Goal: Task Accomplishment & Management: Complete application form

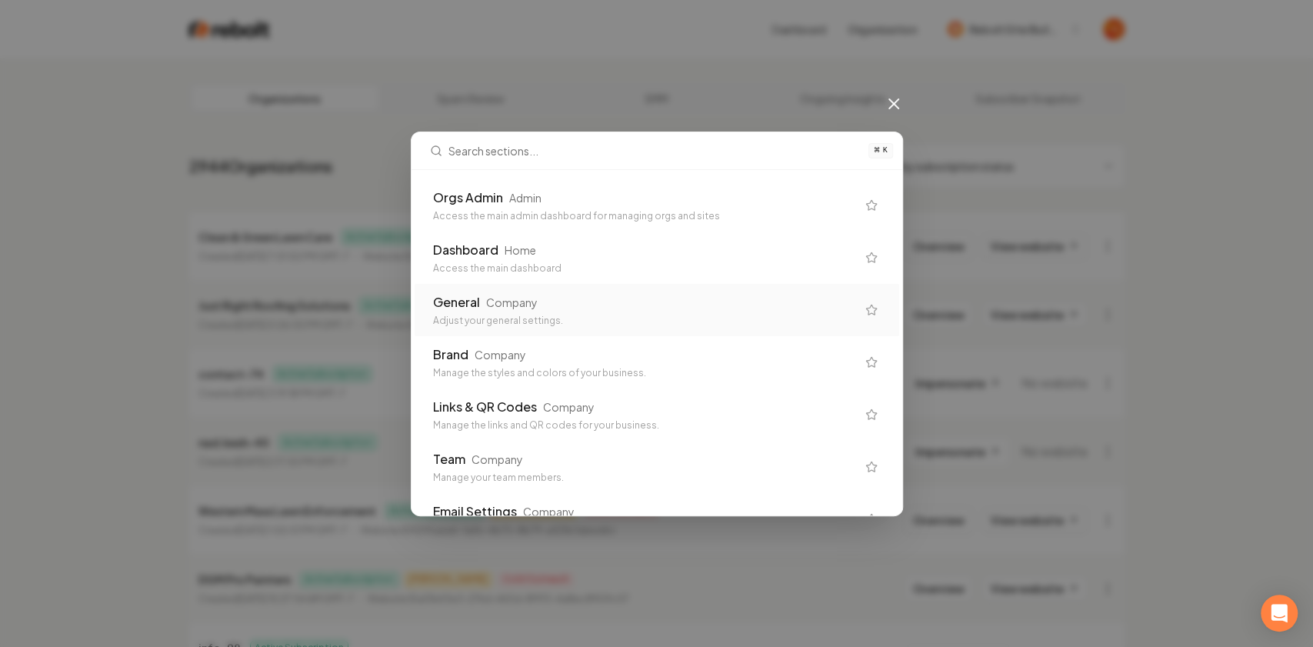
drag, startPoint x: 525, startPoint y: 345, endPoint x: 532, endPoint y: 308, distance: 37.7
click at [532, 308] on div "Company" at bounding box center [512, 302] width 52 height 15
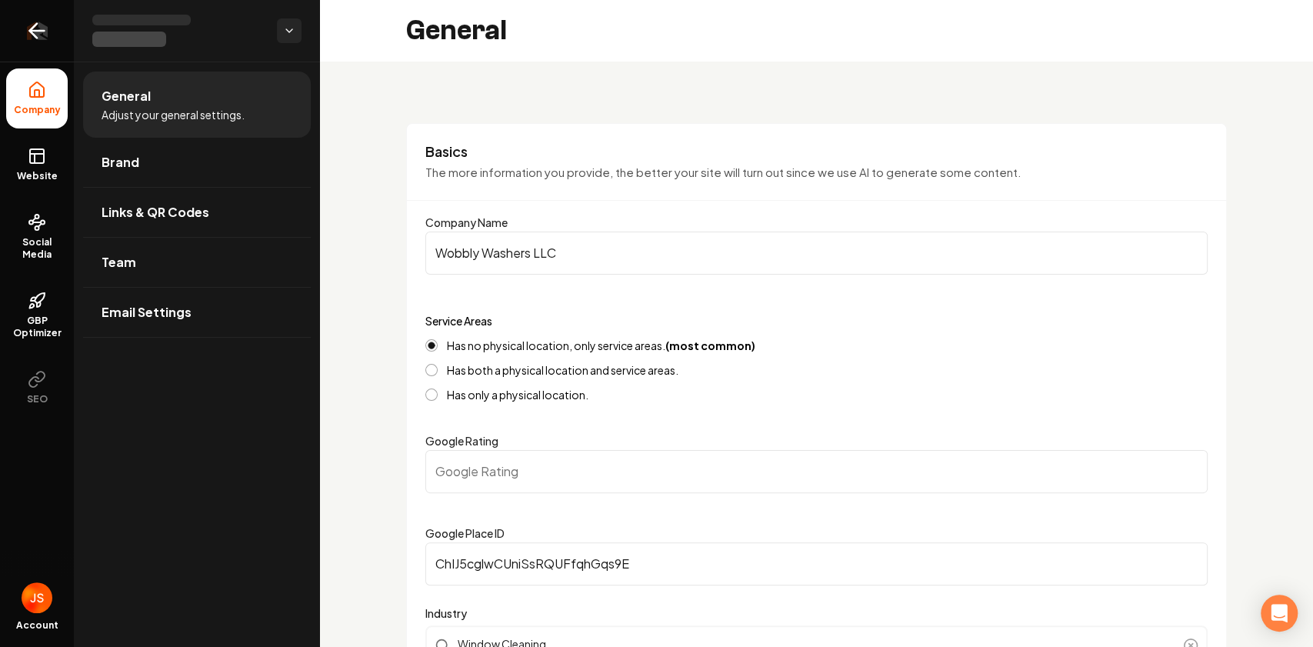
click at [32, 8] on link "Return to dashboard" at bounding box center [37, 31] width 74 height 62
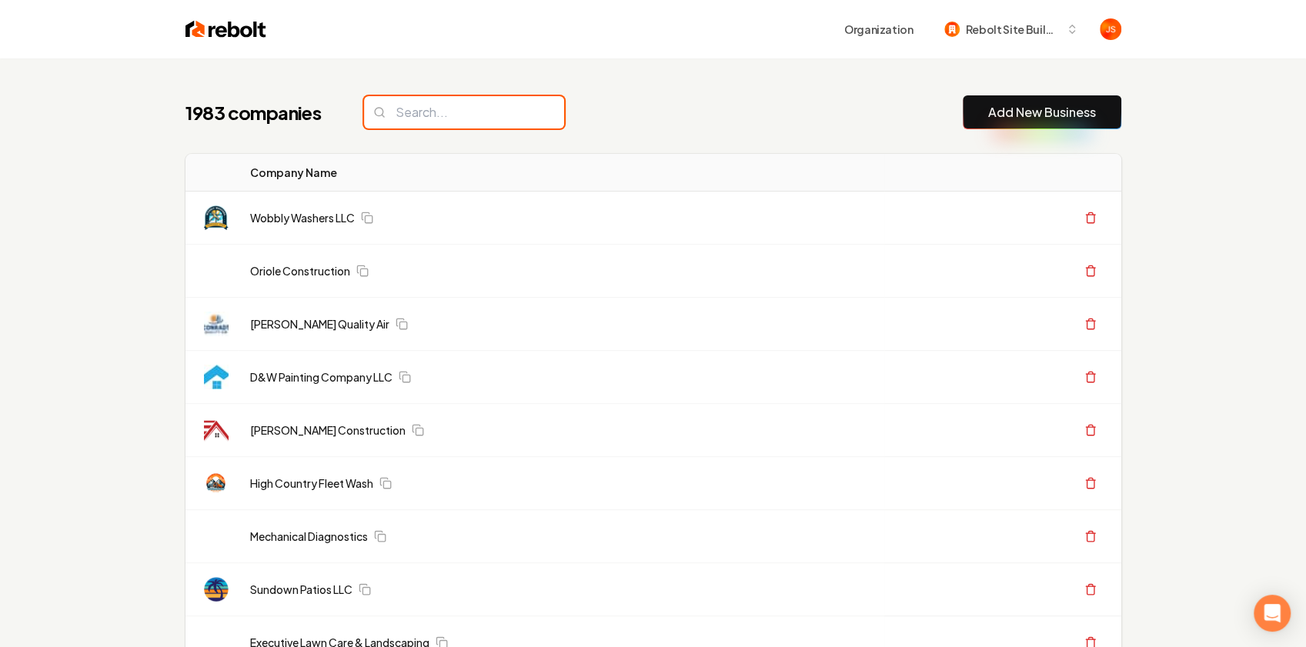
click at [466, 119] on input "search" at bounding box center [464, 112] width 200 height 32
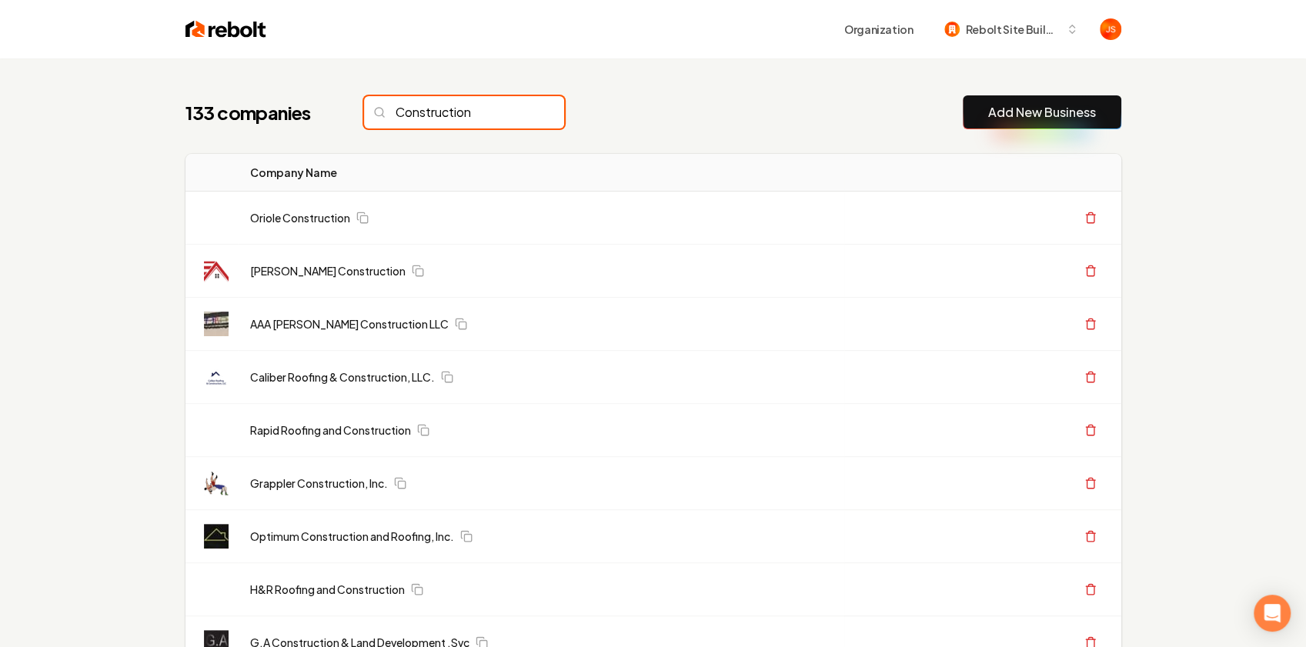
click at [472, 109] on input "Construction" at bounding box center [464, 112] width 200 height 32
click at [397, 108] on input "Construction" at bounding box center [464, 112] width 200 height 32
click at [479, 111] on input "Construction" at bounding box center [464, 112] width 200 height 32
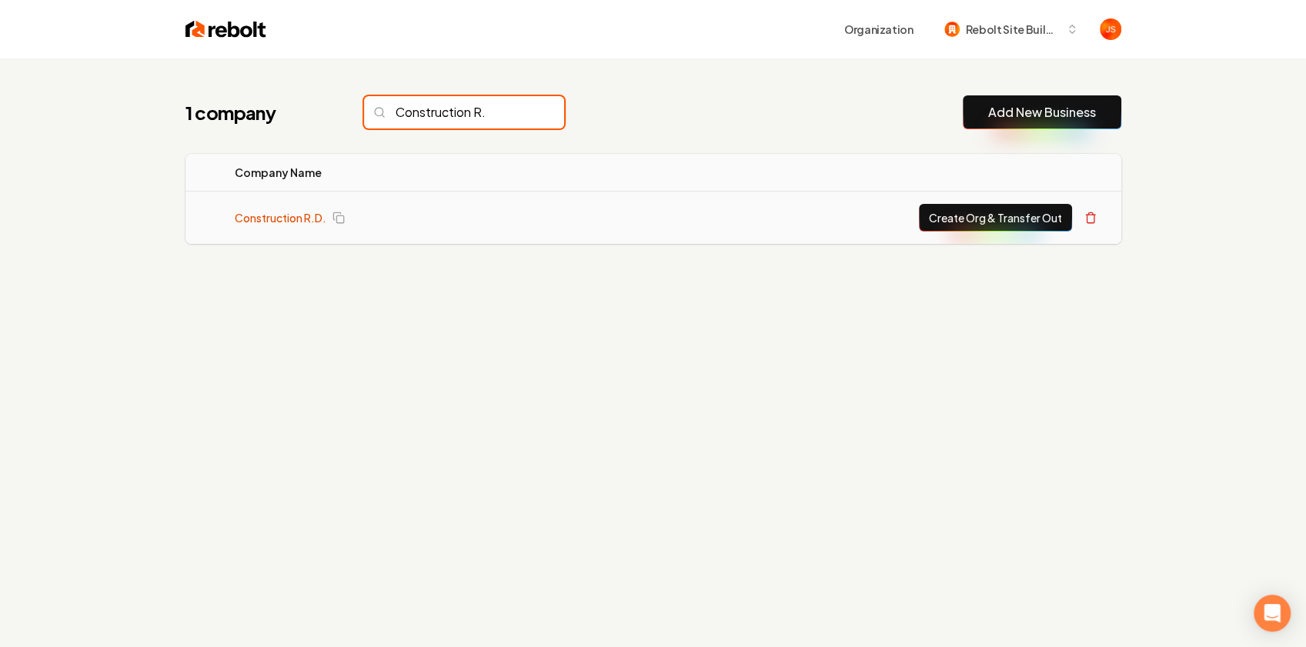
type input "Construction R."
click at [308, 216] on link "Construction R.D." at bounding box center [281, 217] width 92 height 15
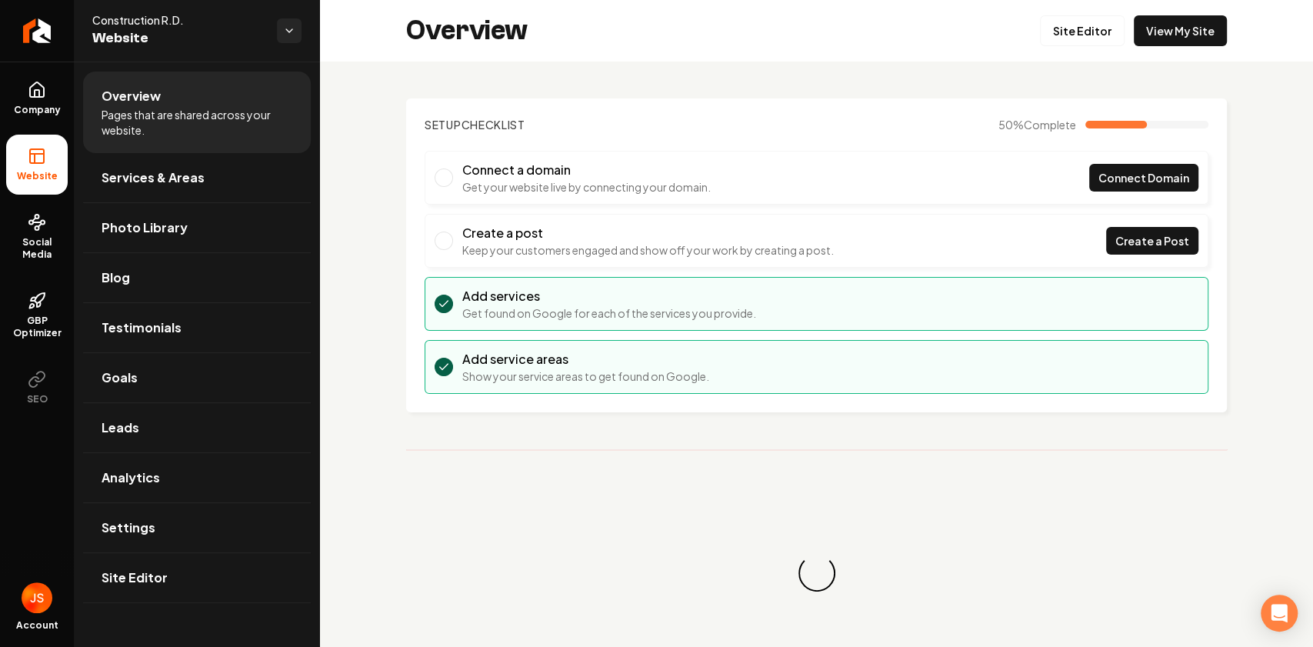
click at [1149, 52] on div "Overview Site Editor View My Site" at bounding box center [816, 31] width 993 height 62
click at [1167, 28] on link "View My Site" at bounding box center [1180, 30] width 93 height 31
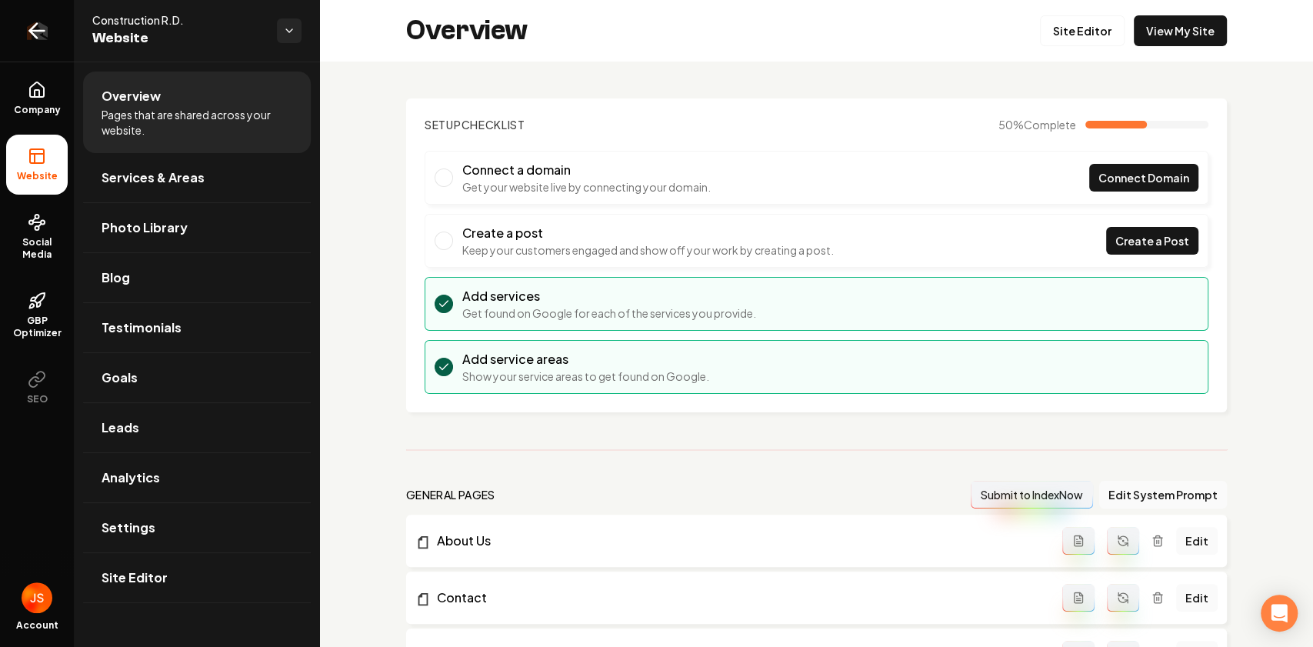
click at [28, 23] on icon "Return to dashboard" at bounding box center [37, 30] width 25 height 25
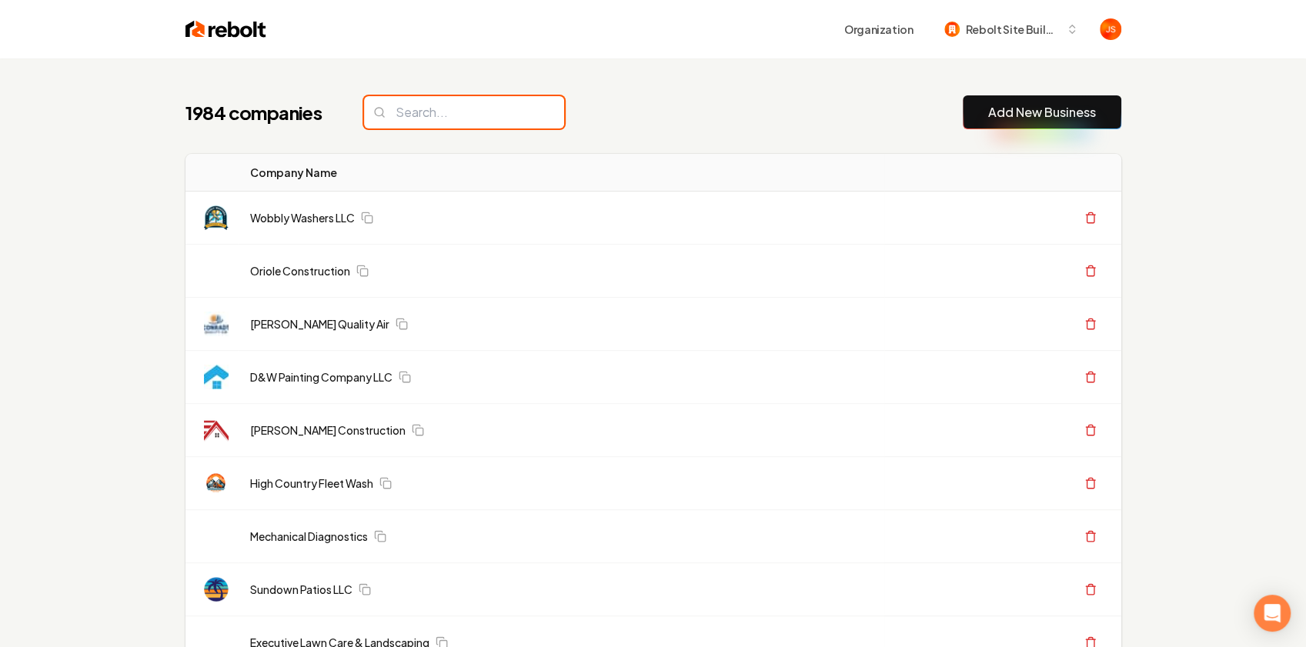
click at [488, 122] on input "search" at bounding box center [464, 112] width 200 height 32
click at [486, 115] on input "search" at bounding box center [464, 112] width 200 height 32
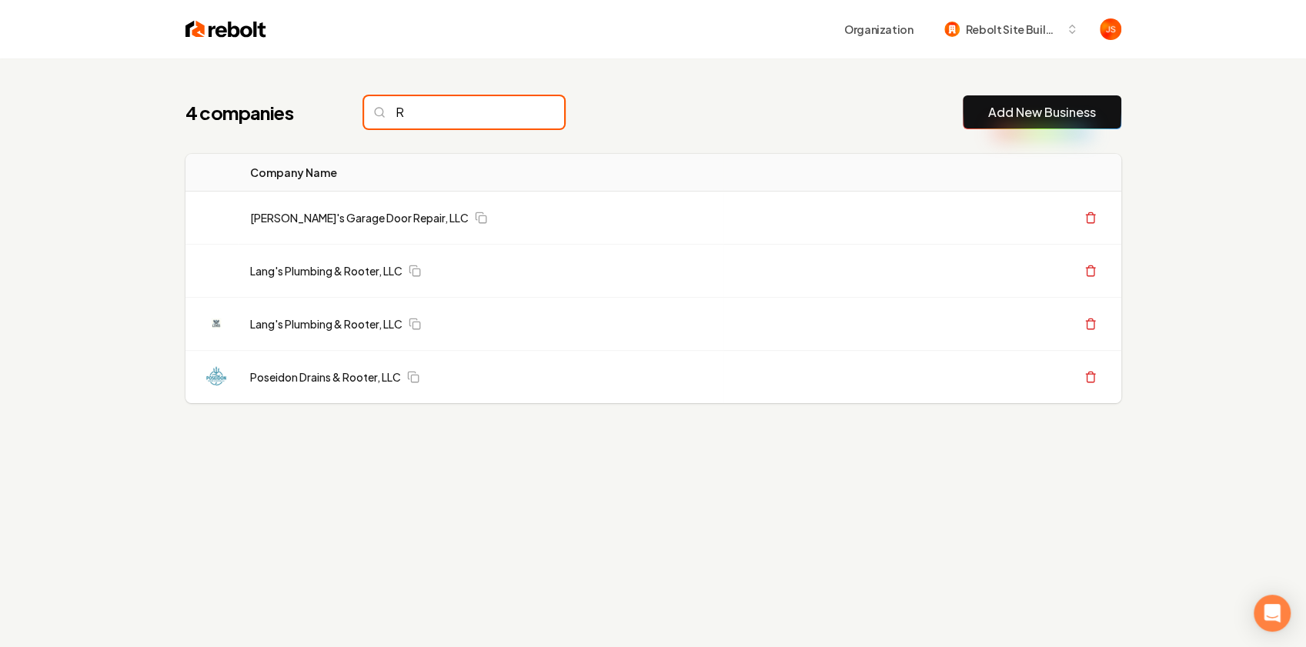
click at [431, 112] on input "R" at bounding box center [464, 112] width 200 height 32
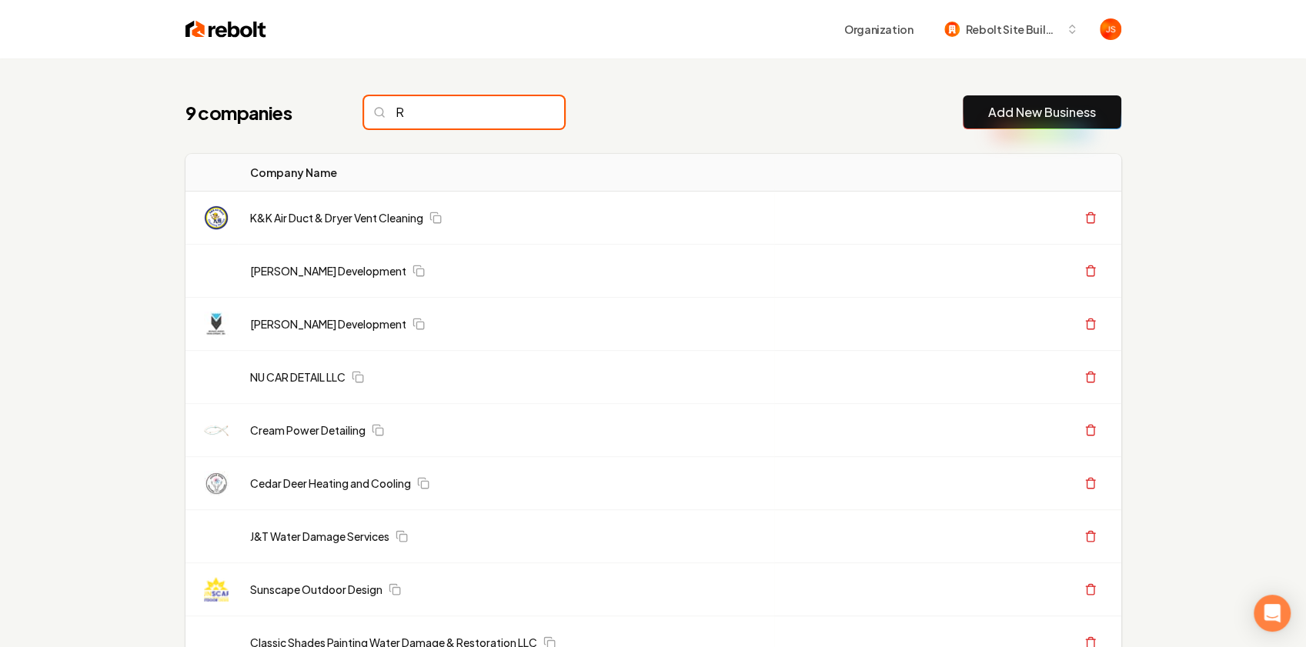
type input "R"
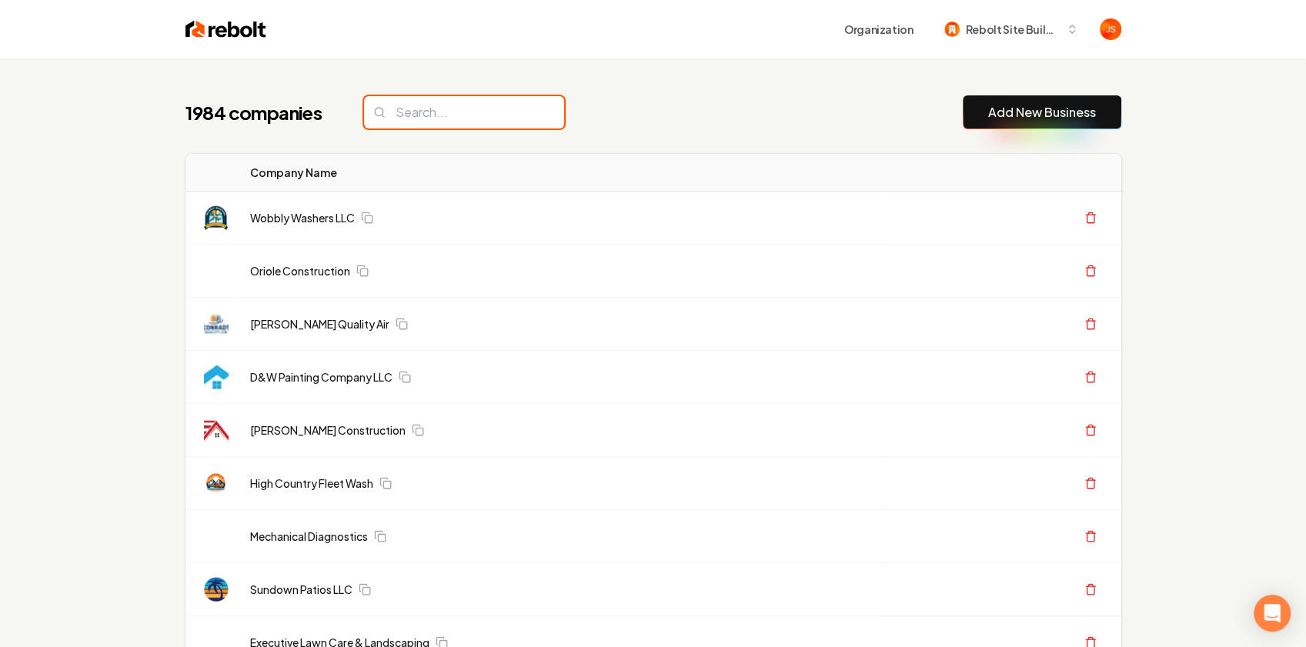
click at [412, 112] on input "search" at bounding box center [464, 112] width 200 height 32
click at [395, 112] on input "search" at bounding box center [464, 112] width 200 height 32
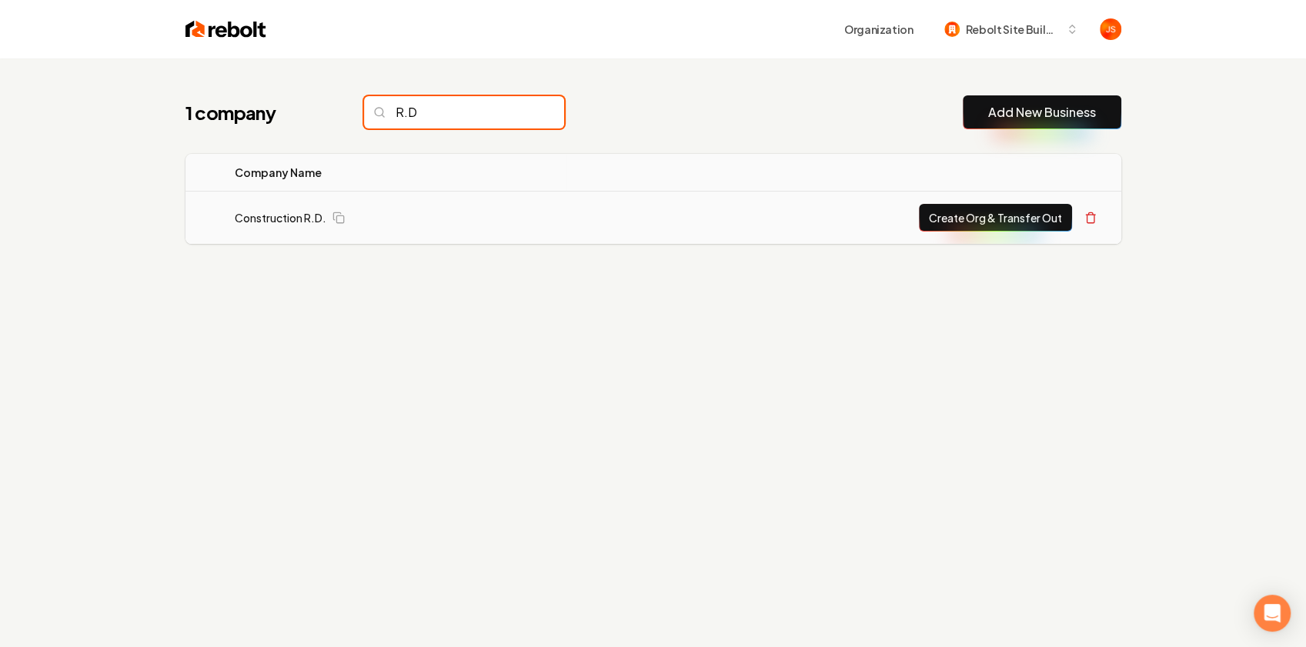
type input "R.D"
click at [1011, 211] on button "Create Org & Transfer Out" at bounding box center [995, 218] width 153 height 28
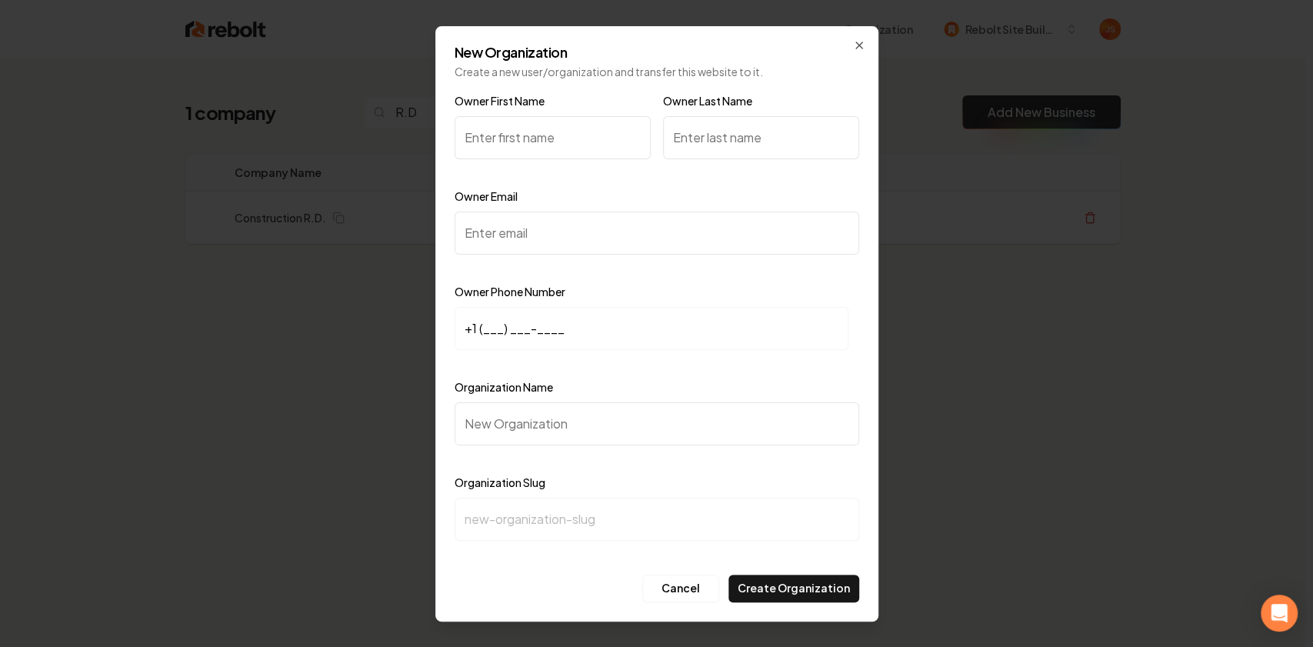
click at [515, 235] on input "Owner Email" at bounding box center [657, 233] width 405 height 43
type input "ryan@mocrd.com"
click at [485, 323] on input "+1 (___) ___-____" at bounding box center [652, 328] width 394 height 43
paste input "660) 624-8299"
type input "+1 (660) 624-8299"
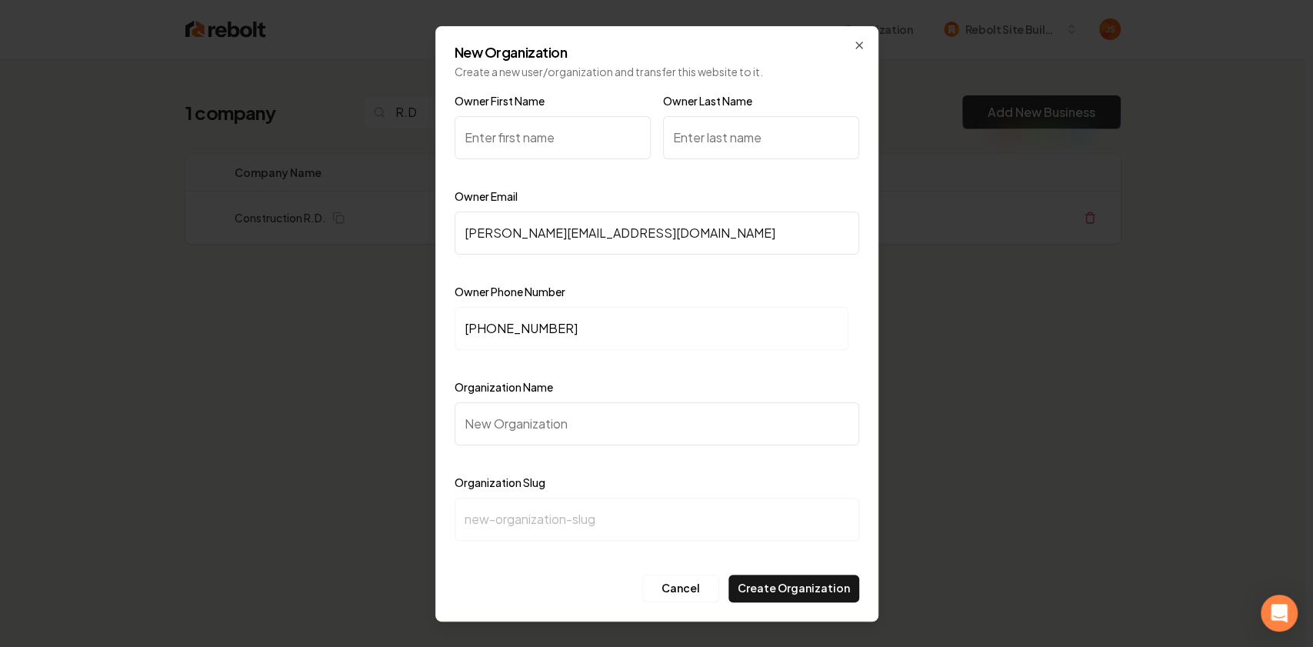
click at [499, 402] on input "Organization Name" at bounding box center [657, 423] width 405 height 43
type input "C"
type input "c"
type input "Co"
type input "co"
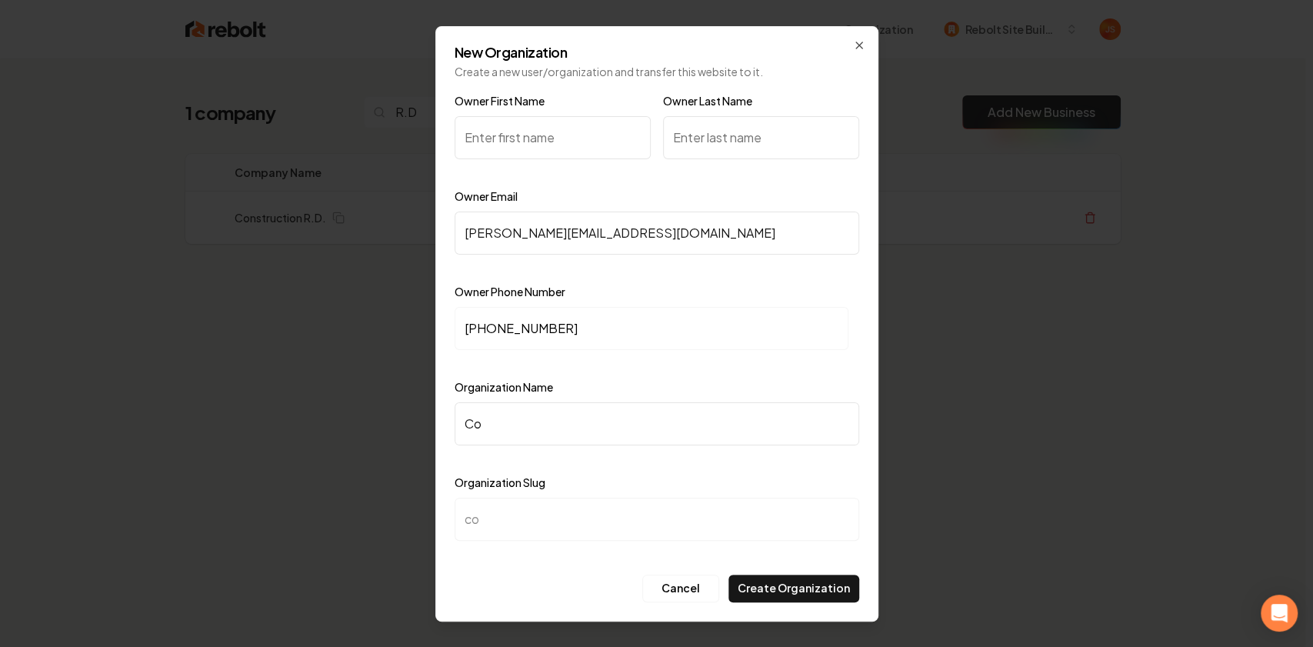
type input "Con"
type input "con"
type input "Cons"
type input "cons"
type input "Const"
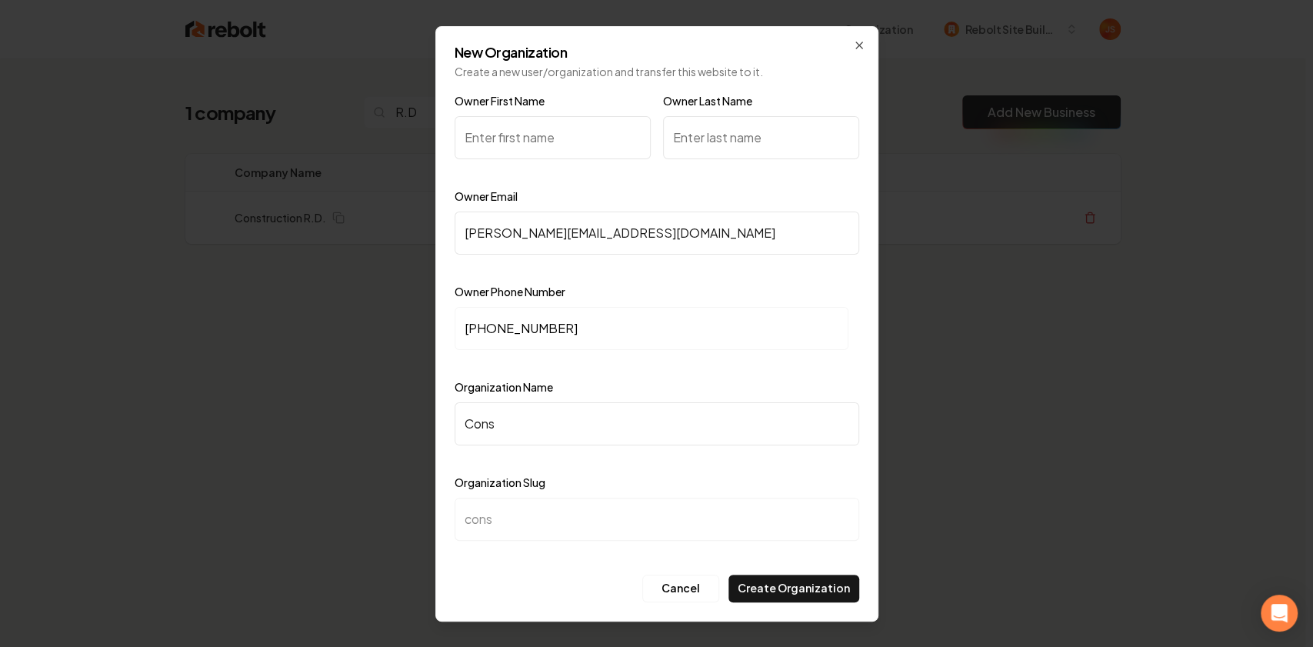
type input "const"
type input "Constr"
type input "constr"
type input "Constru"
type input "constru"
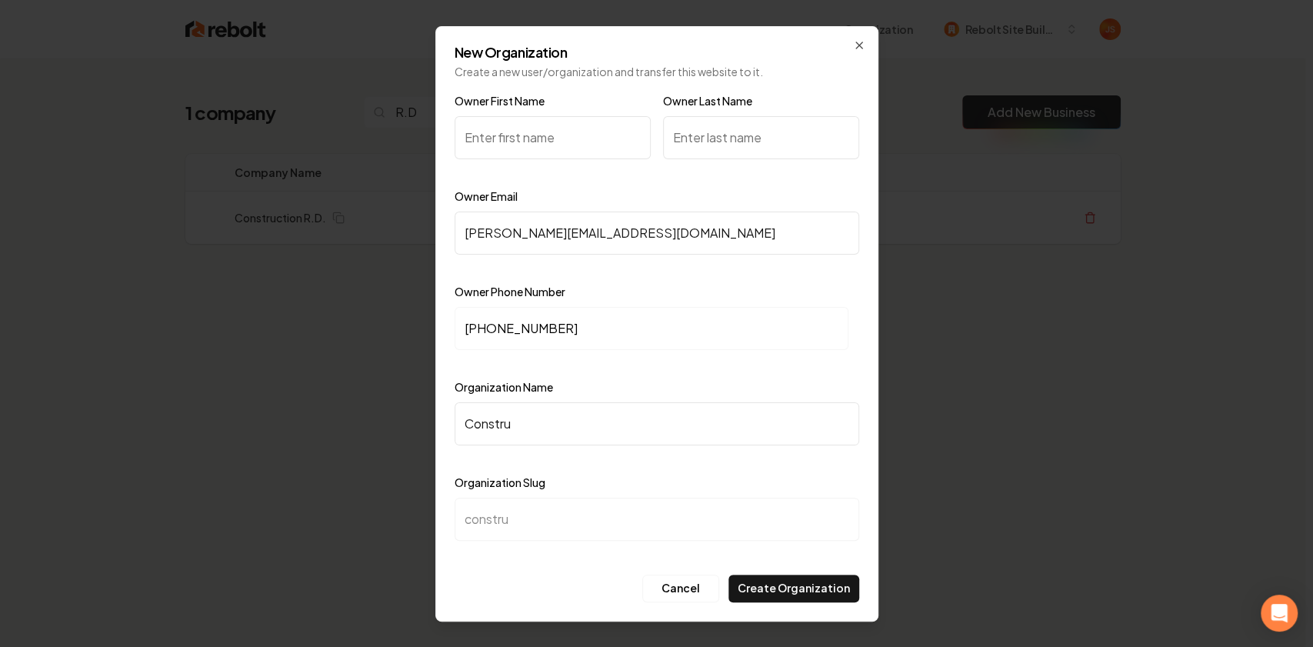
type input "Construc"
type input "construc"
type input "Construct"
type input "construct"
type input "Constructi"
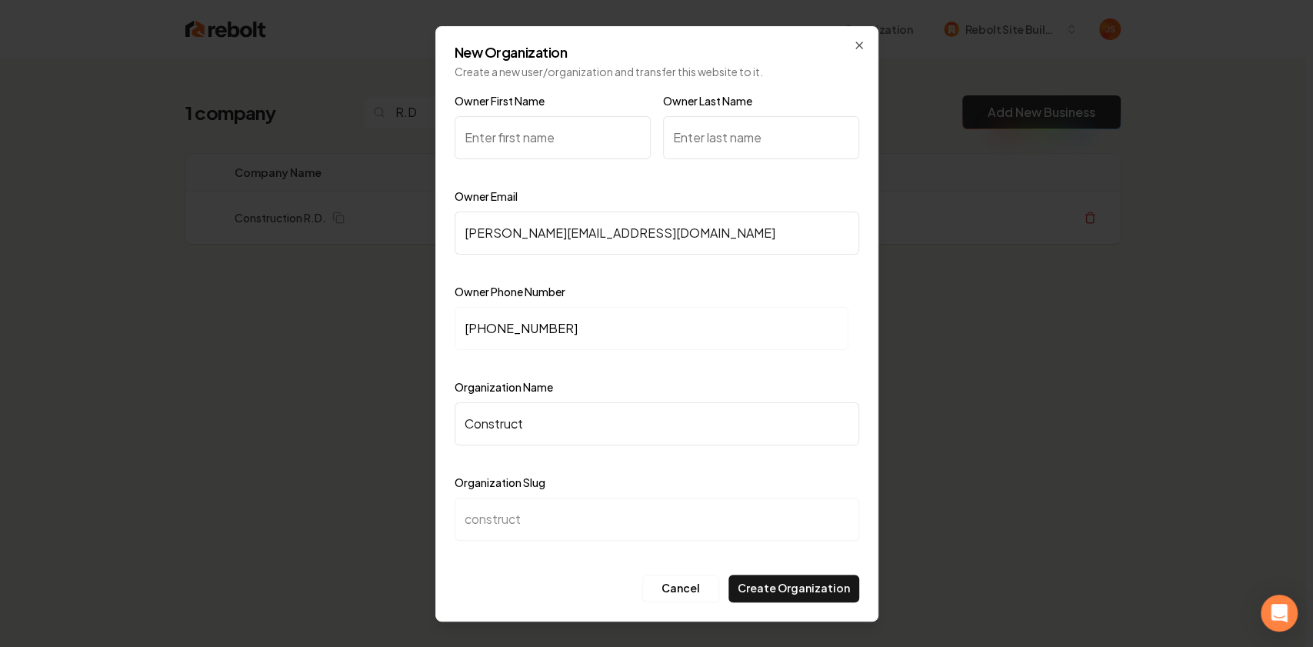
type input "constructi"
type input "Constructio"
type input "constructio"
type input "Construction"
type input "construction"
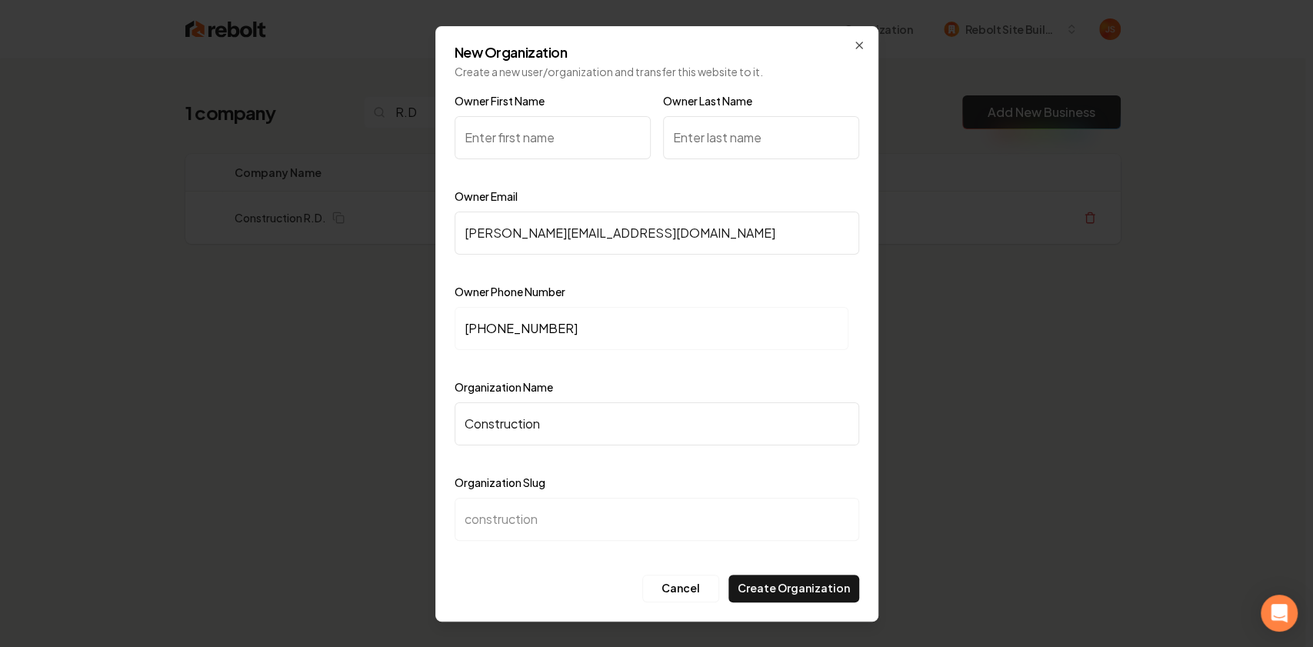
type input "Construction R"
type input "construction-r"
type input "Construction R.D"
type input "construction-rd"
type input "Construction R.D."
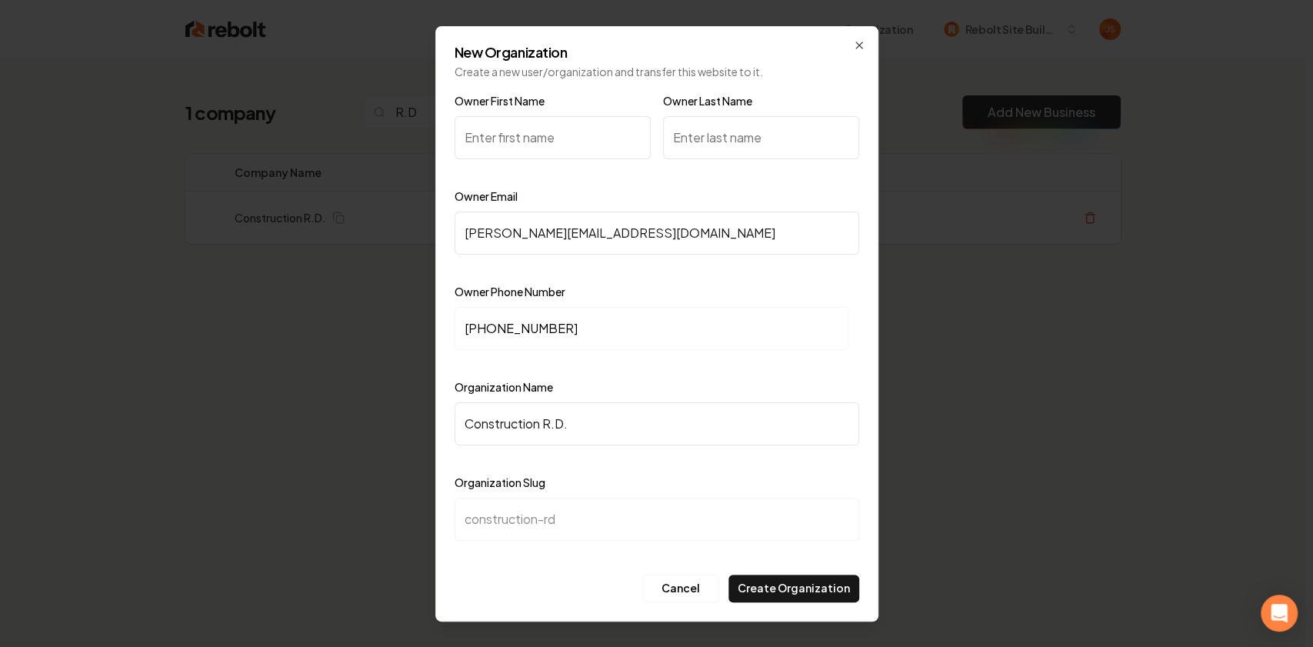
click at [495, 142] on input "Owner First Name" at bounding box center [553, 137] width 196 height 43
type input "Ryan"
click at [702, 132] on input "Owner Last Name" at bounding box center [761, 137] width 196 height 43
type input "Davis"
click at [800, 592] on button "Create Organization" at bounding box center [794, 589] width 131 height 28
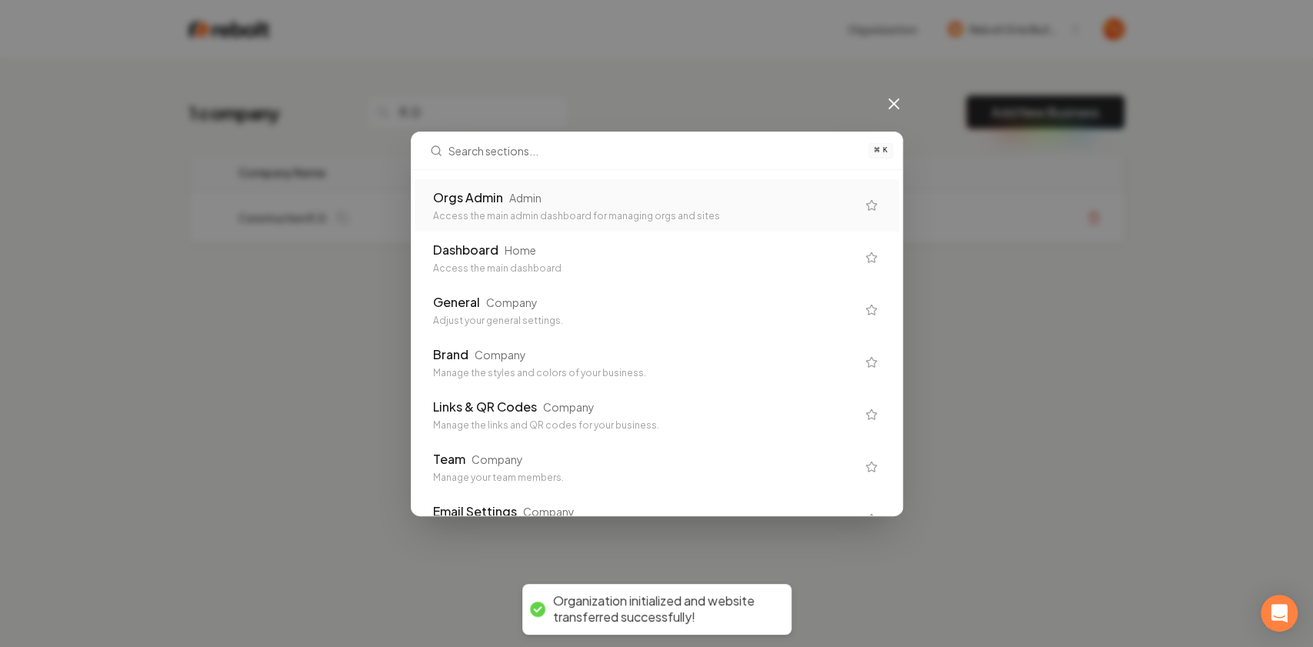
click at [562, 204] on div "Orgs Admin Admin" at bounding box center [644, 197] width 423 height 18
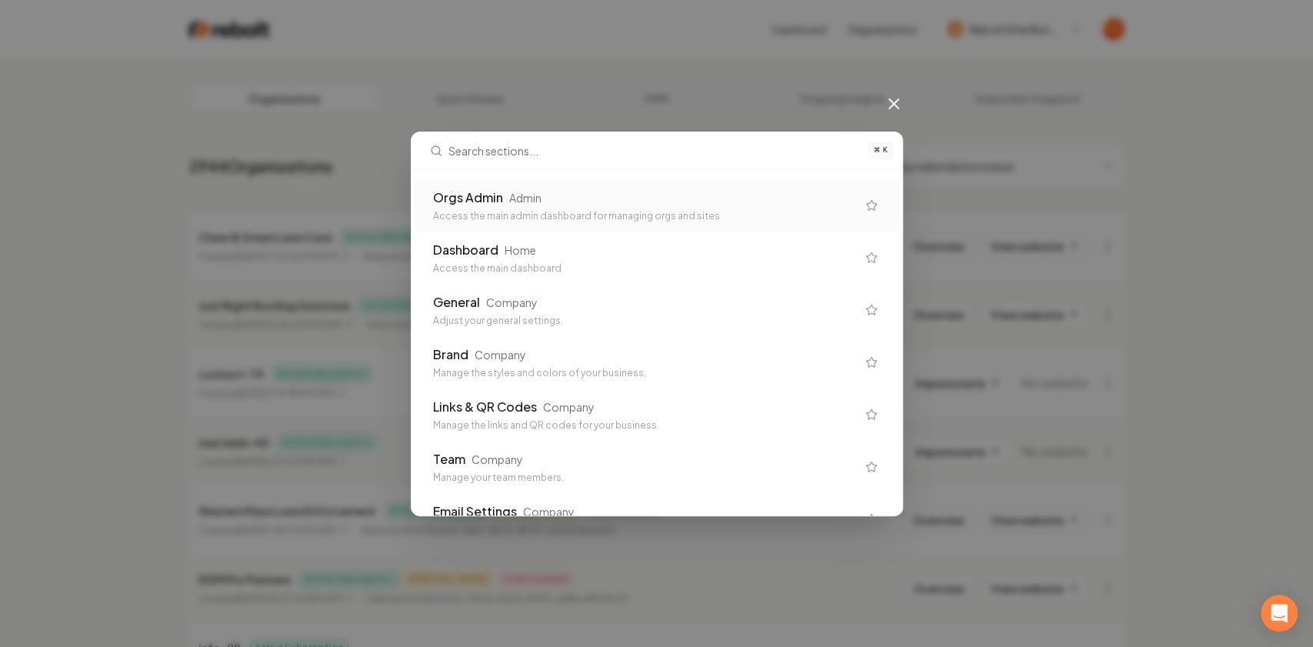
click at [540, 209] on div "Orgs Admin Admin Access the main admin dashboard for managing orgs and sites" at bounding box center [644, 205] width 423 height 34
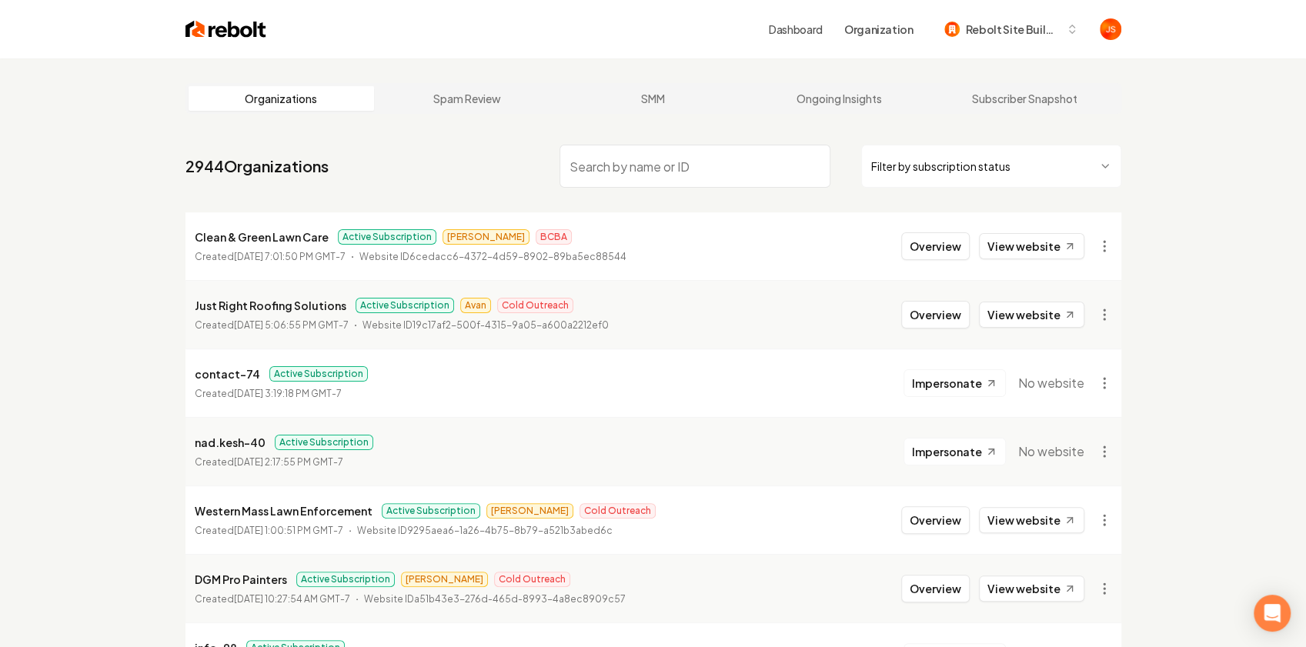
click at [924, 172] on html "Dashboard Organization Rebolt Site Builder Organizations Spam Review SMM Ongoin…" at bounding box center [653, 323] width 1306 height 647
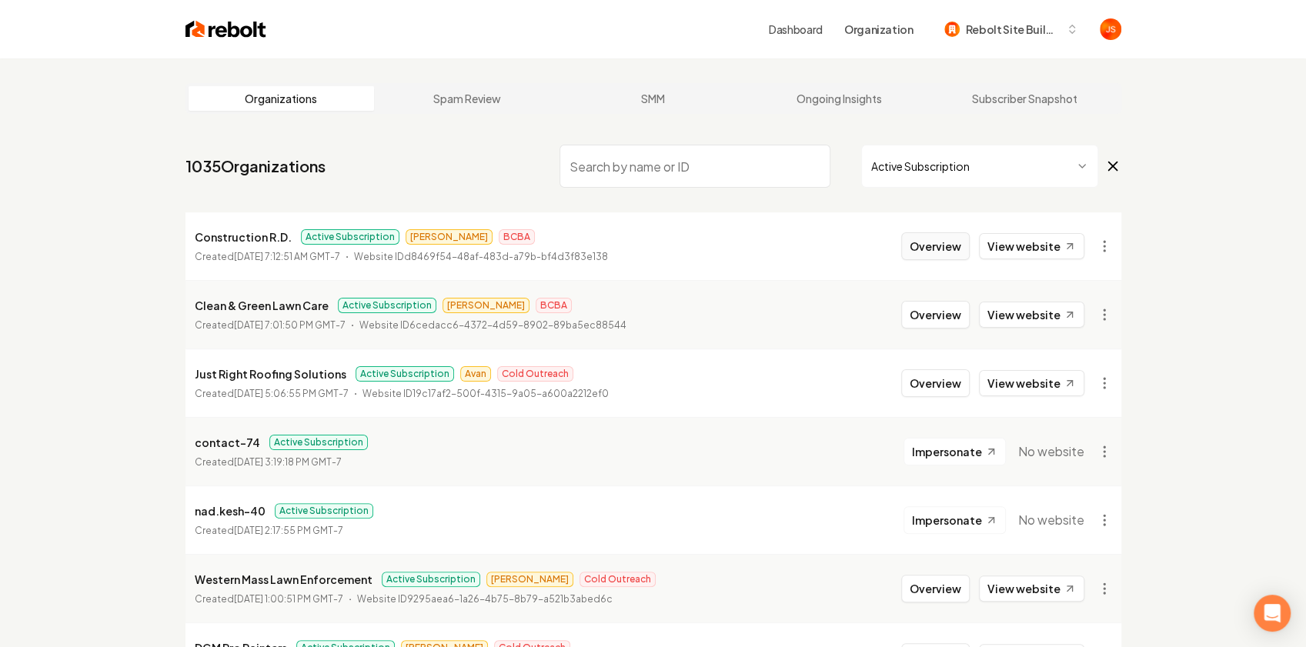
click at [933, 243] on button "Overview" at bounding box center [935, 246] width 68 height 28
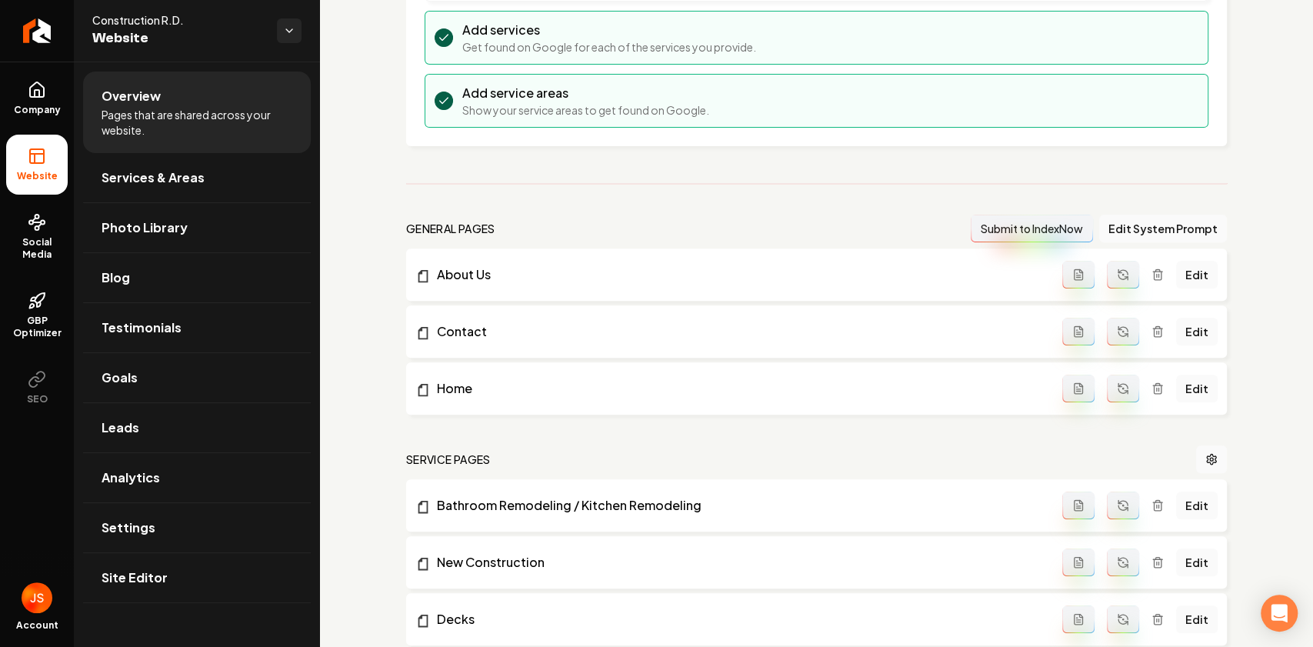
scroll to position [308, 0]
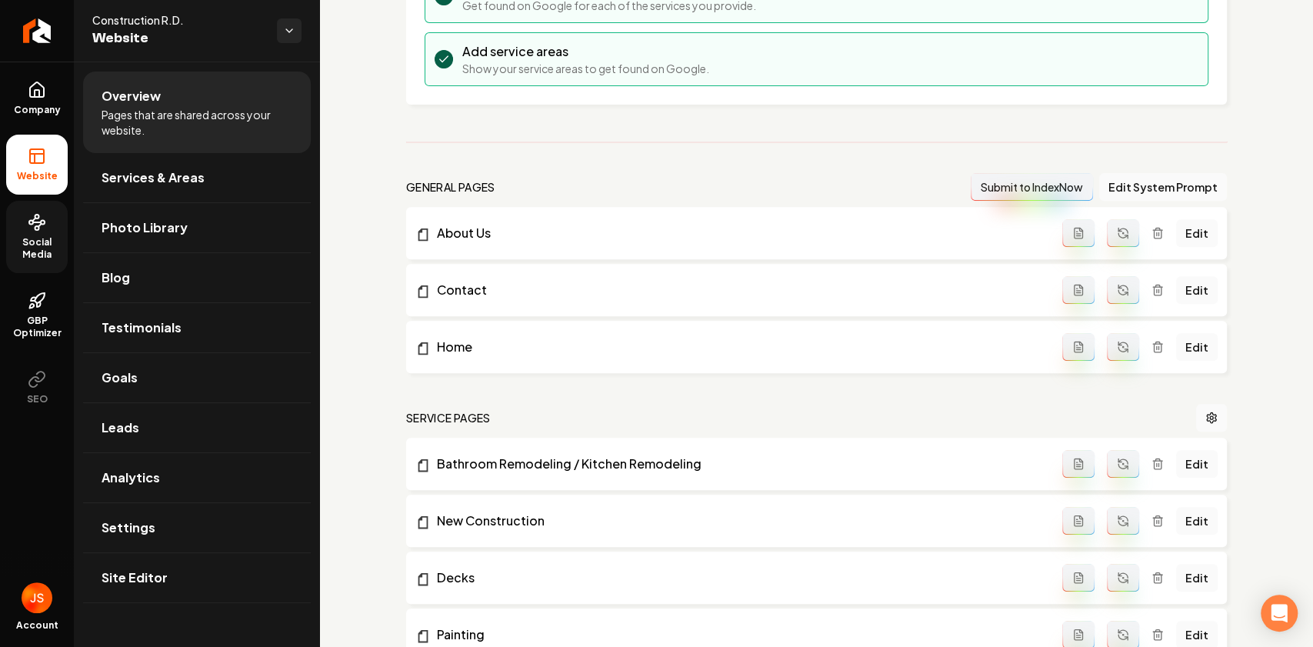
click at [54, 227] on link "Social Media" at bounding box center [37, 237] width 62 height 72
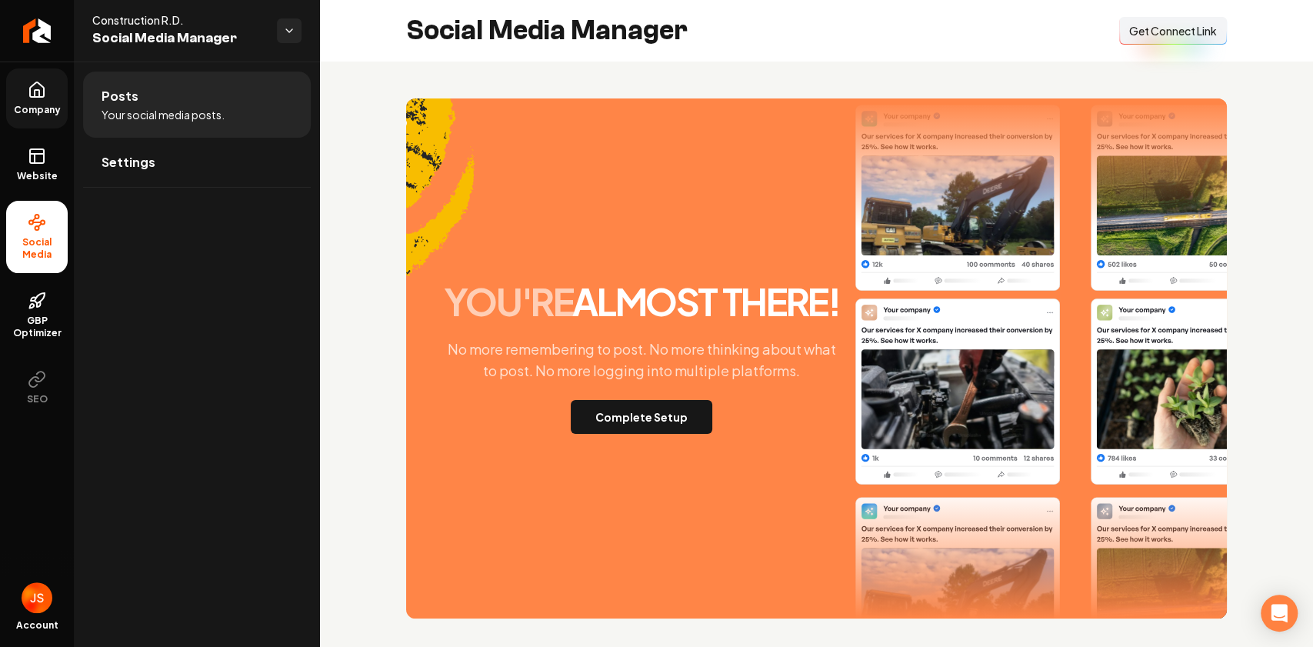
click at [23, 92] on link "Company" at bounding box center [37, 98] width 62 height 60
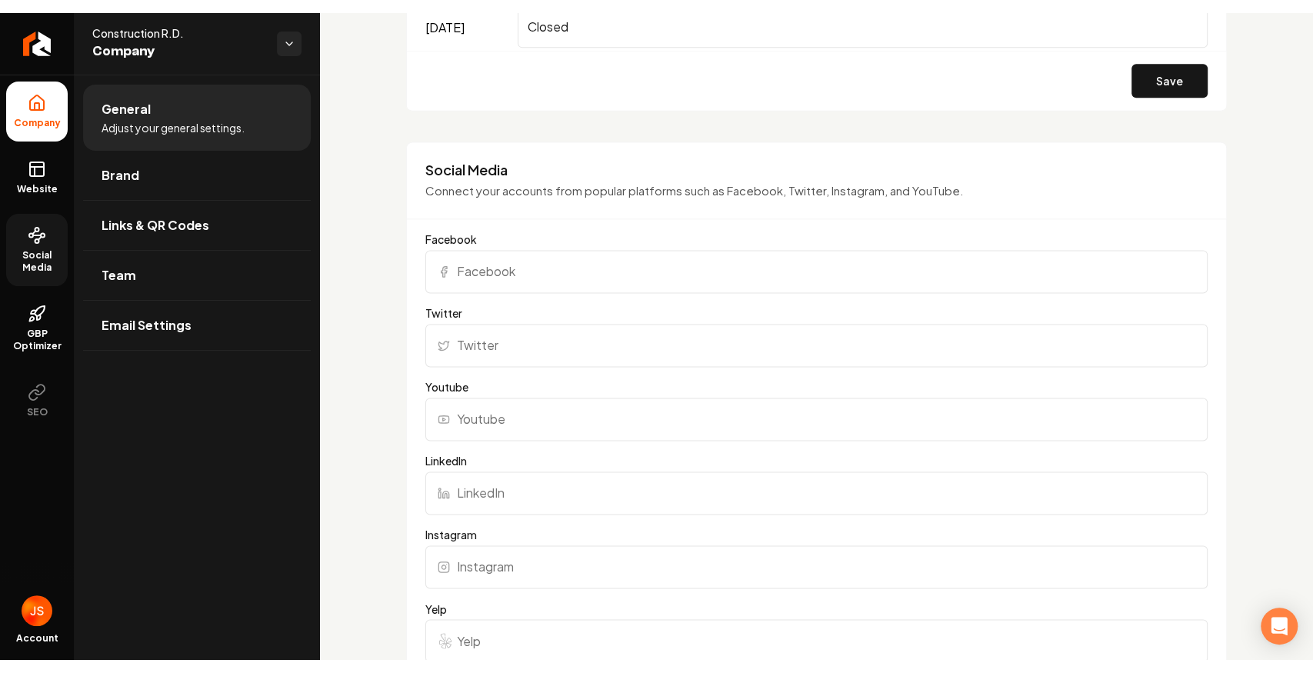
scroll to position [1385, 0]
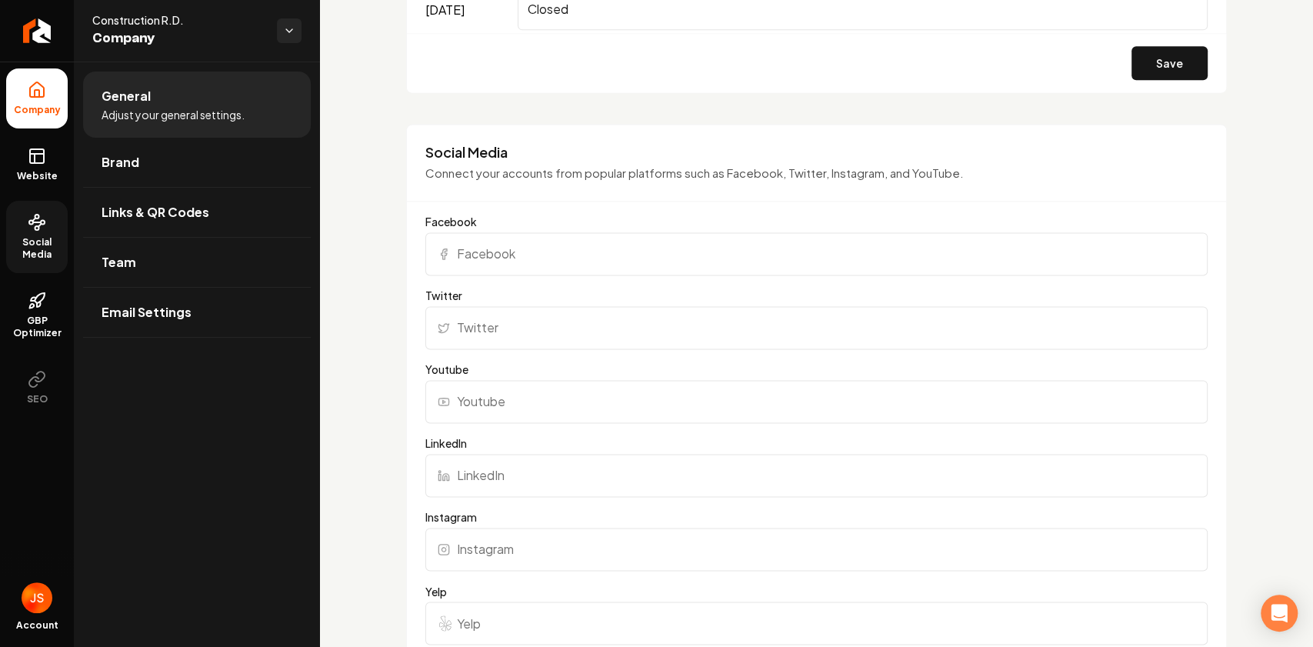
click at [534, 241] on input "Facebook" at bounding box center [816, 253] width 782 height 43
paste input "https://www.facebook.com/profile.php?id=61573881265986"
type input "https://www.facebook.com/profile.php?id=61573881265986"
click at [392, 160] on div "Basics The more information you provide, the better your site will turn out sin…" at bounding box center [816, 245] width 993 height 3137
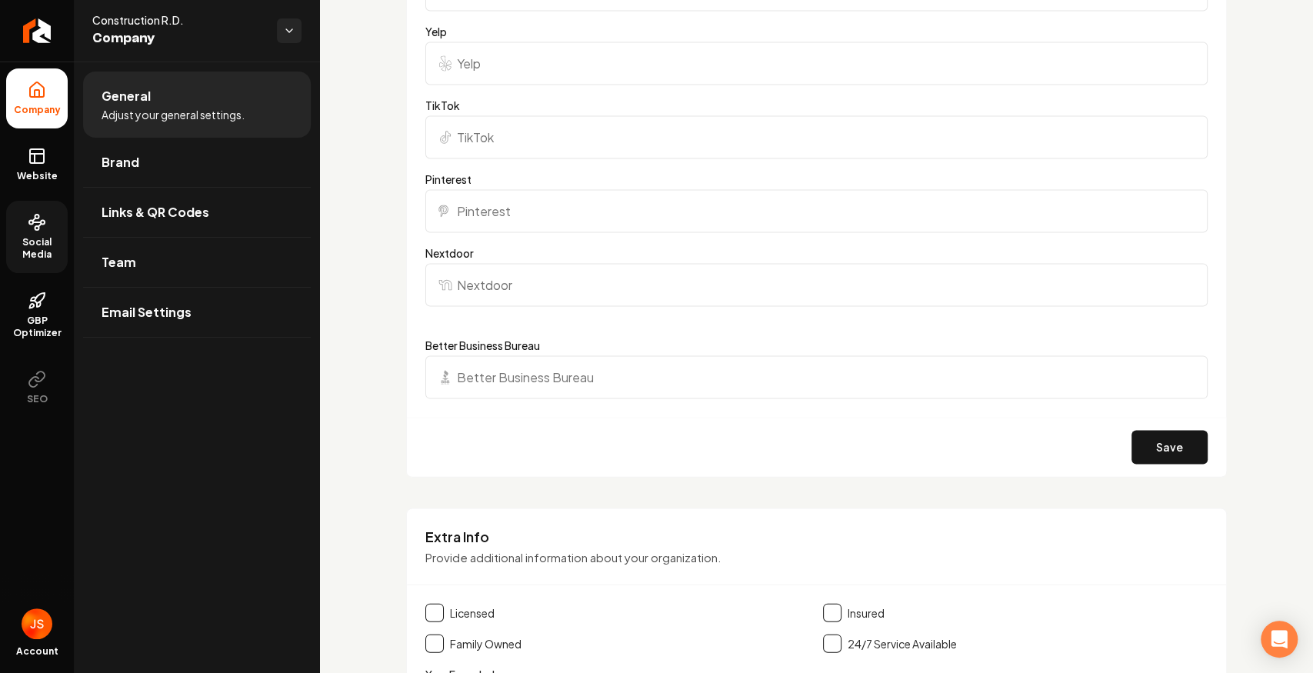
scroll to position [1949, 0]
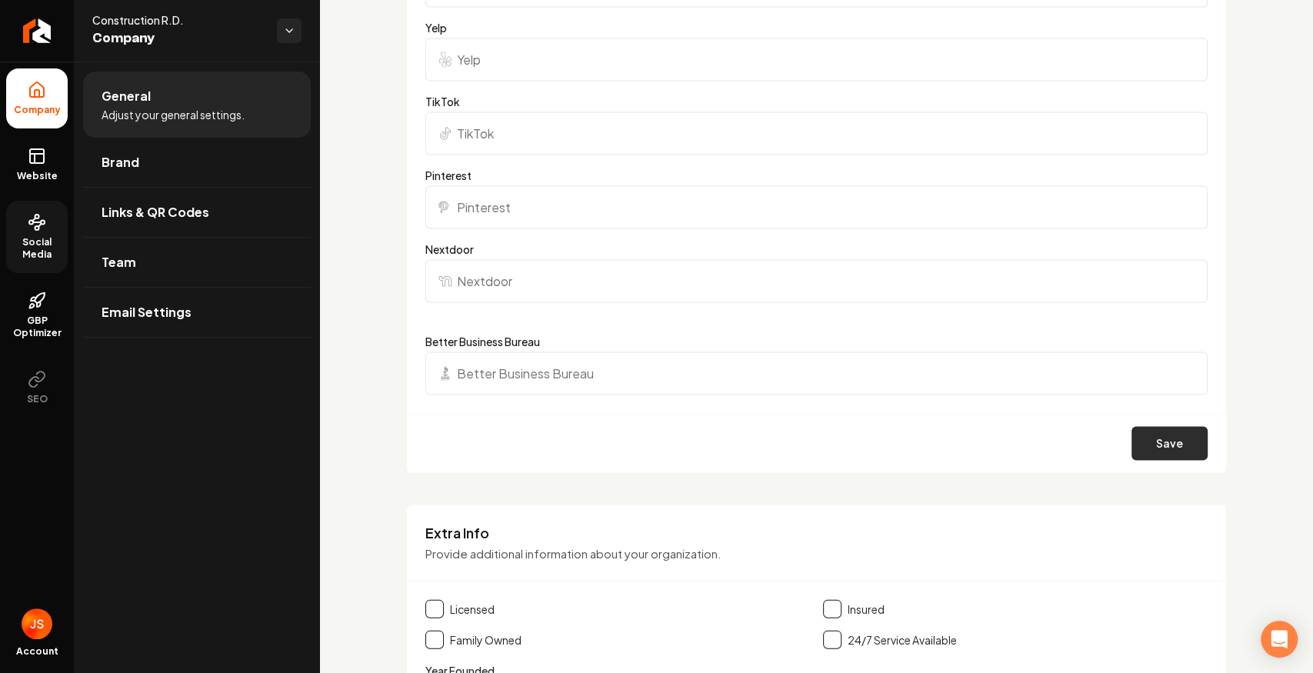
click at [1192, 435] on button "Save" at bounding box center [1170, 443] width 76 height 34
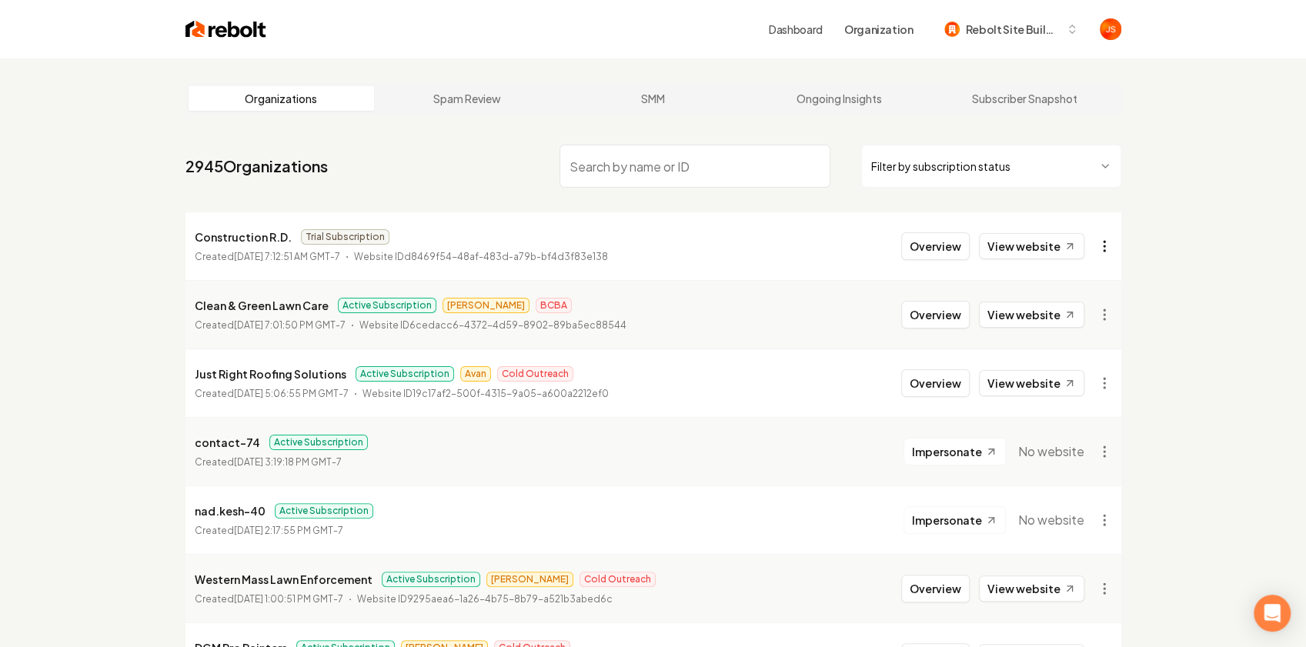
click at [1099, 237] on html "Dashboard Organization Rebolt Site Builder Organizations Spam Review SMM Ongoin…" at bounding box center [653, 323] width 1306 height 647
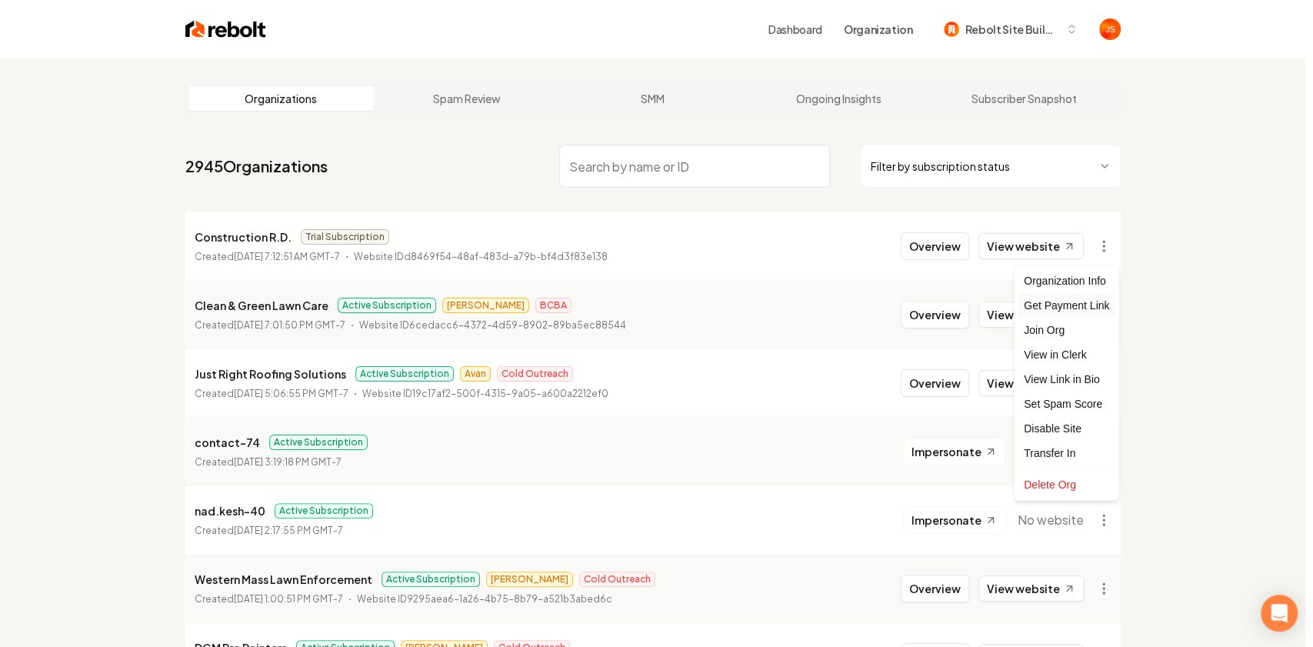
click at [1055, 305] on div "Get Payment Link" at bounding box center [1067, 305] width 98 height 25
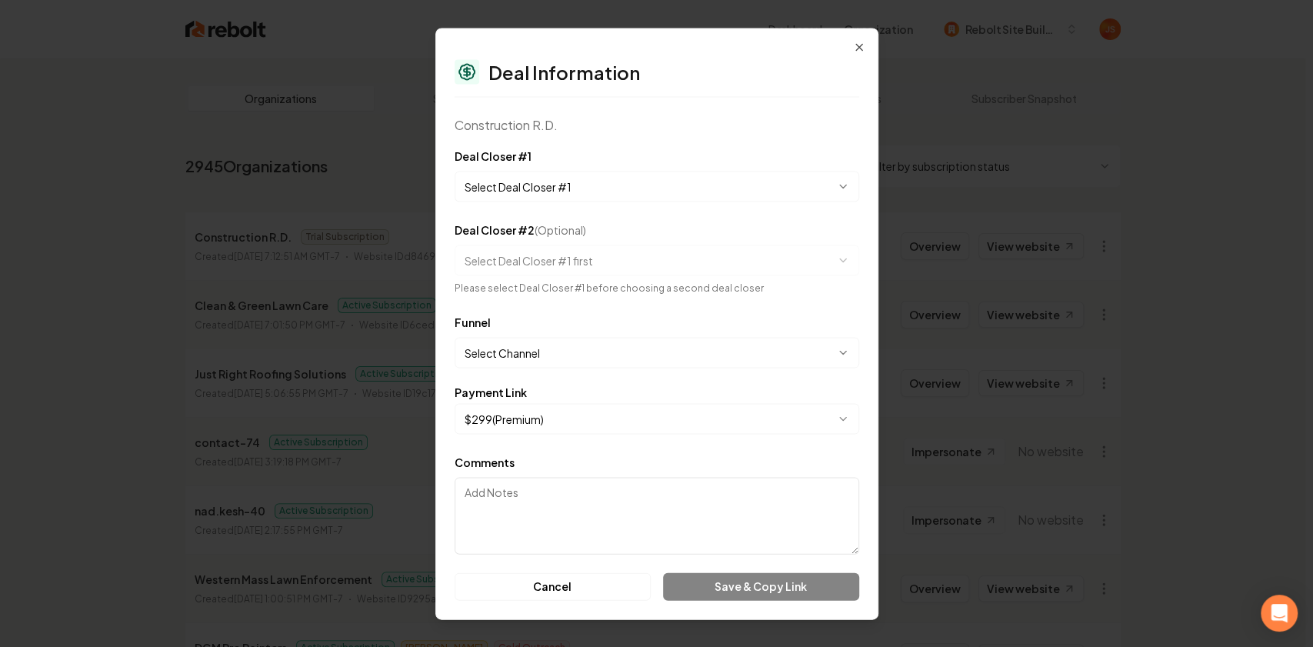
click at [522, 171] on body "Dashboard Organization Rebolt Site Builder Organizations Spam Review SMM Ongoin…" at bounding box center [653, 323] width 1306 height 647
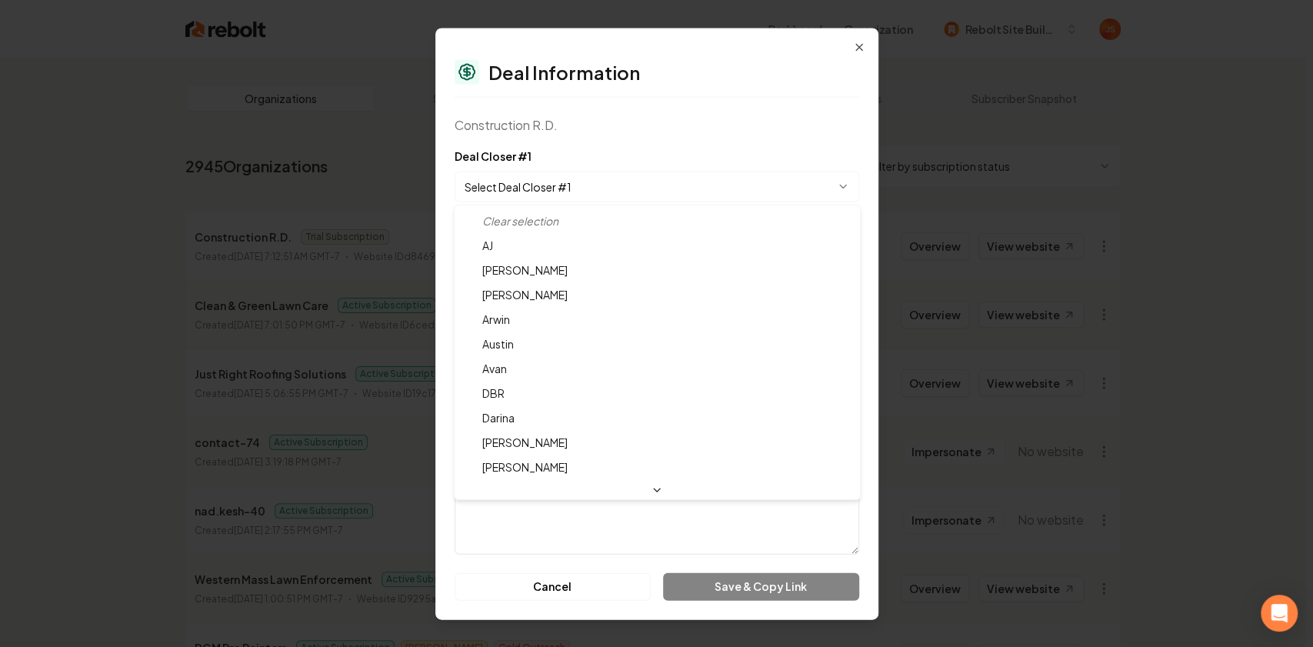
select select "**********"
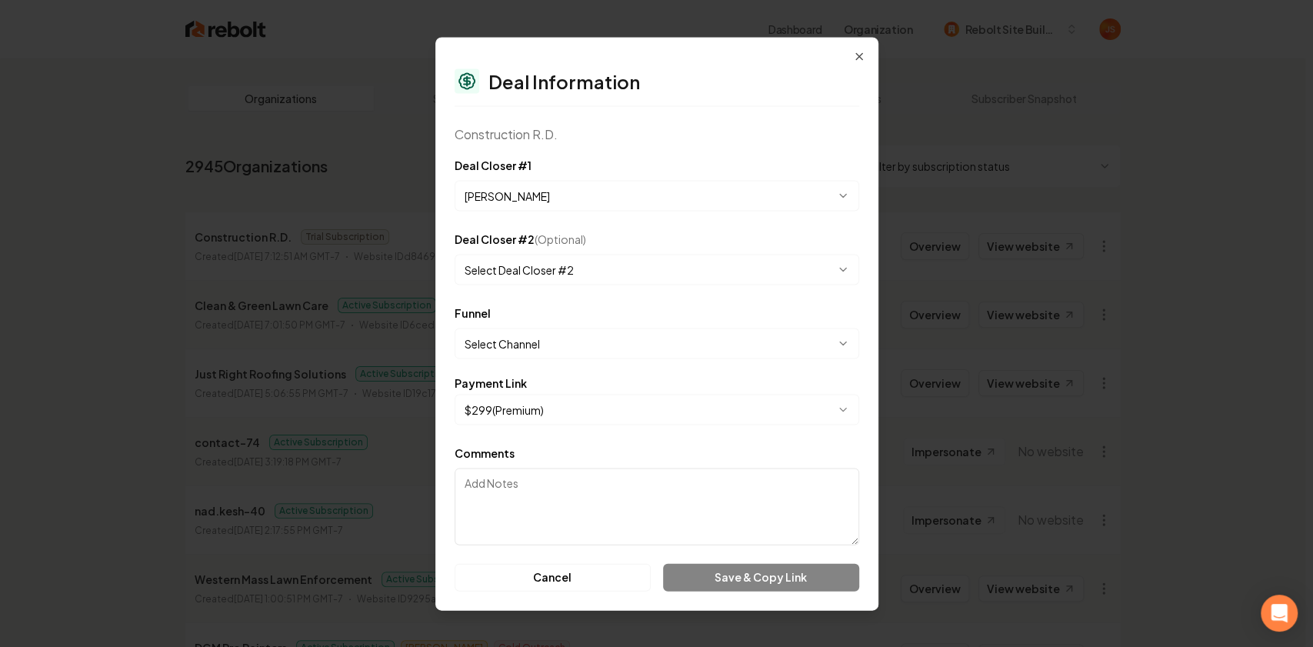
click at [519, 415] on body "Dashboard Organization Rebolt Site Builder Organizations Spam Review SMM Ongoin…" at bounding box center [653, 323] width 1306 height 647
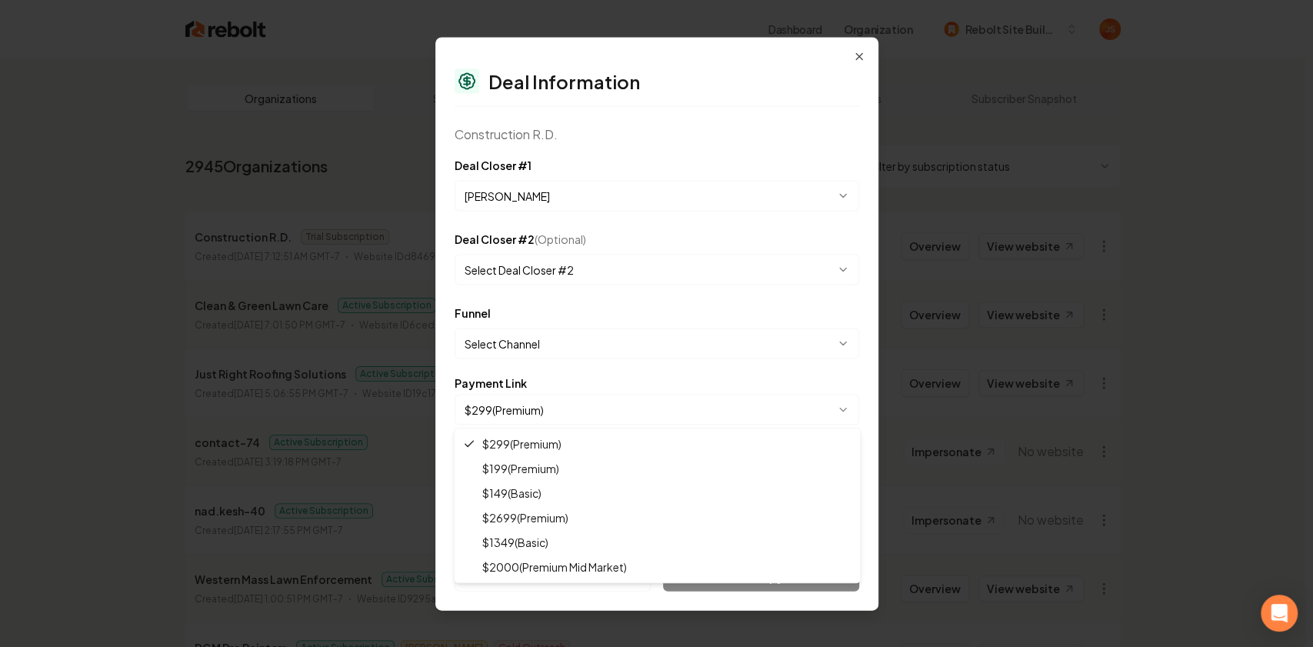
select select "**********"
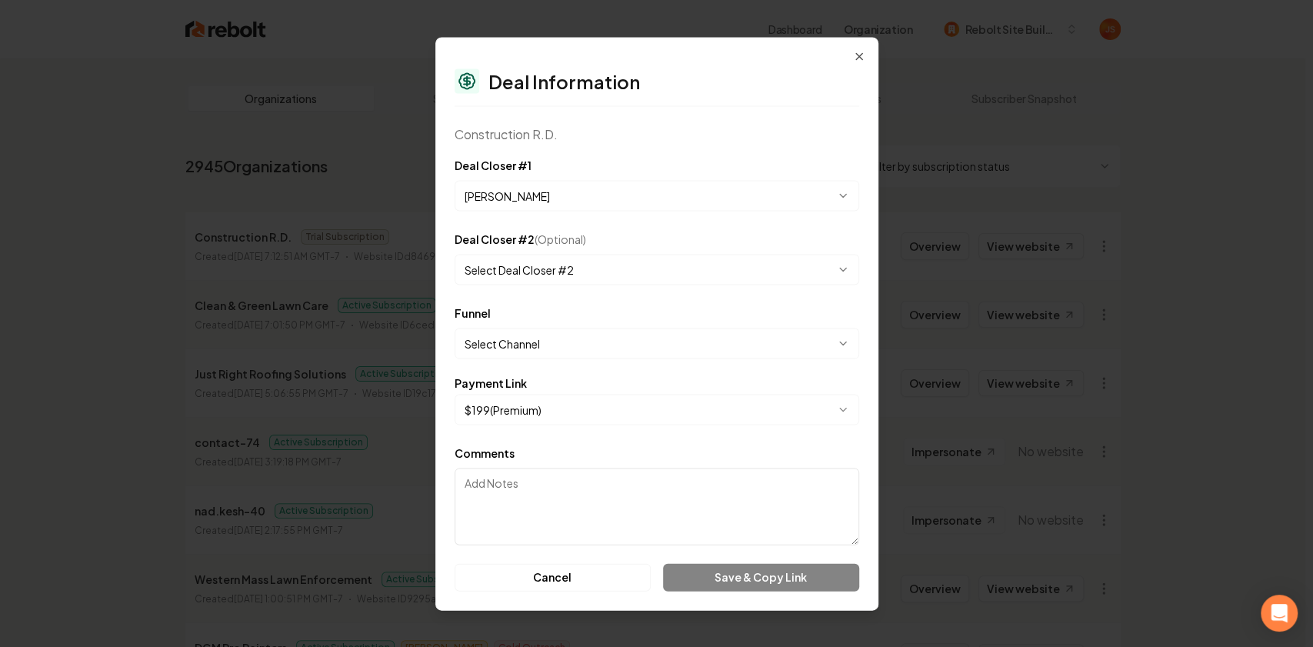
click at [548, 353] on body "Dashboard Organization Rebolt Site Builder Organizations Spam Review SMM Ongoin…" at bounding box center [653, 323] width 1306 height 647
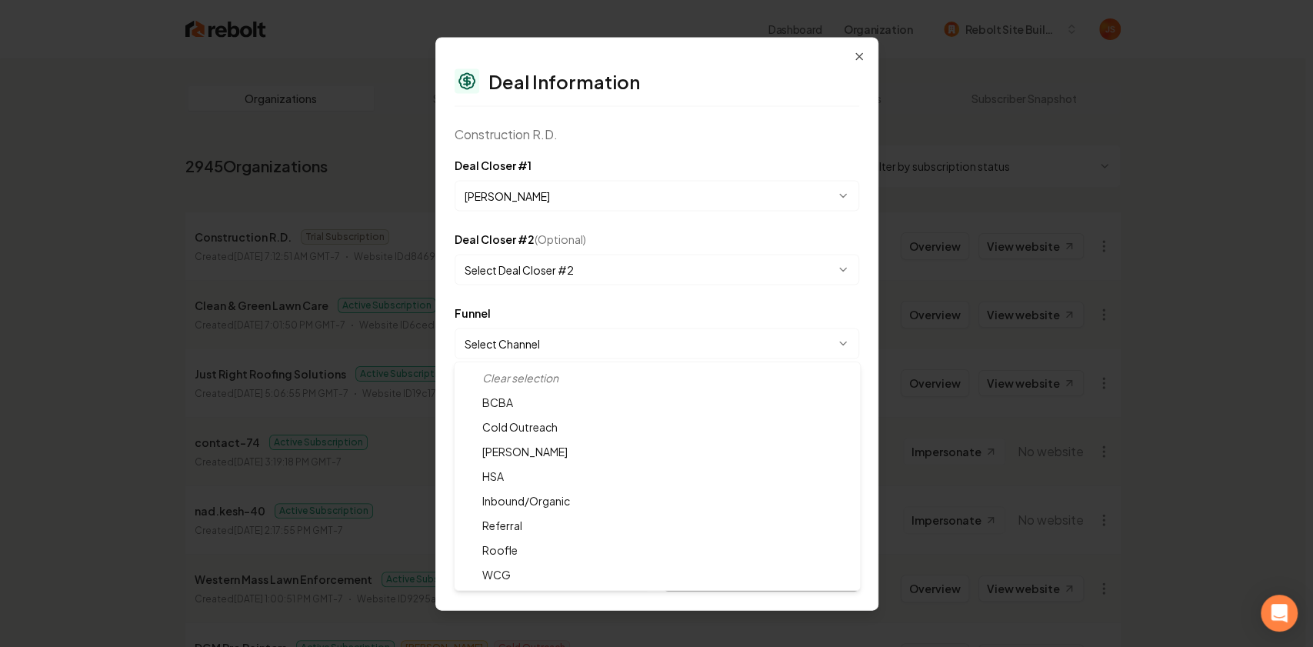
select select "**********"
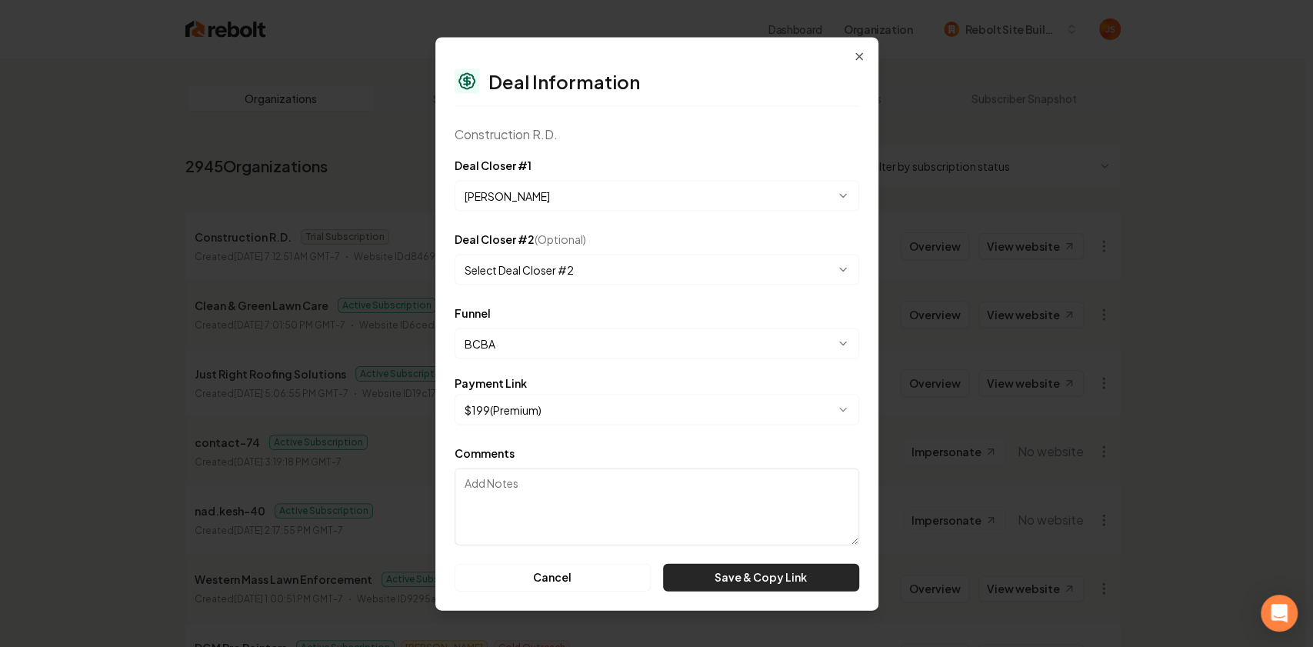
click at [706, 581] on button "Save & Copy Link" at bounding box center [760, 577] width 195 height 28
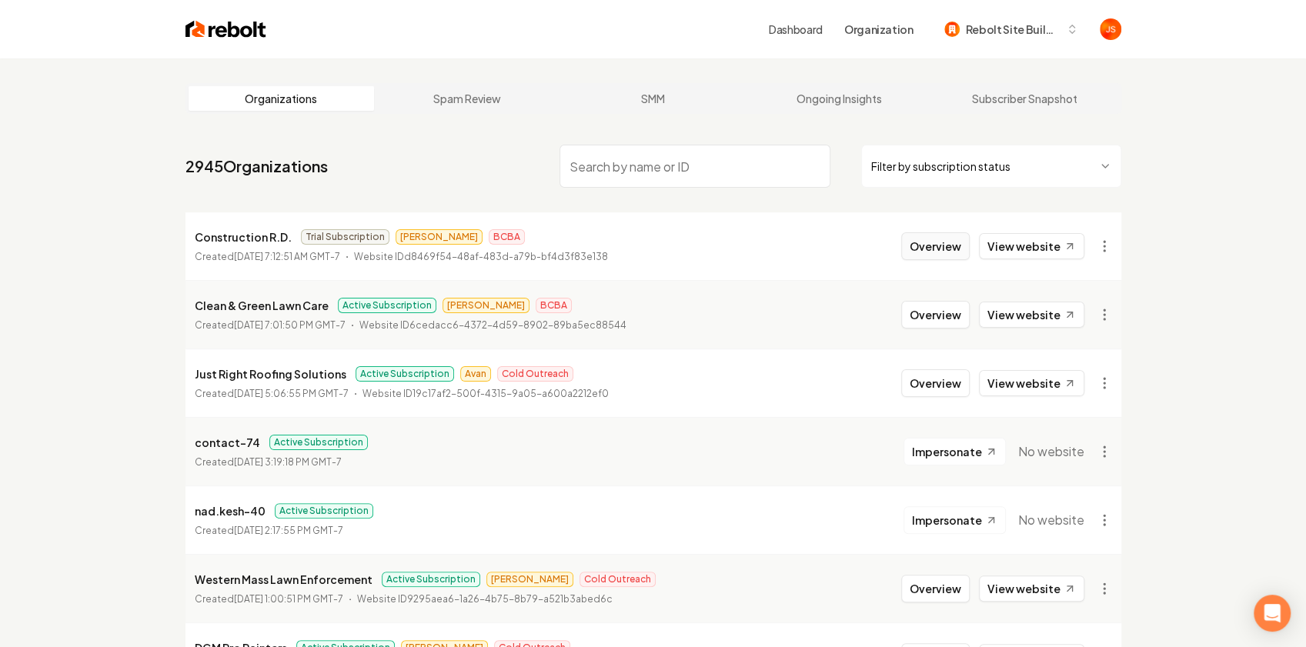
click at [914, 239] on button "Overview" at bounding box center [935, 246] width 68 height 28
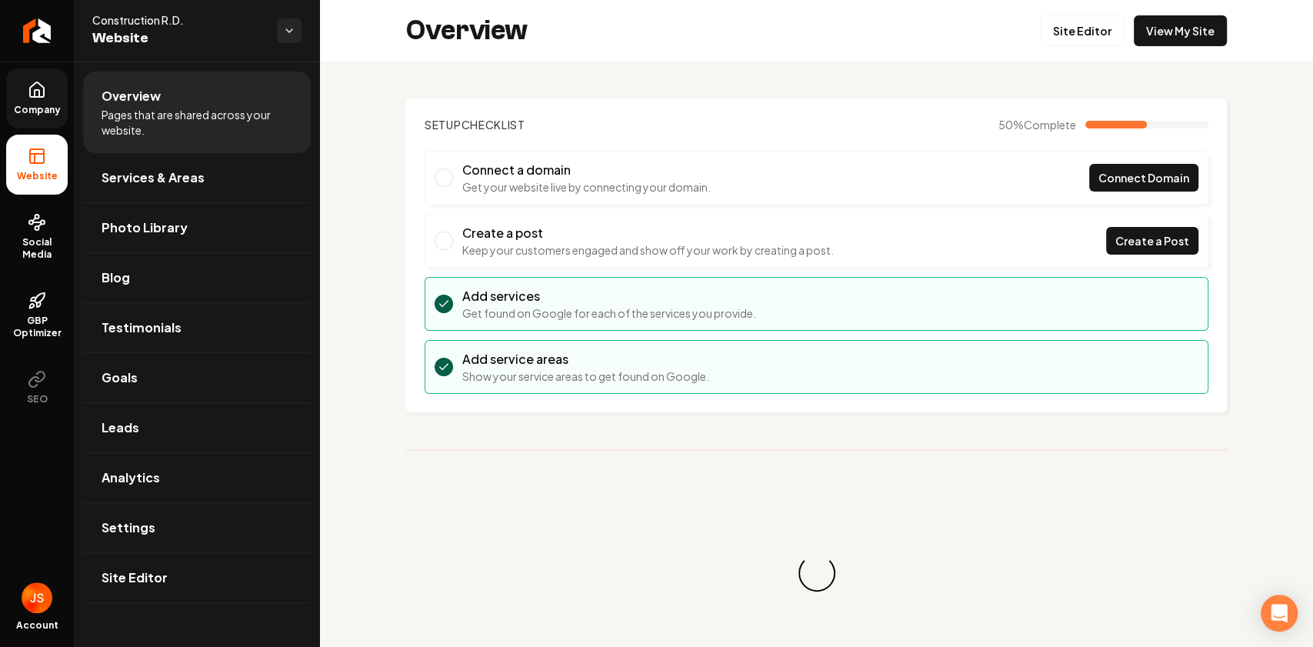
click at [44, 91] on icon at bounding box center [37, 89] width 14 height 15
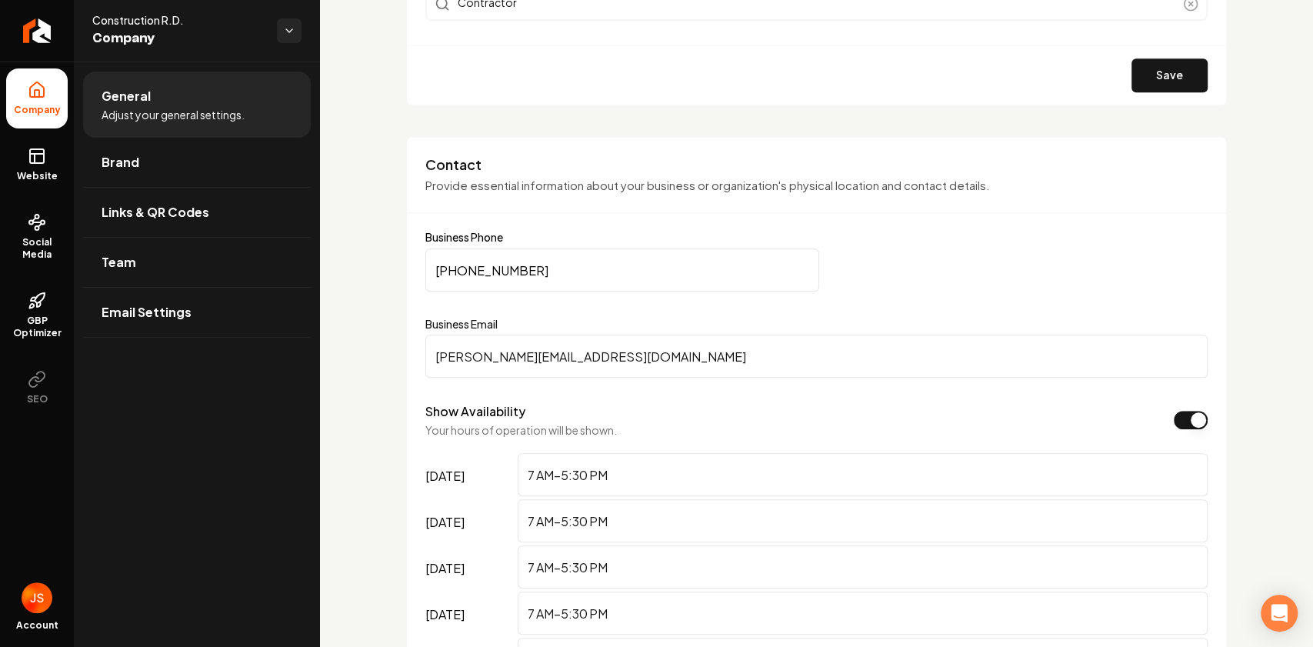
scroll to position [666, 0]
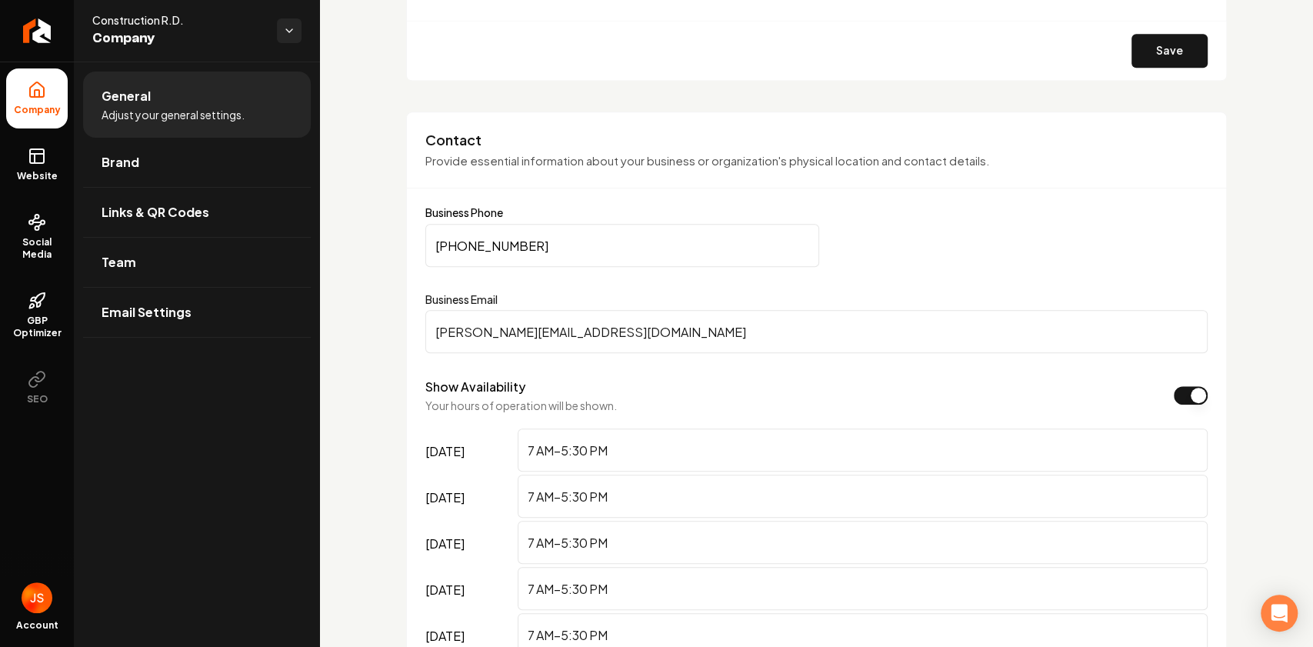
click at [528, 329] on input "Ryan@mocrd.com" at bounding box center [816, 331] width 782 height 43
click at [529, 329] on input "Ryan@mocrd.com" at bounding box center [816, 331] width 782 height 43
click at [22, 167] on link "Website" at bounding box center [37, 165] width 62 height 60
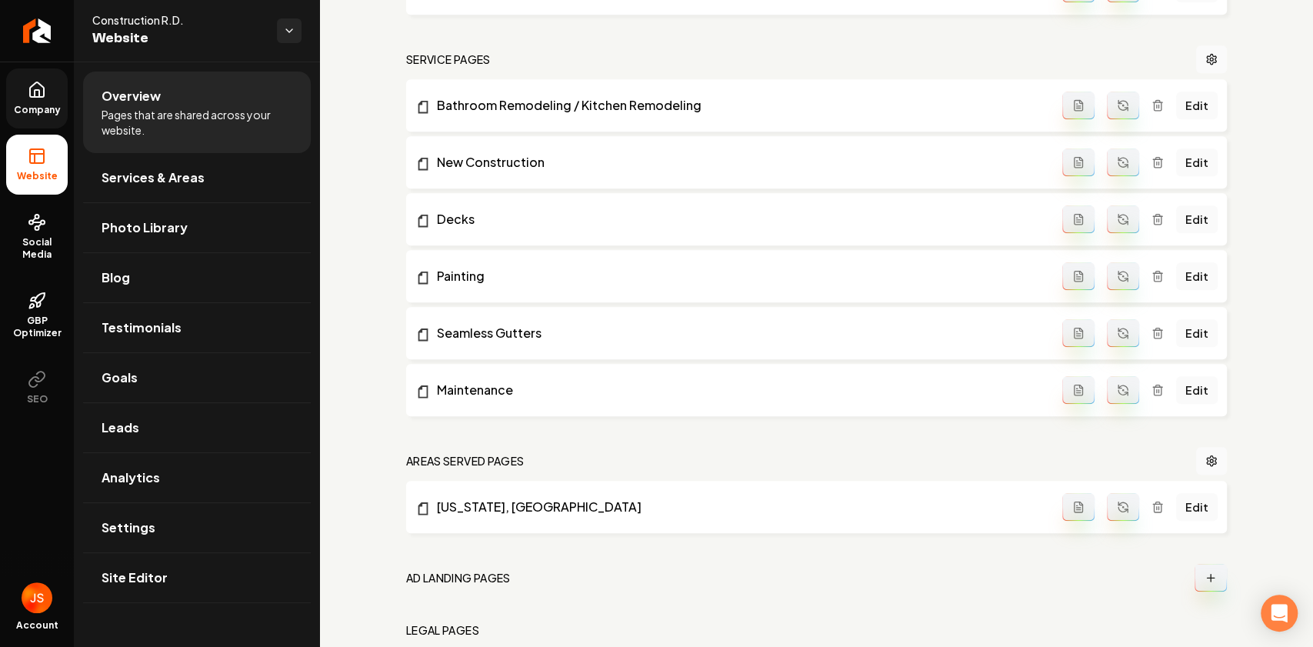
drag, startPoint x: 24, startPoint y: 222, endPoint x: 188, endPoint y: 212, distance: 164.9
click at [25, 222] on link "Social Media" at bounding box center [37, 237] width 62 height 72
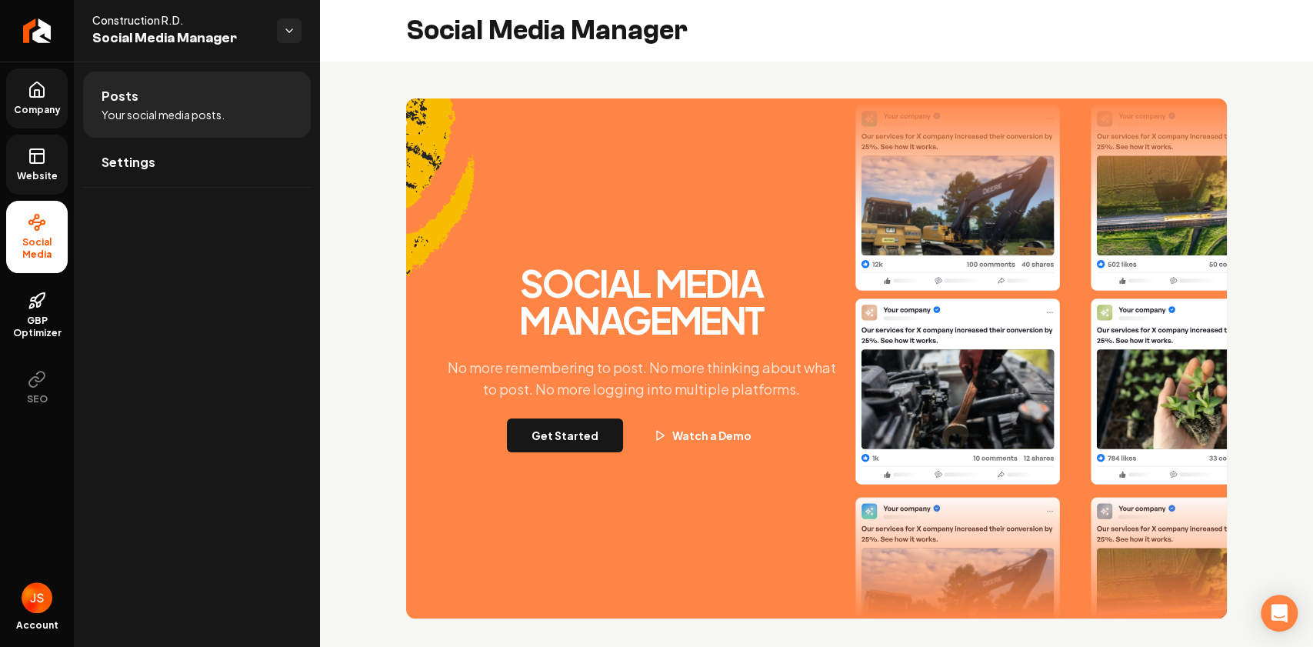
click at [606, 417] on div "Social Media Management No more remembering to post. No more thinking about wha…" at bounding box center [641, 359] width 415 height 188
click at [603, 425] on button "Get Started" at bounding box center [565, 436] width 116 height 34
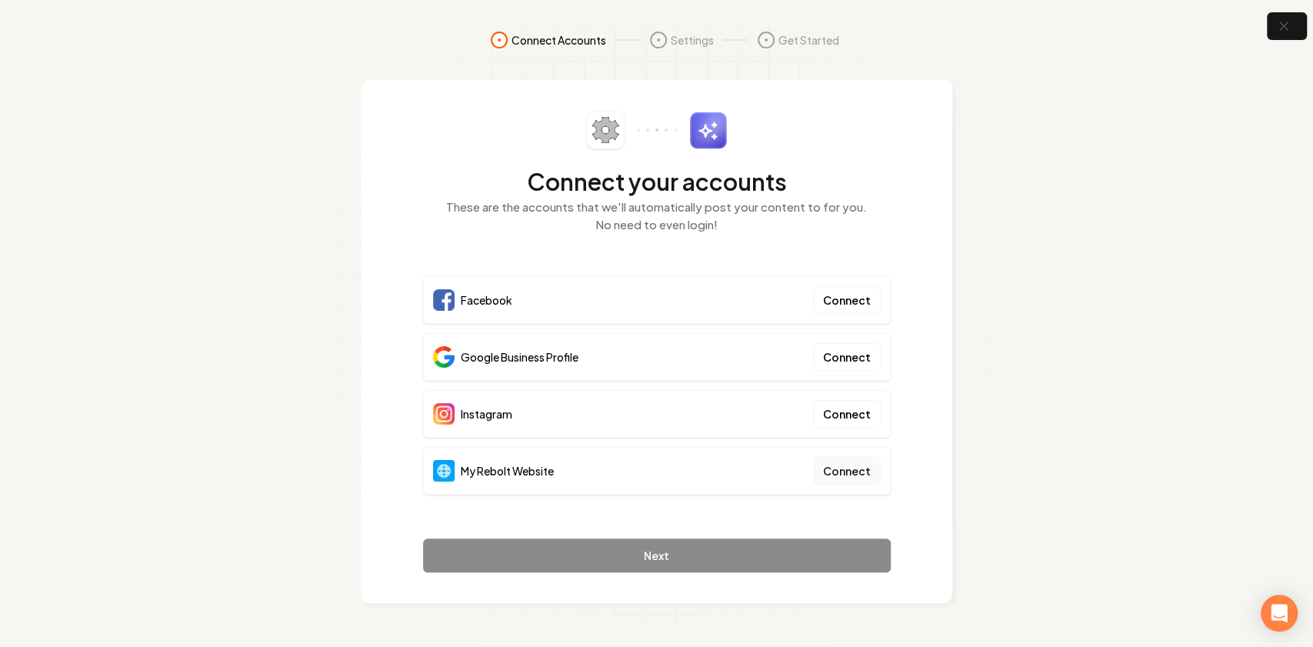
click at [822, 461] on button "Connect" at bounding box center [847, 471] width 68 height 28
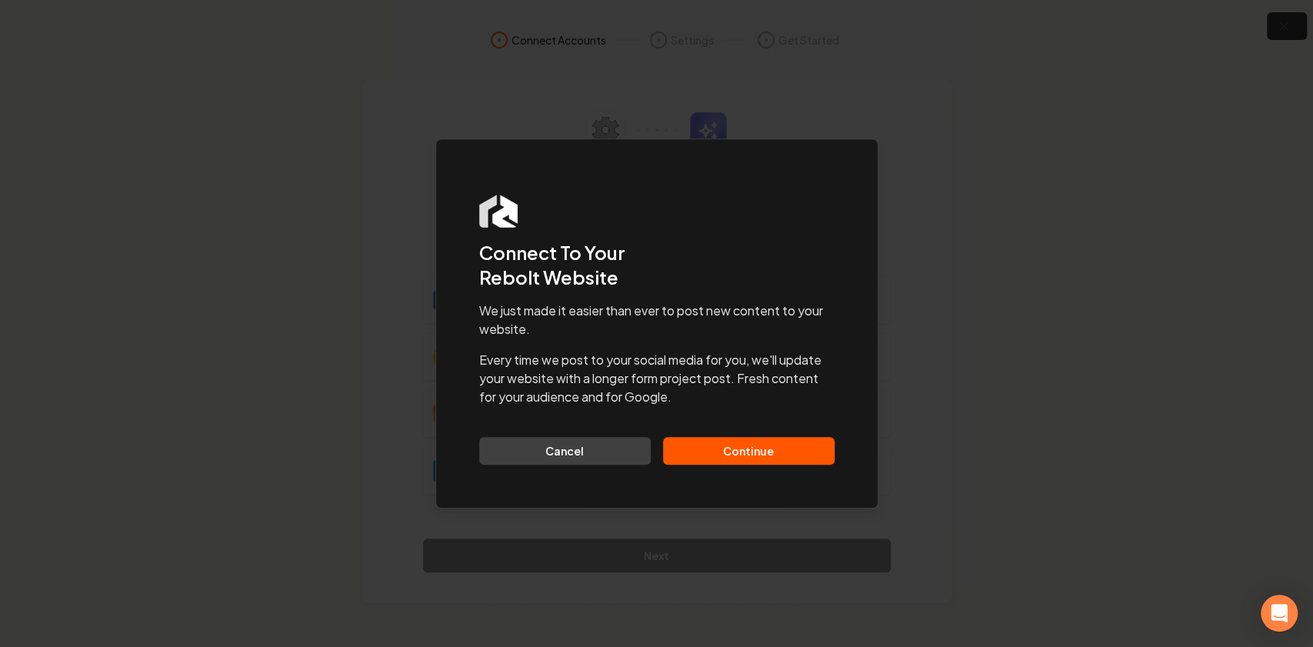
click at [723, 443] on button "Continue" at bounding box center [749, 451] width 172 height 28
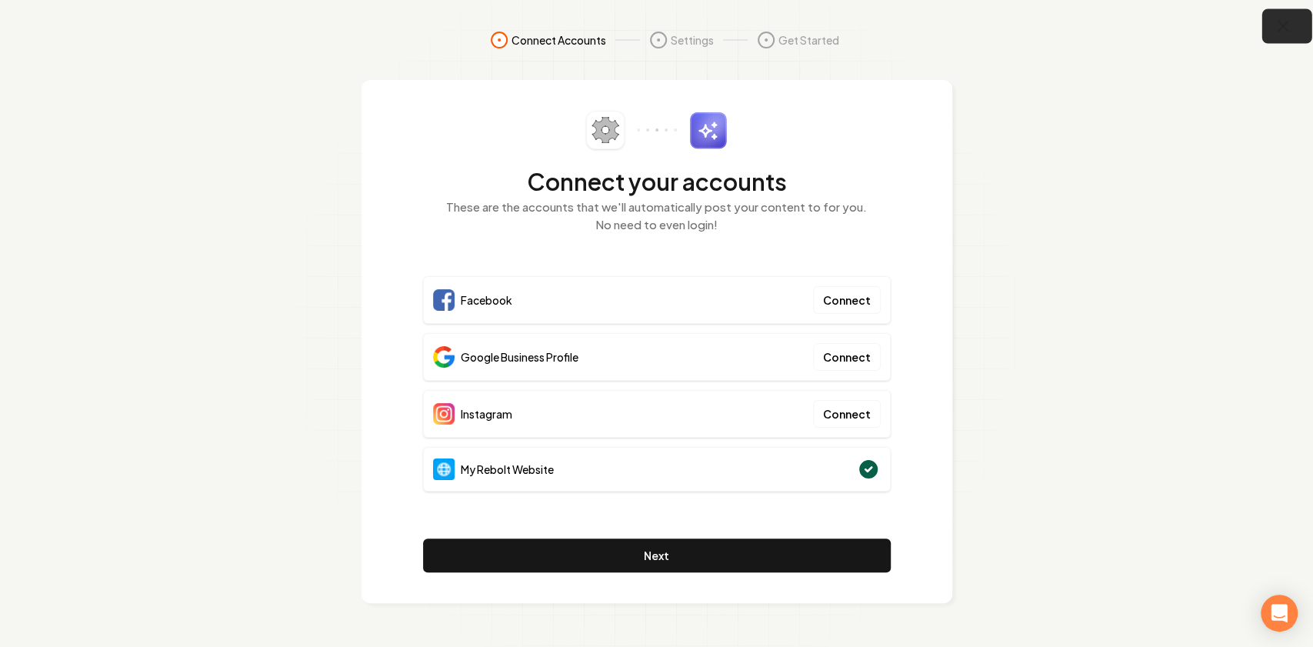
click at [1289, 22] on icon "button" at bounding box center [1283, 26] width 19 height 19
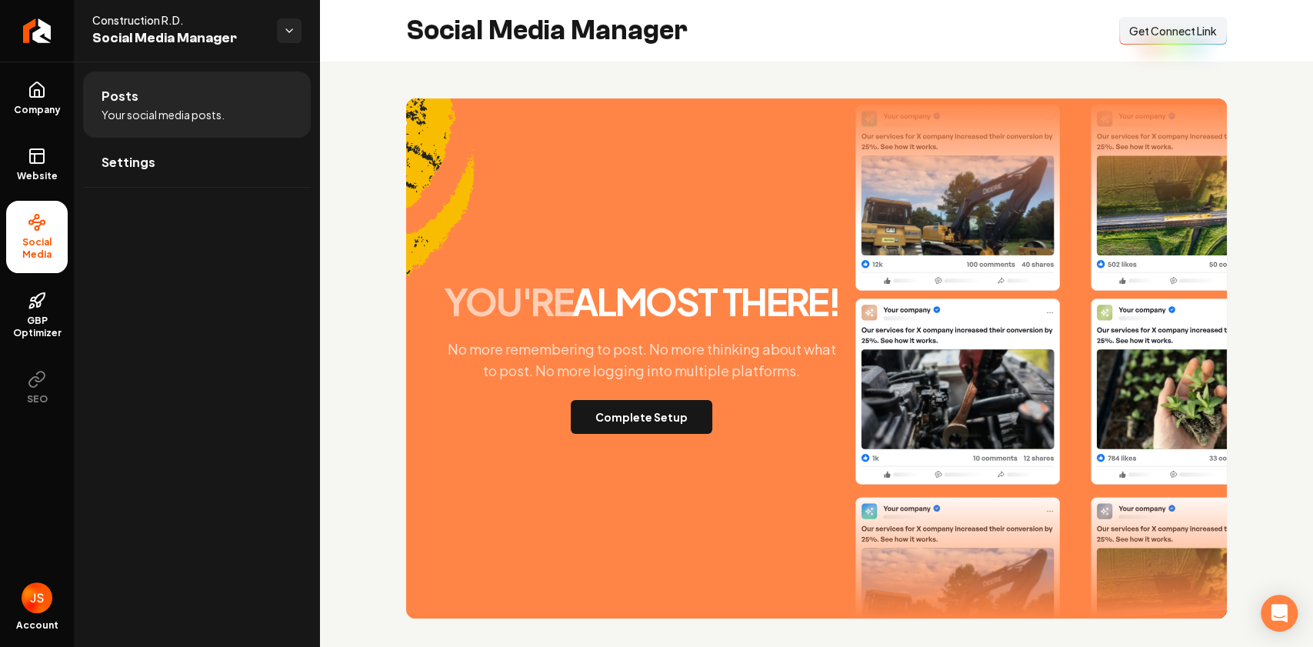
click at [1202, 32] on span "Get Connect Link" at bounding box center [1173, 30] width 88 height 15
click at [655, 419] on button "Complete Setup" at bounding box center [642, 417] width 142 height 34
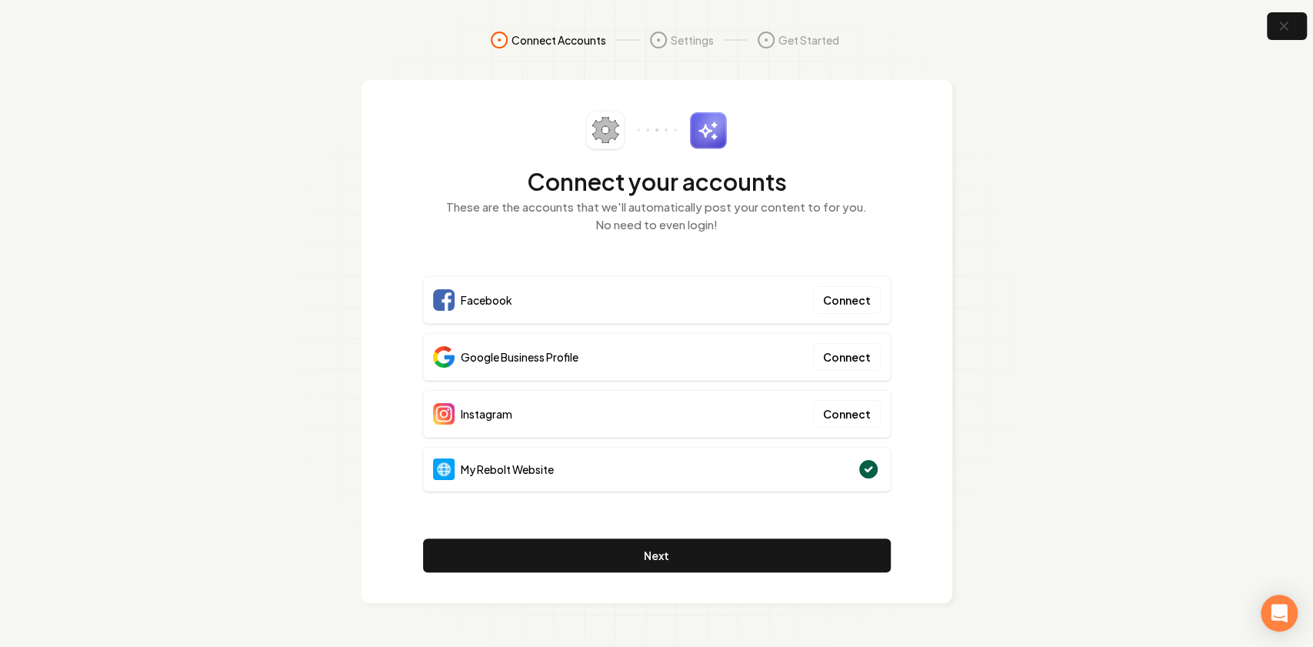
click at [1096, 326] on section "Connect Accounts Settings Get Started Connect your accounts These are the accou…" at bounding box center [656, 323] width 1313 height 647
click at [1305, 30] on button "button" at bounding box center [1287, 26] width 50 height 35
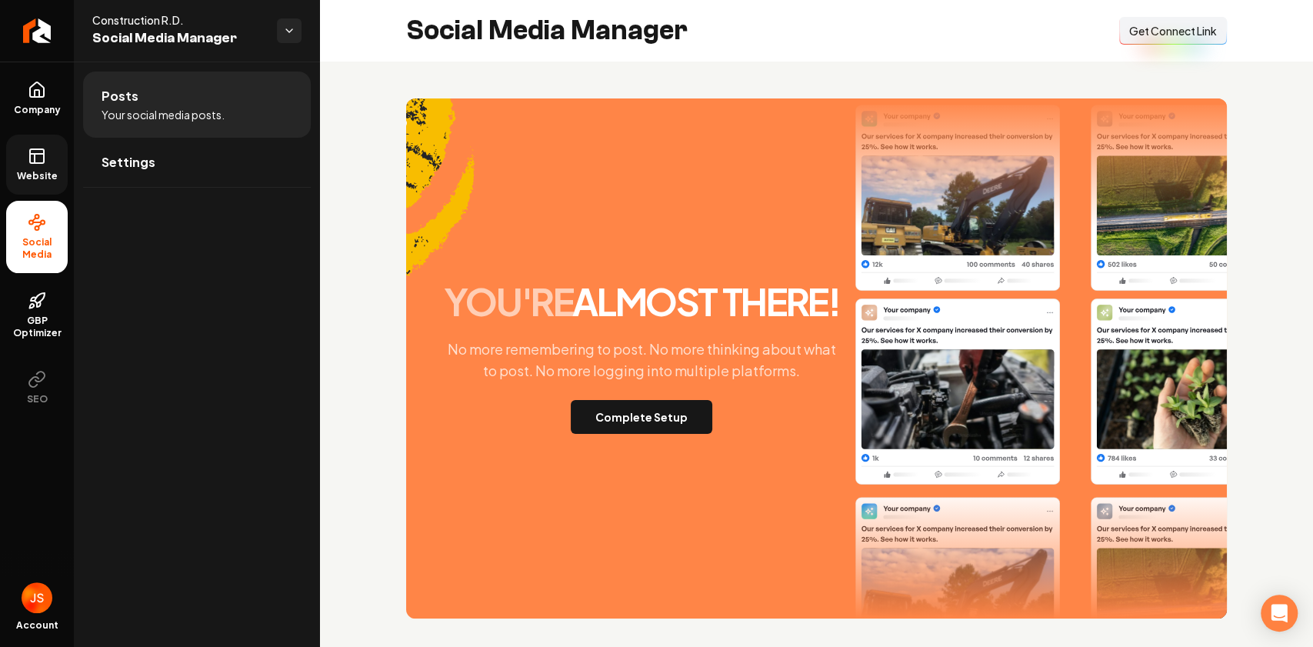
click at [30, 170] on span "Website" at bounding box center [37, 176] width 53 height 12
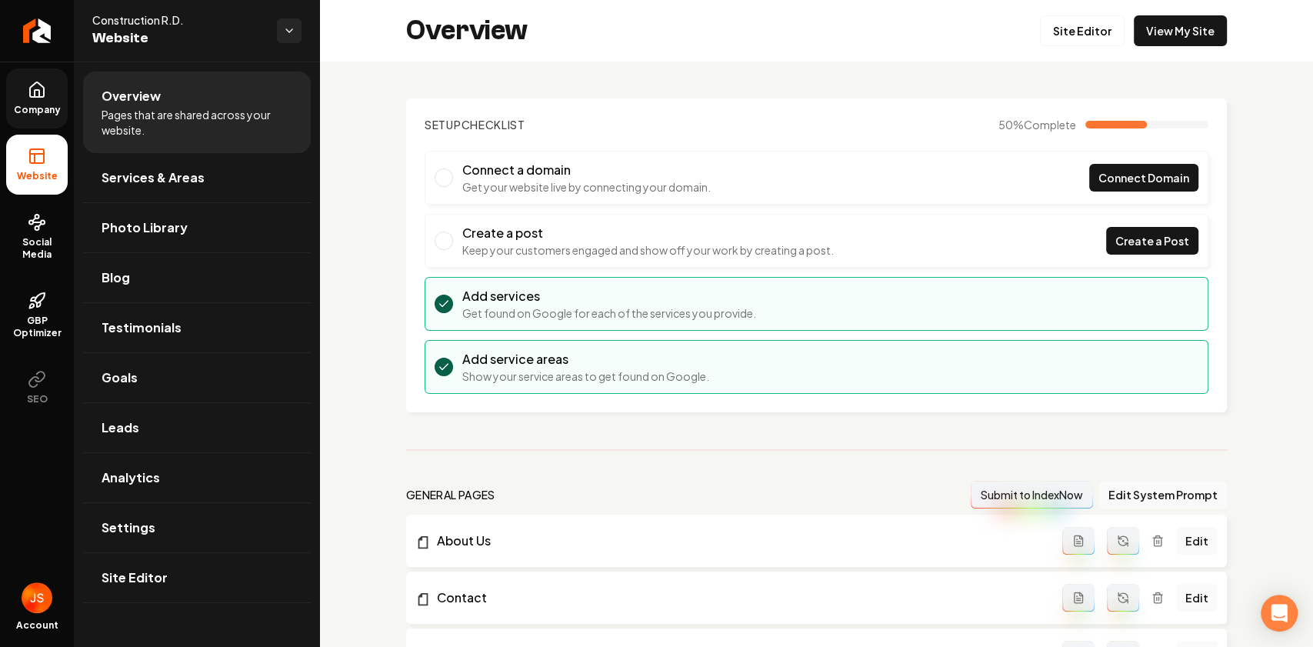
click at [40, 92] on icon at bounding box center [37, 90] width 18 height 18
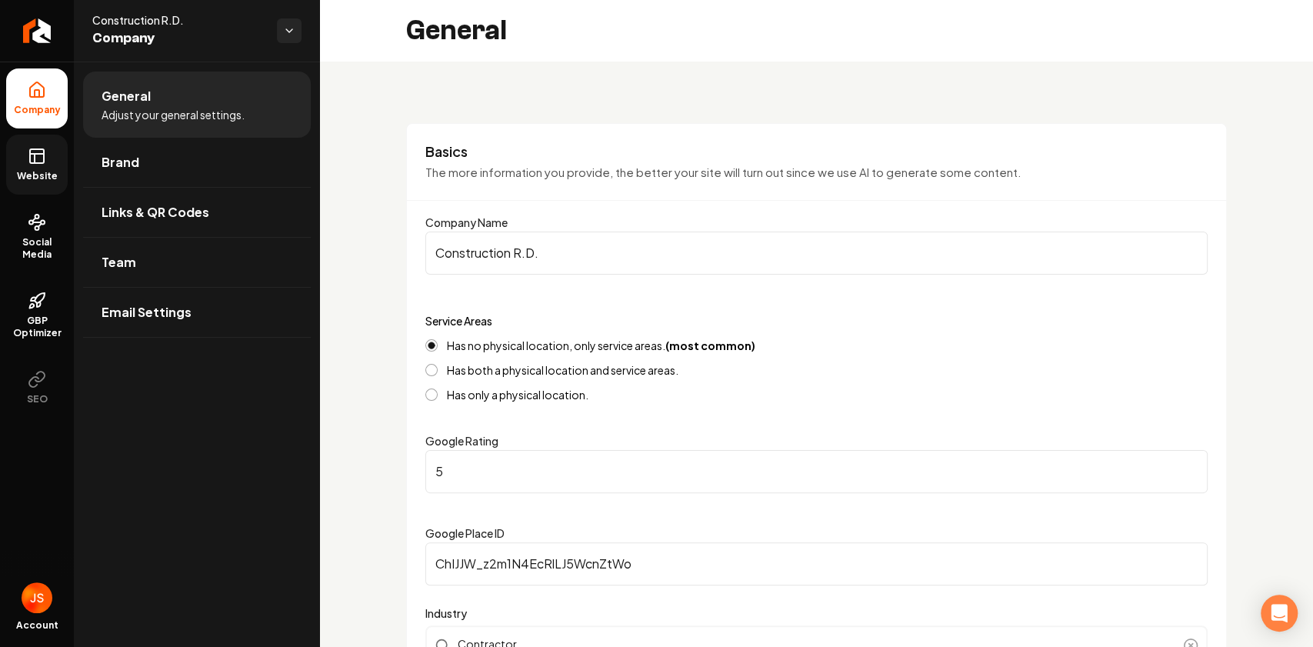
click at [40, 159] on icon at bounding box center [37, 156] width 18 height 18
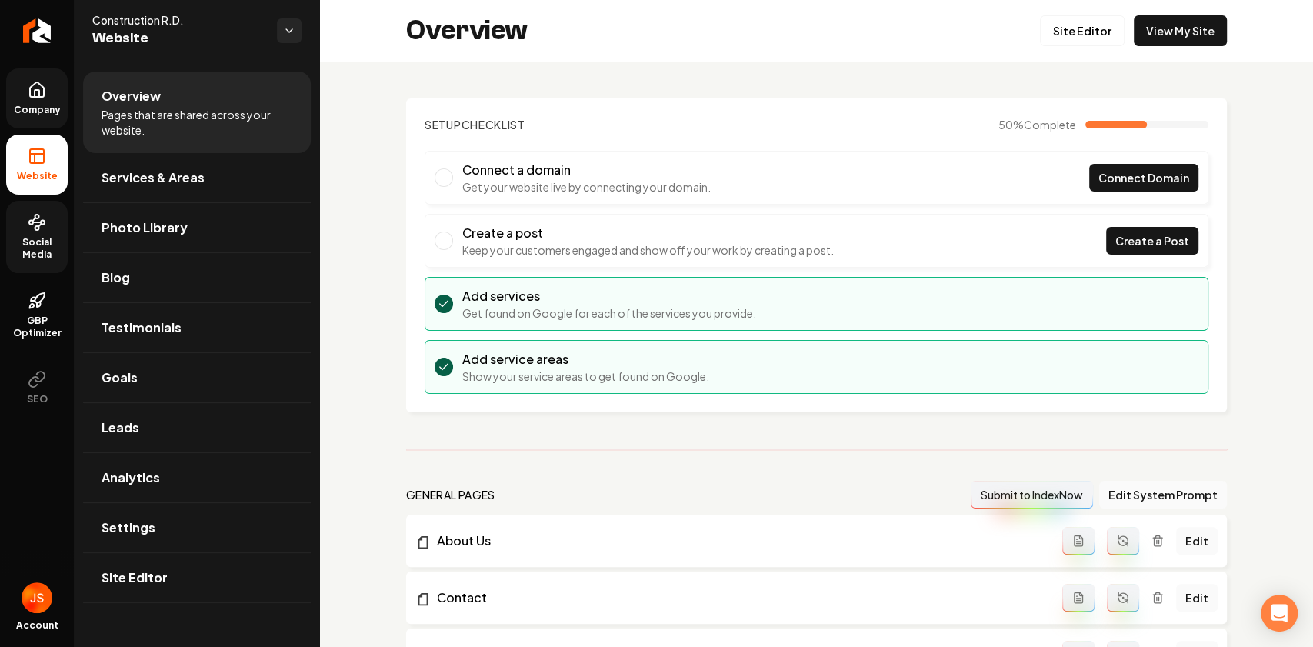
click at [42, 218] on icon at bounding box center [37, 222] width 18 height 18
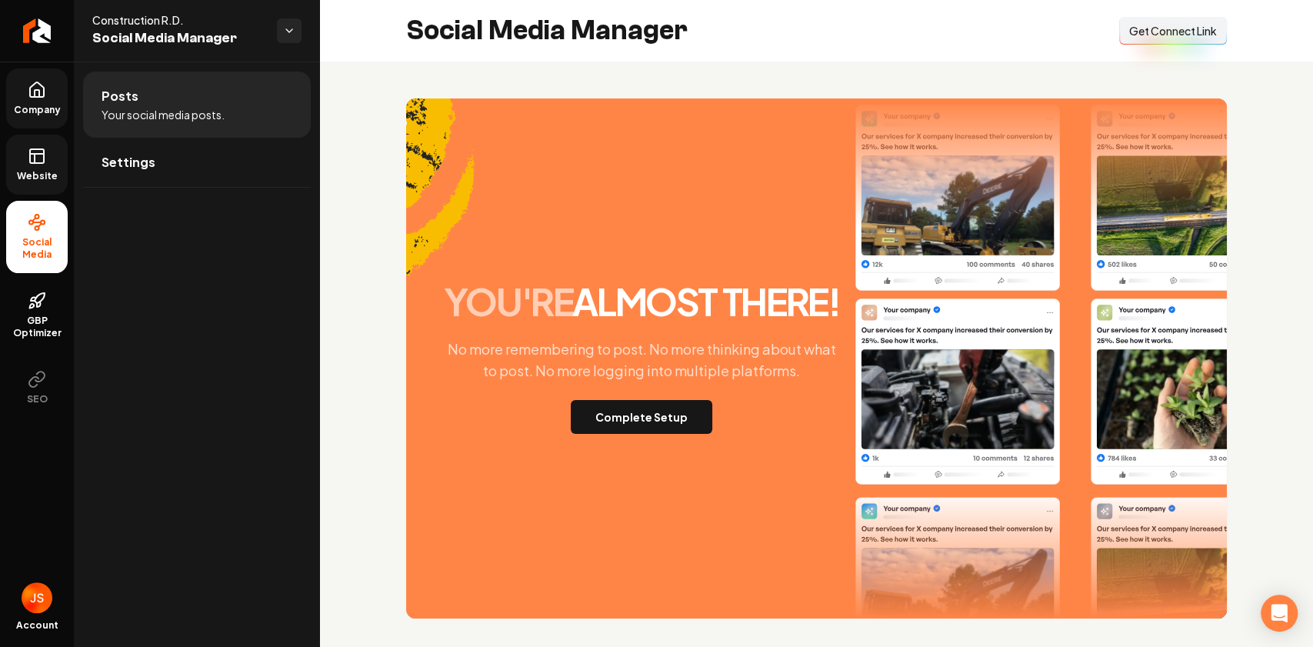
click at [46, 148] on link "Website" at bounding box center [37, 165] width 62 height 60
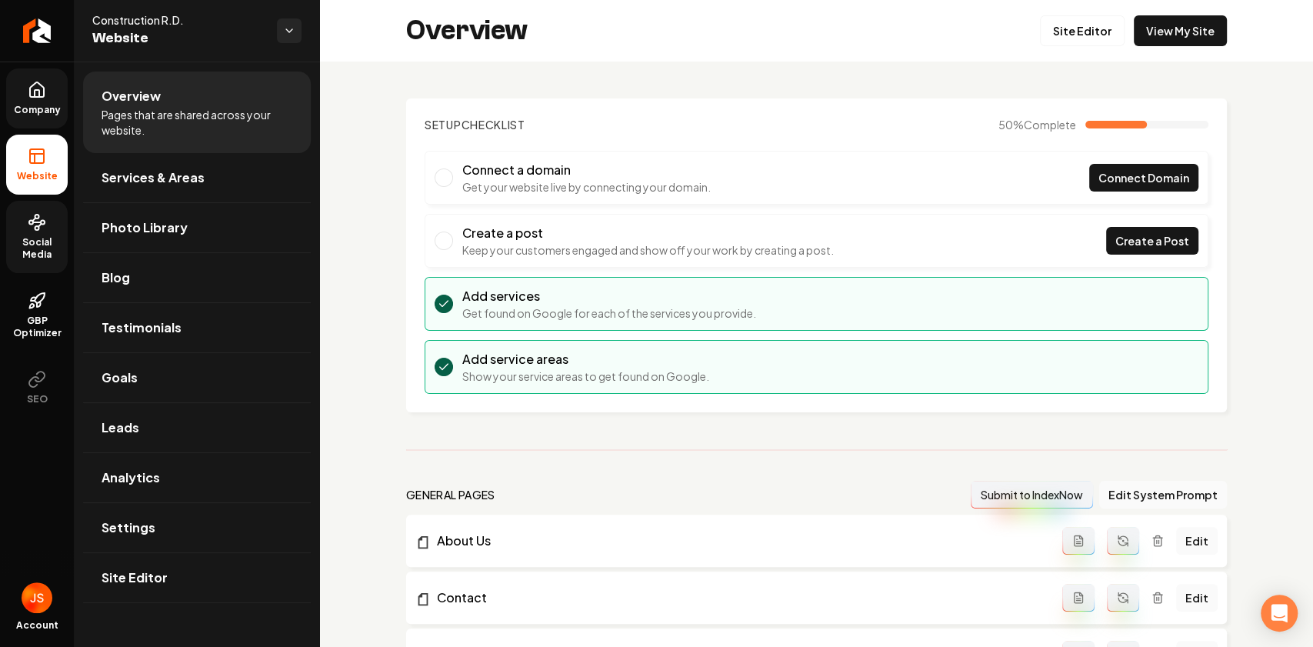
click at [26, 82] on link "Company" at bounding box center [37, 98] width 62 height 60
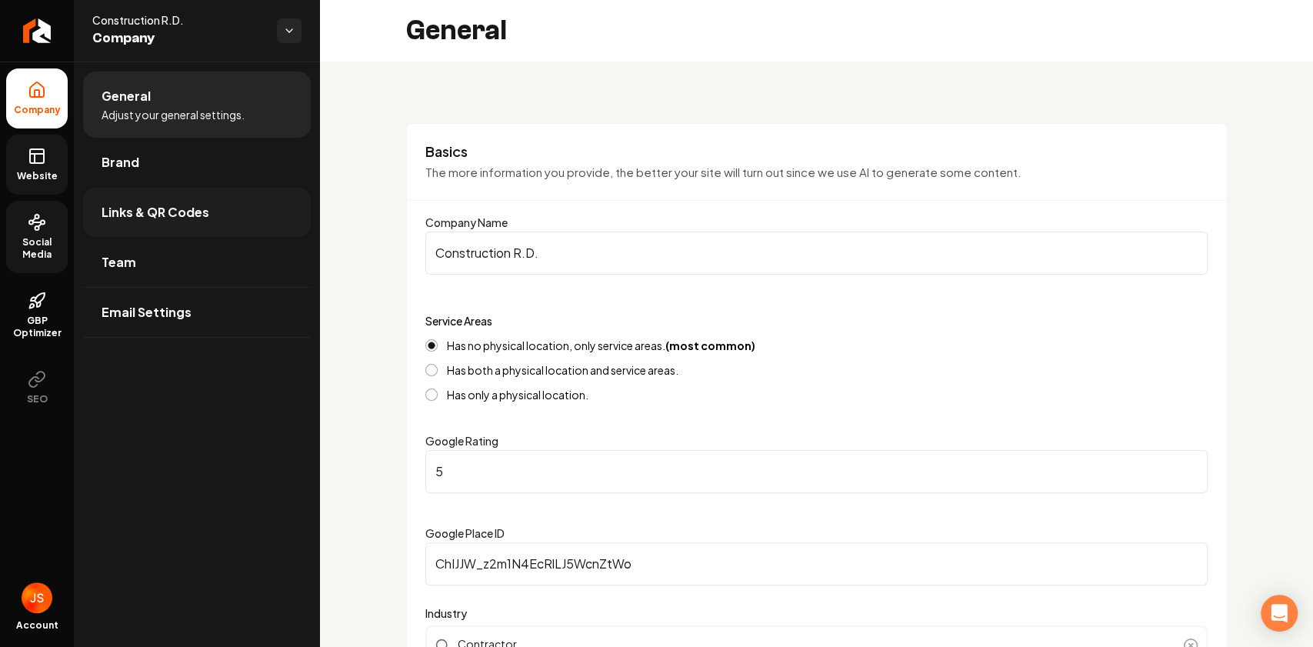
click at [136, 202] on link "Links & QR Codes" at bounding box center [197, 212] width 228 height 49
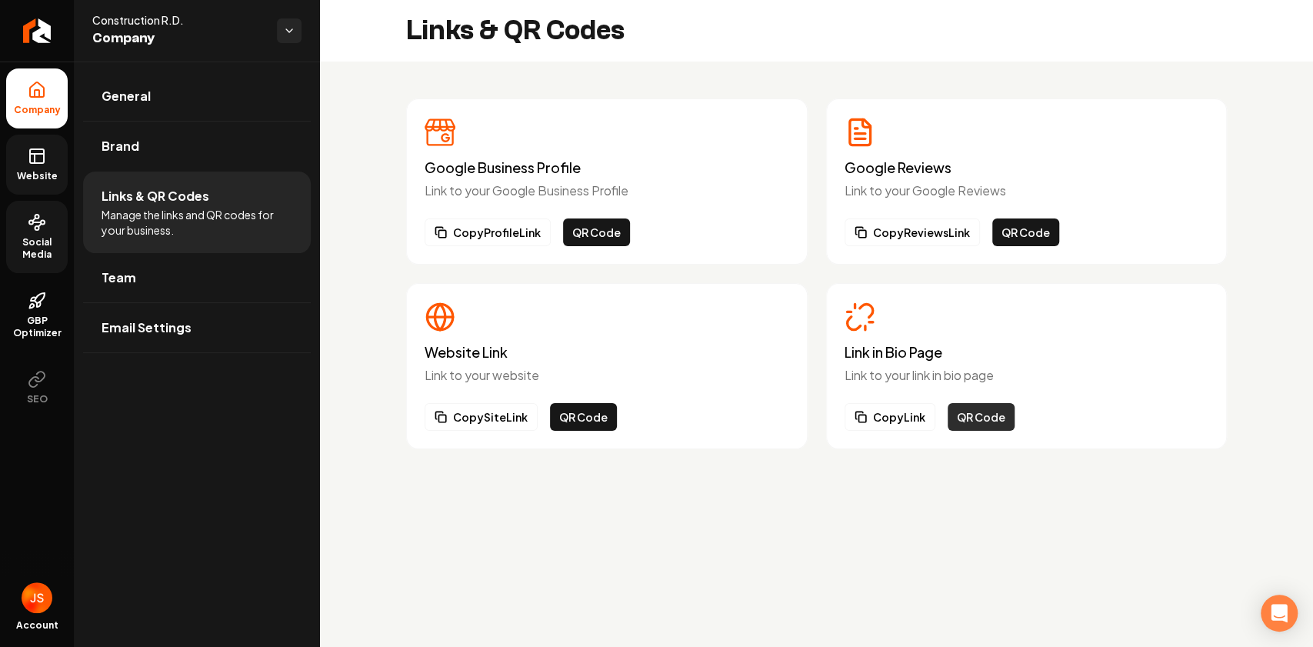
click at [982, 419] on button "QR Code" at bounding box center [981, 417] width 67 height 28
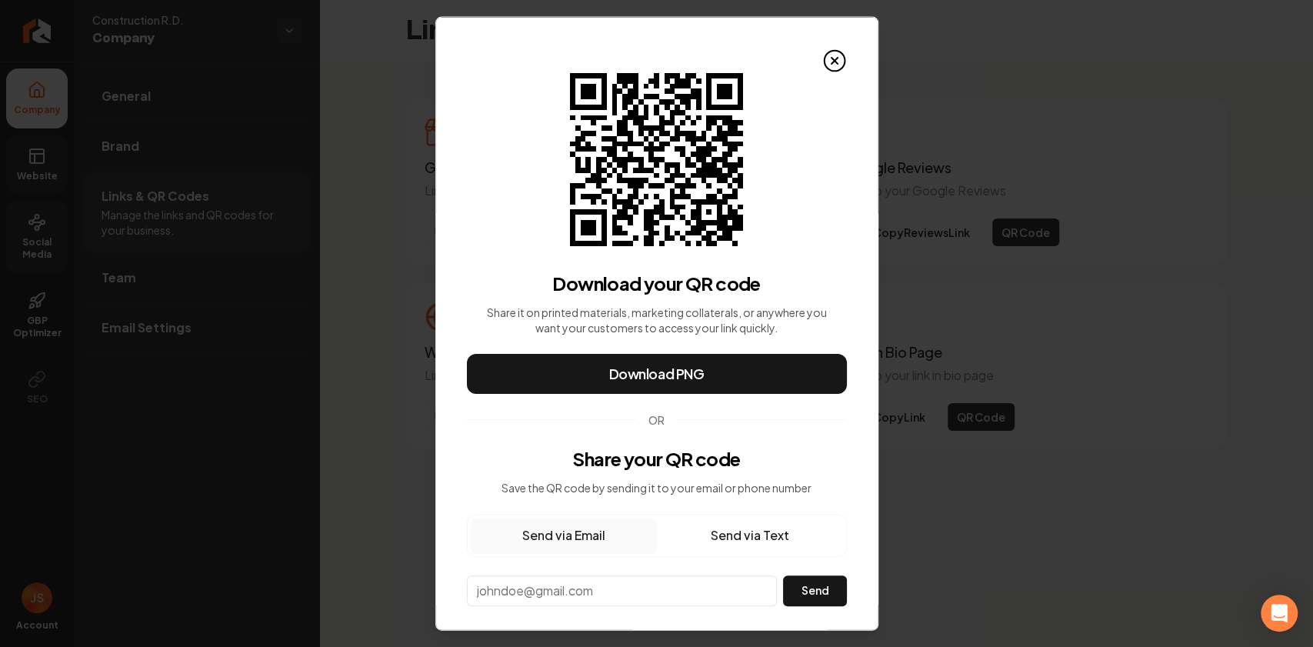
click at [555, 597] on input "email" at bounding box center [622, 590] width 311 height 31
paste input "Rebolt and Clean & Green Lawn Care"
type input "Rebolt and Clean & Green Lawn Care"
paste input "rwdavis480@gmail.com"
type input "rwdavis480@gmail.com"
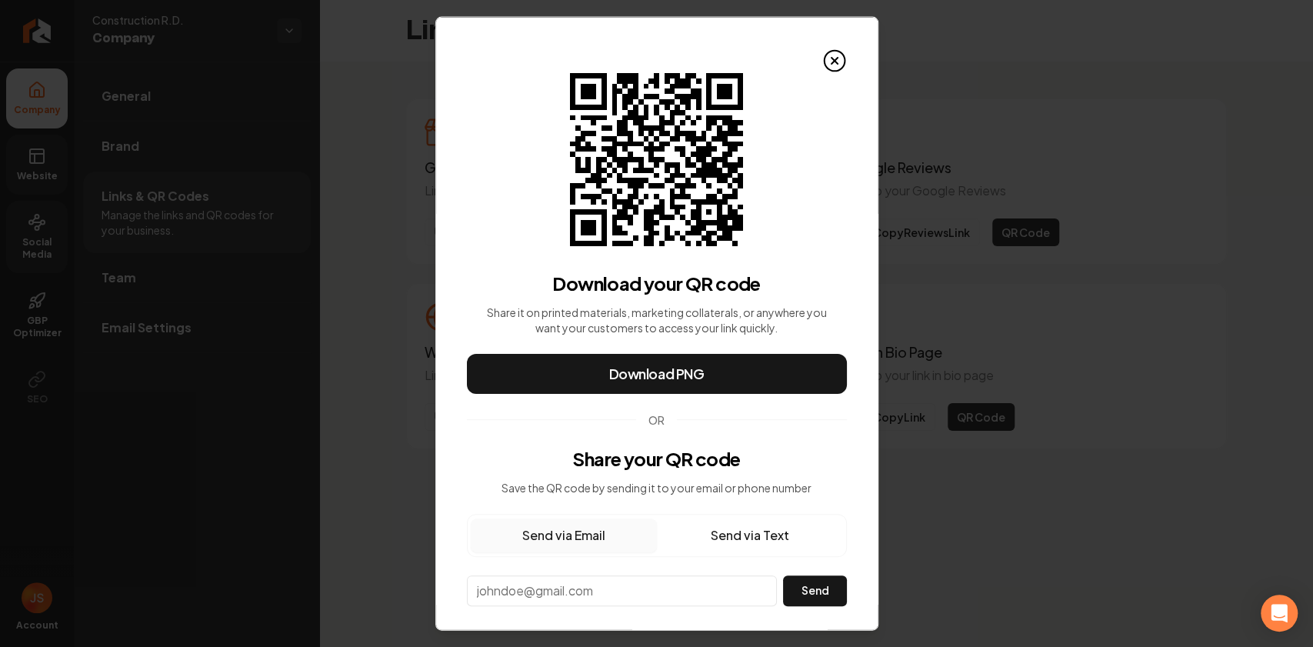
drag, startPoint x: 826, startPoint y: 62, endPoint x: 819, endPoint y: 65, distance: 8.3
click at [825, 62] on icon at bounding box center [834, 60] width 25 height 25
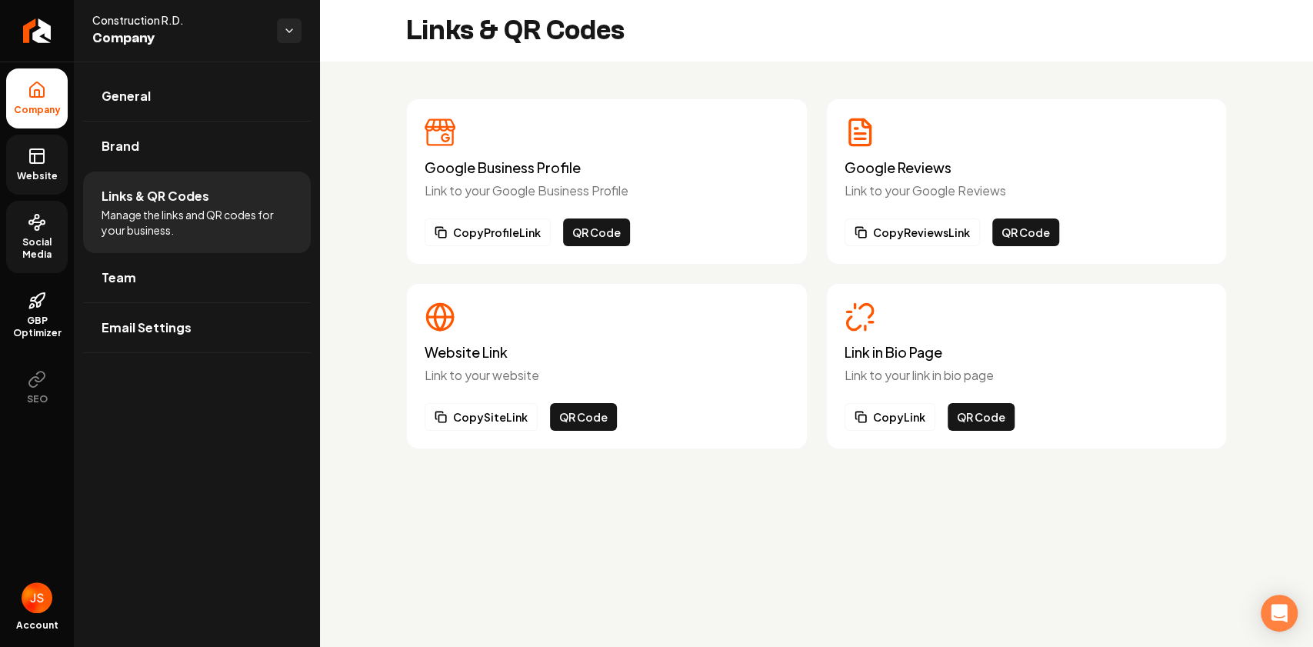
click at [5, 162] on ul "Company Website Social Media GBP Optimizer SEO" at bounding box center [37, 243] width 74 height 362
click at [21, 149] on link "Website" at bounding box center [37, 165] width 62 height 60
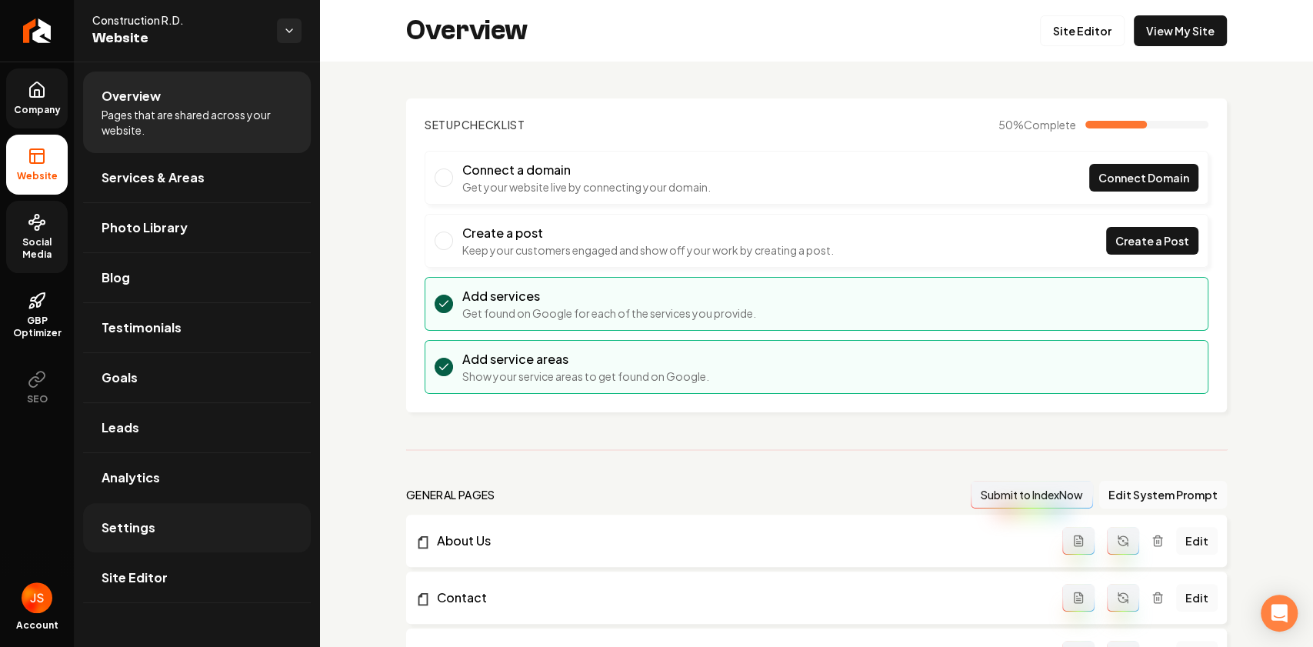
click at [149, 526] on span "Settings" at bounding box center [129, 528] width 54 height 18
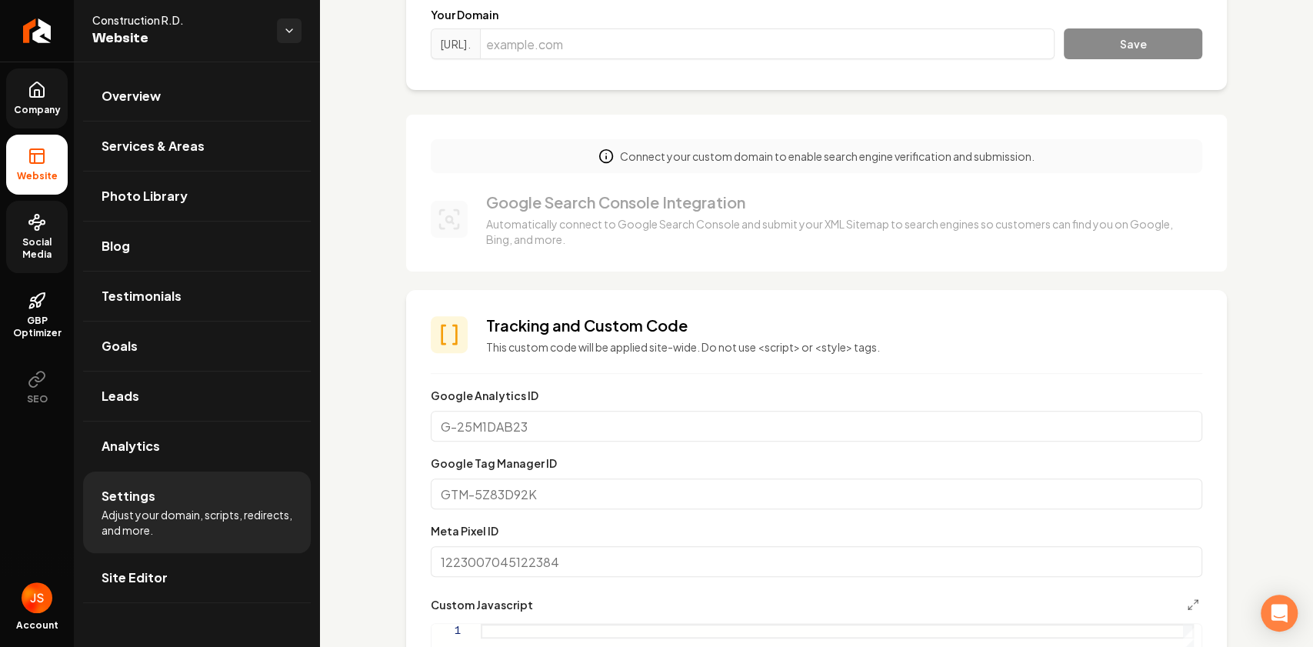
scroll to position [205, 0]
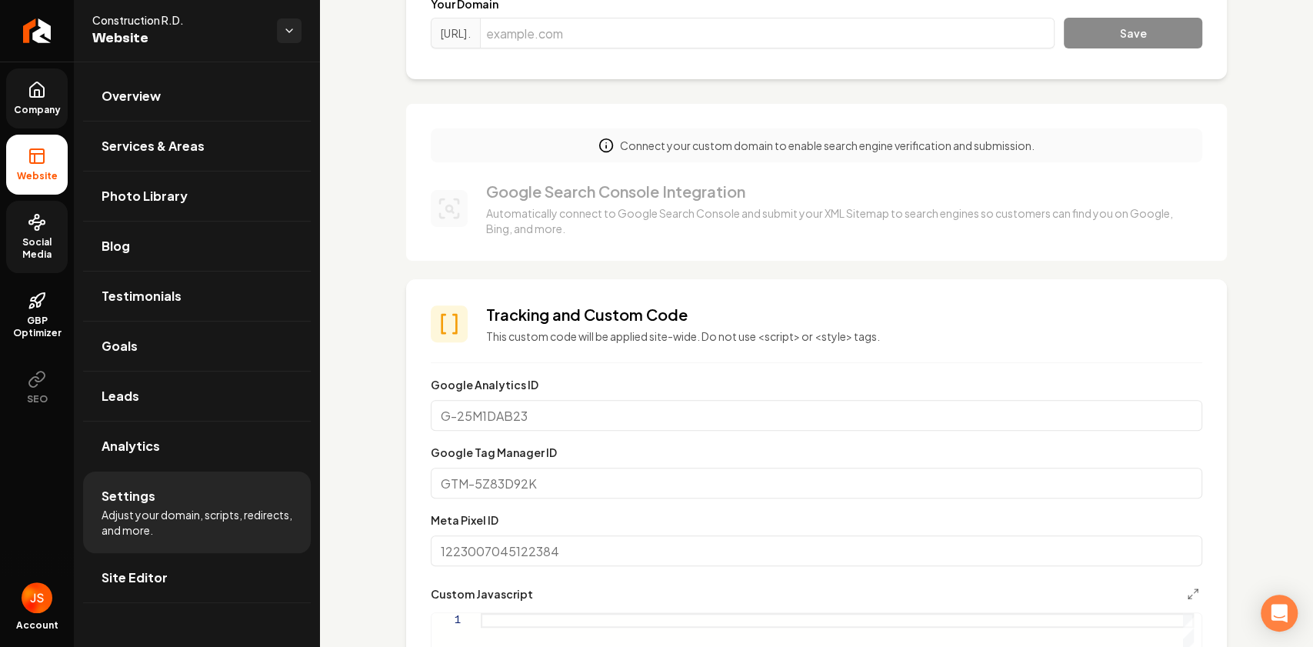
click at [29, 100] on link "Company" at bounding box center [37, 98] width 62 height 60
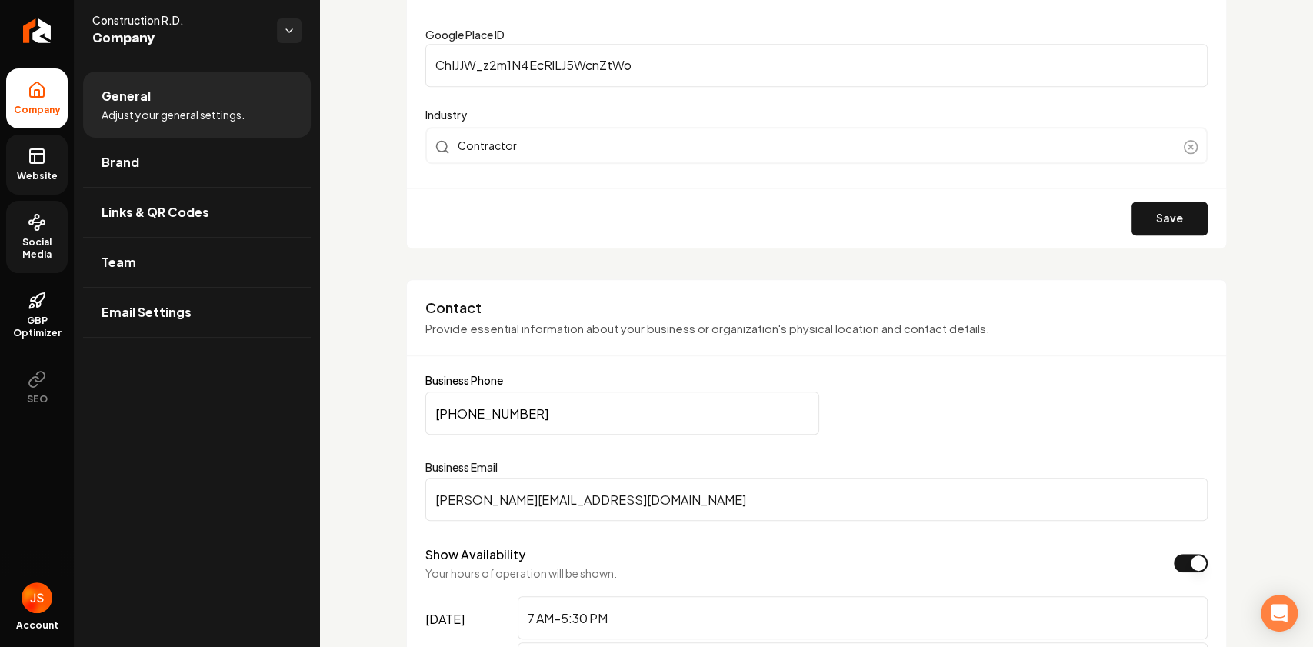
scroll to position [512, 0]
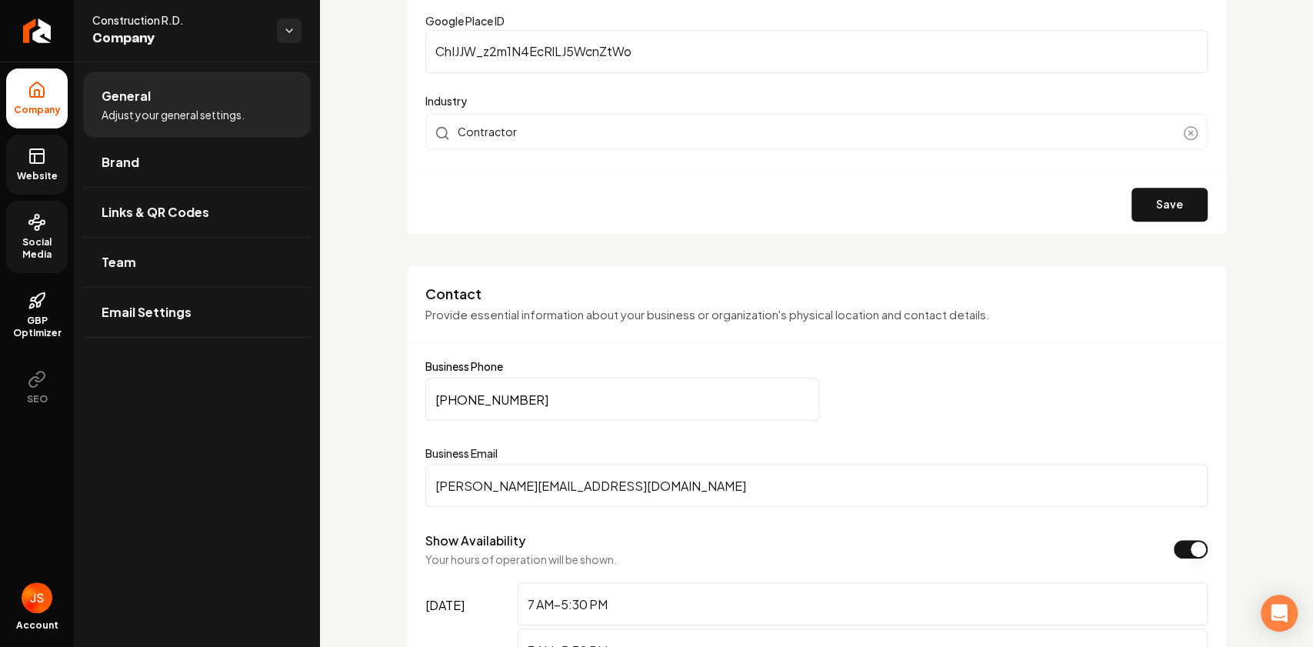
click at [475, 482] on input "Ryan@mocrd.com" at bounding box center [816, 485] width 782 height 43
click at [0, 174] on ul "Company Website Social Media GBP Optimizer SEO" at bounding box center [37, 243] width 74 height 362
click at [25, 166] on link "Website" at bounding box center [37, 165] width 62 height 60
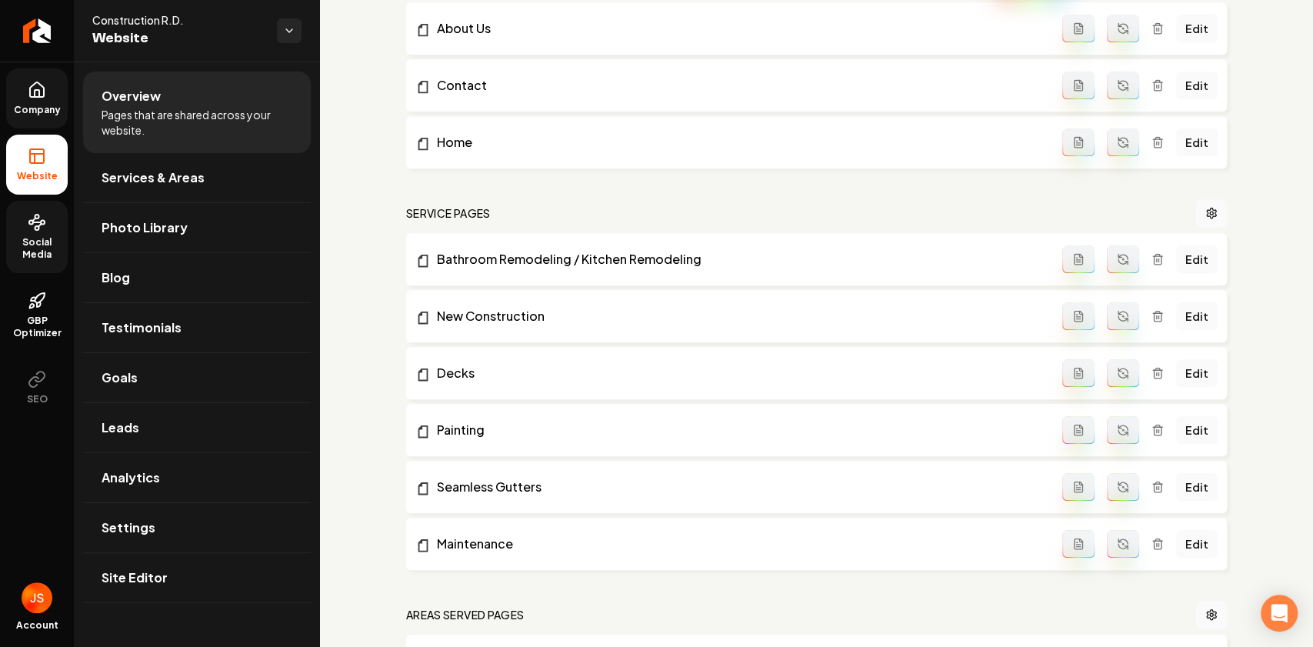
click at [48, 215] on link "Social Media" at bounding box center [37, 237] width 62 height 72
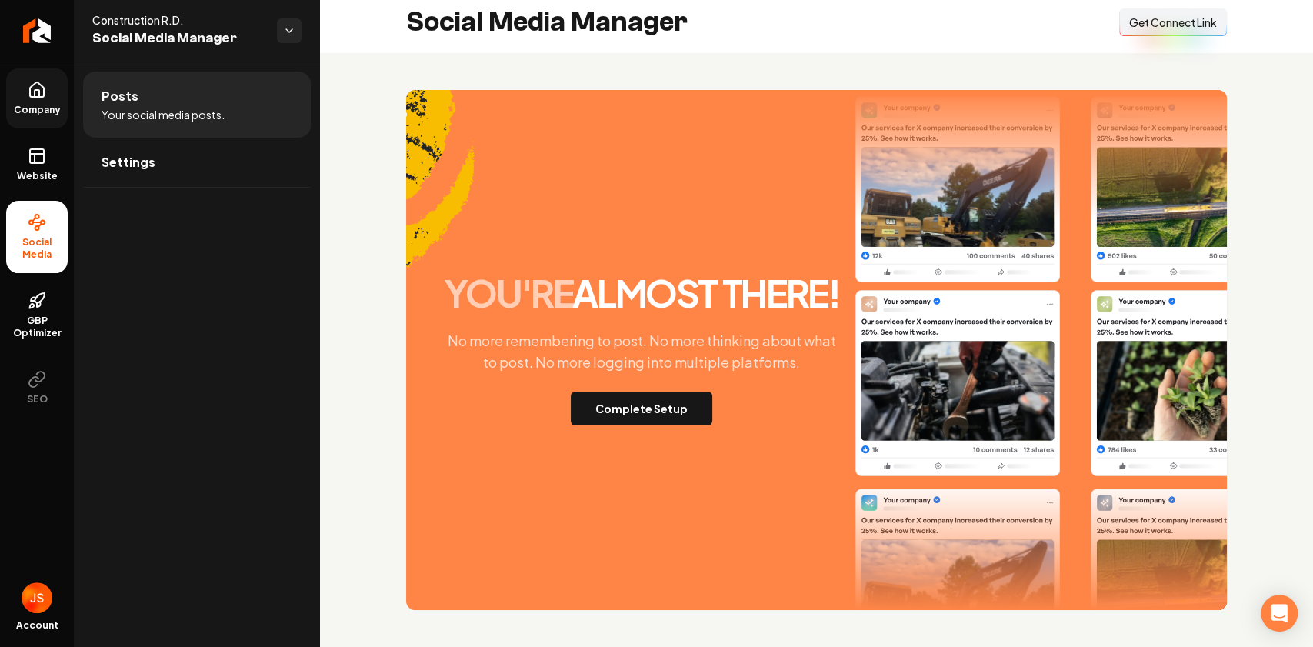
click at [34, 83] on icon at bounding box center [37, 89] width 14 height 15
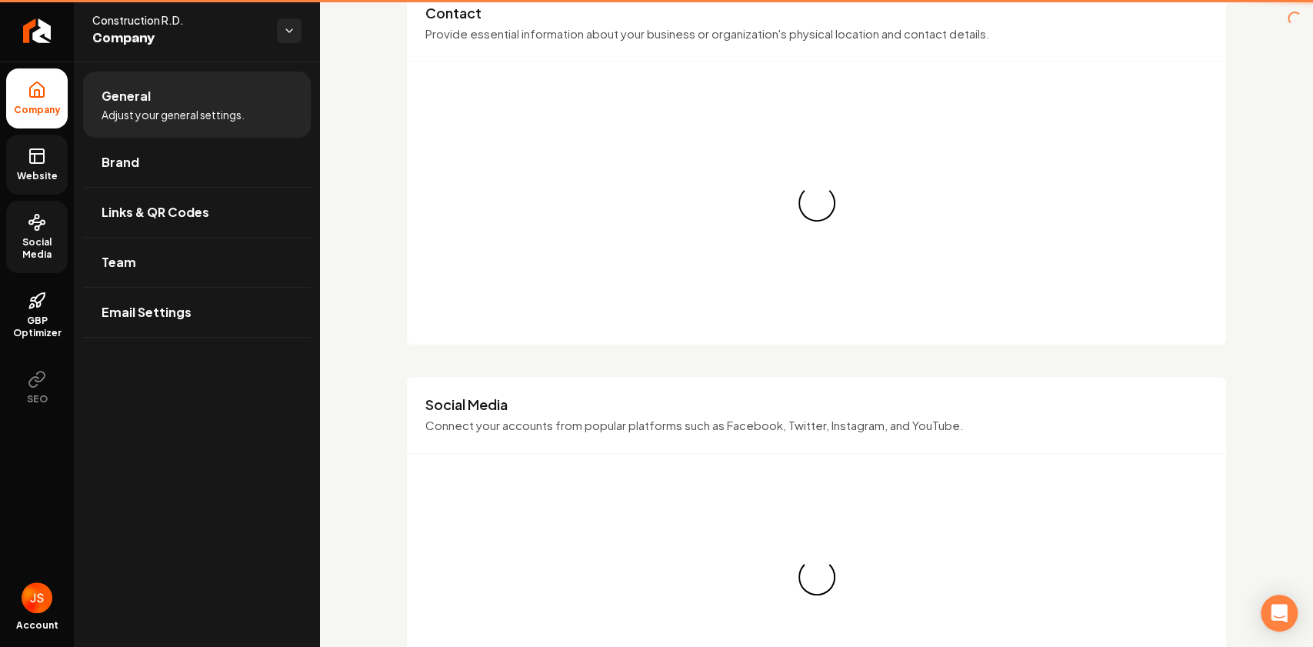
click at [32, 159] on icon at bounding box center [37, 156] width 18 height 18
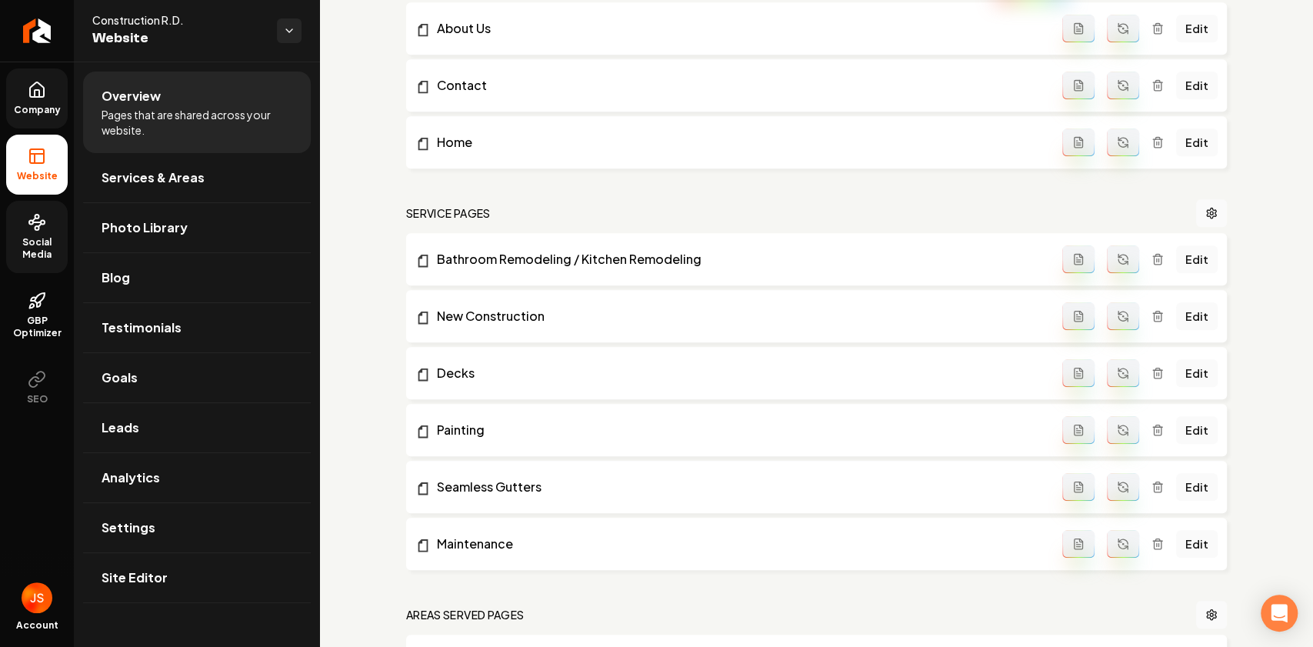
click at [45, 81] on icon at bounding box center [37, 90] width 18 height 18
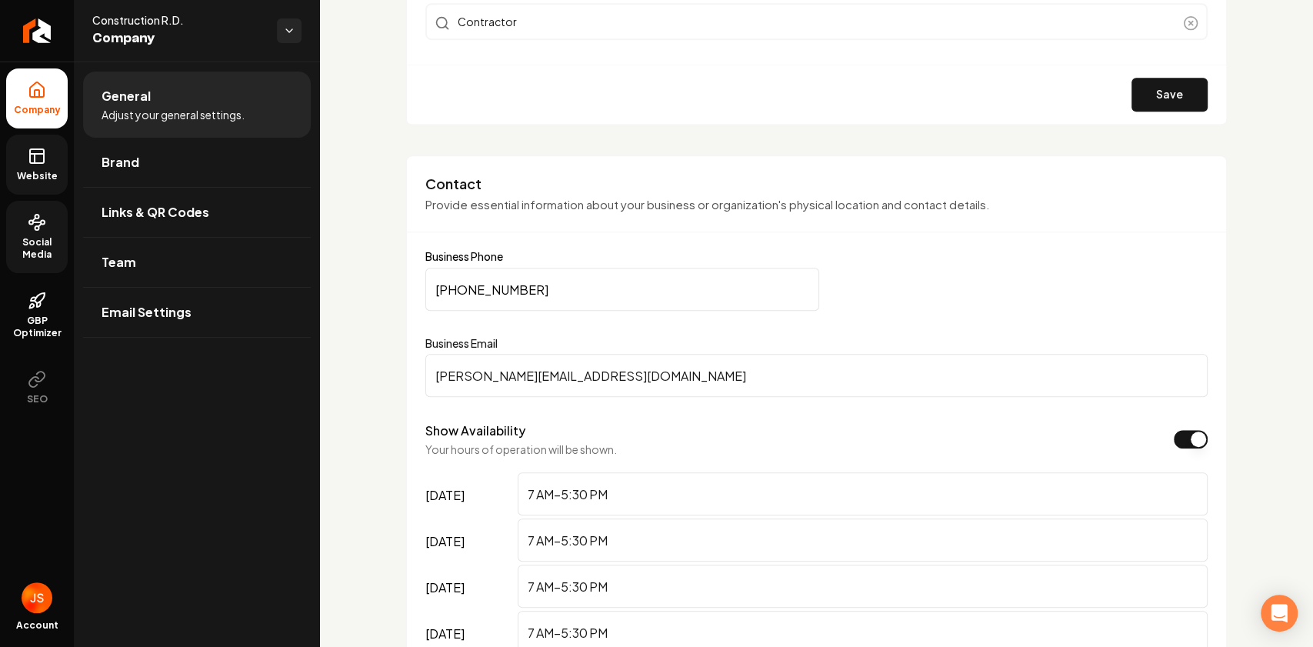
scroll to position [666, 0]
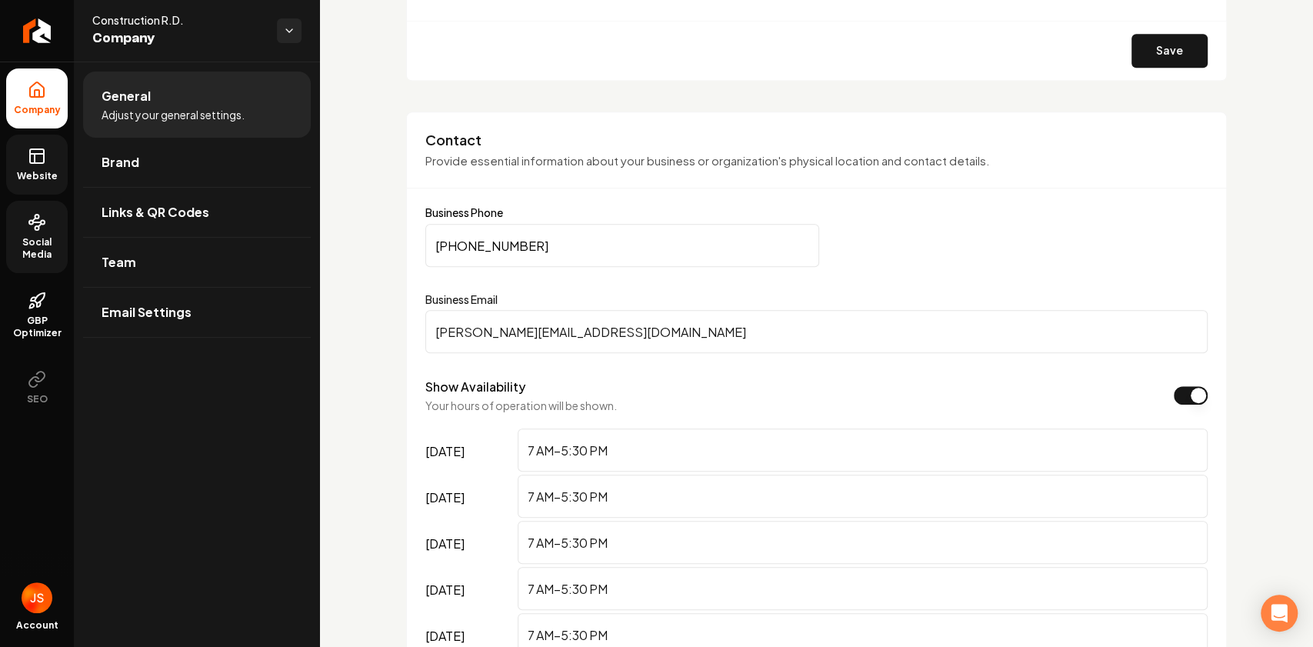
click at [485, 332] on input "Ryan@mocrd.com" at bounding box center [816, 331] width 782 height 43
click at [486, 332] on input "Ryan@mocrd.com" at bounding box center [816, 331] width 782 height 43
click at [132, 194] on link "Links & QR Codes" at bounding box center [197, 212] width 228 height 49
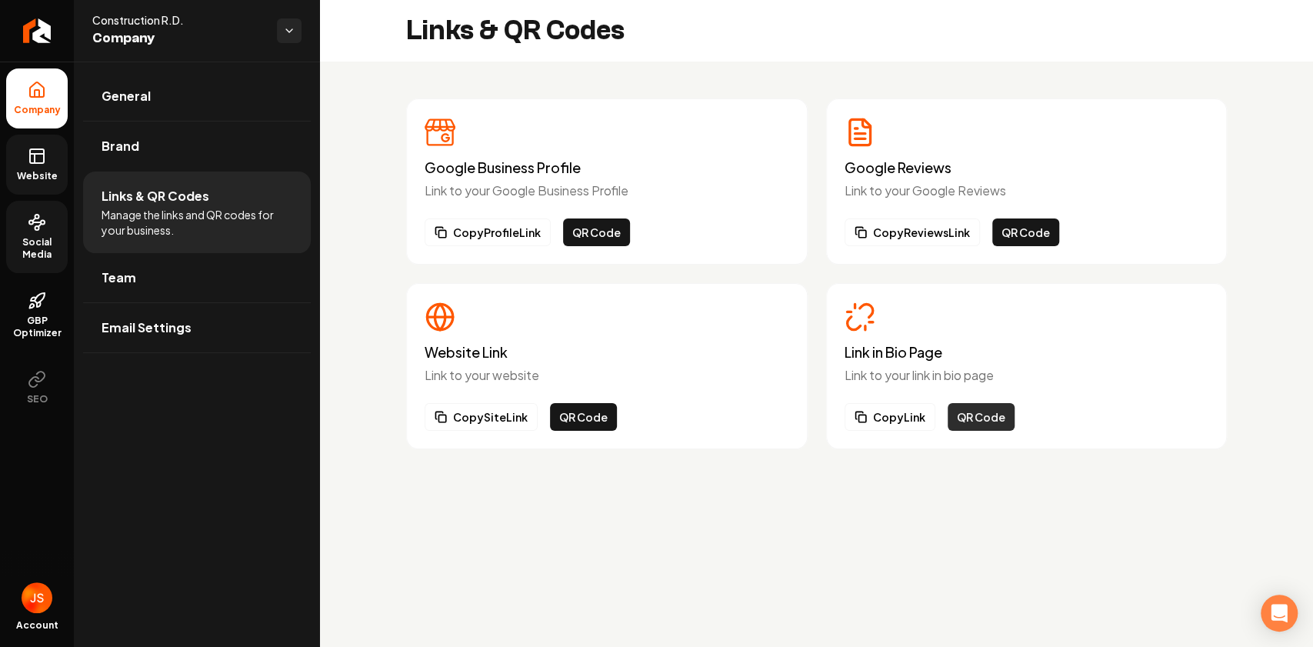
click at [977, 422] on button "QR Code" at bounding box center [981, 417] width 67 height 28
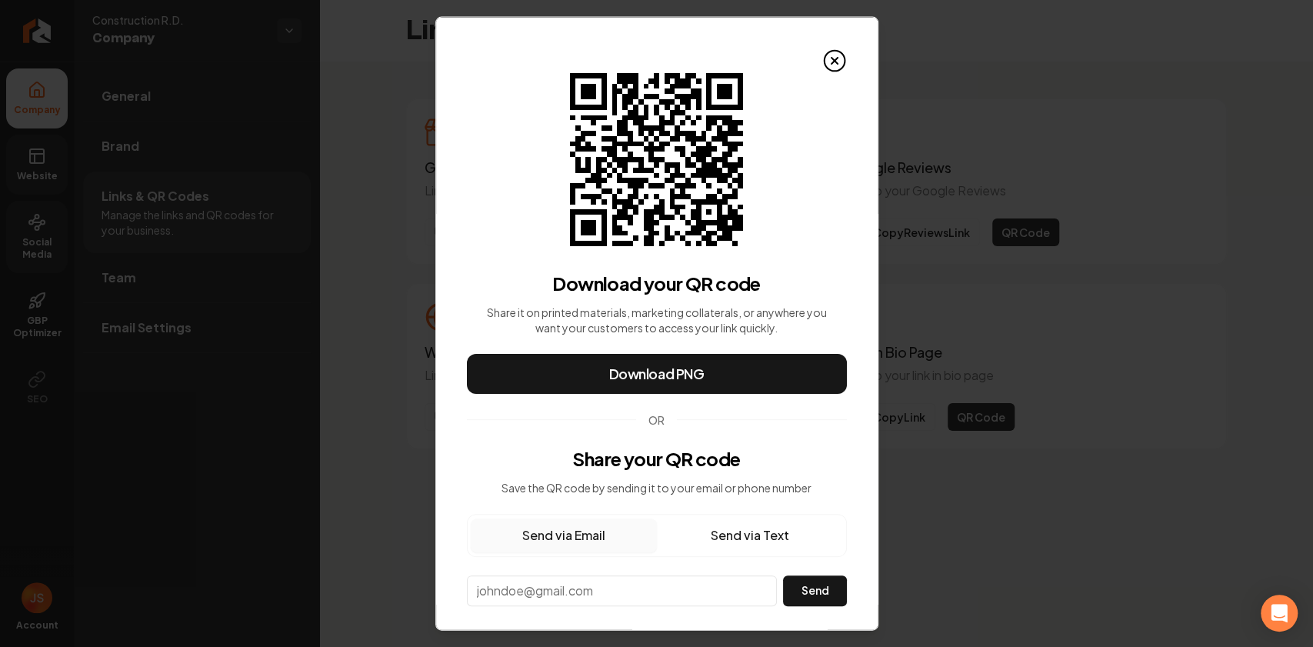
click at [626, 569] on div "Send via Email Send via Text Send" at bounding box center [657, 559] width 380 height 92
click at [594, 587] on input "email" at bounding box center [622, 590] width 311 height 31
paste input "Ryan@mocrd.com"
type input "Ryan@mocrd.com"
click at [814, 591] on button "Send" at bounding box center [814, 590] width 63 height 31
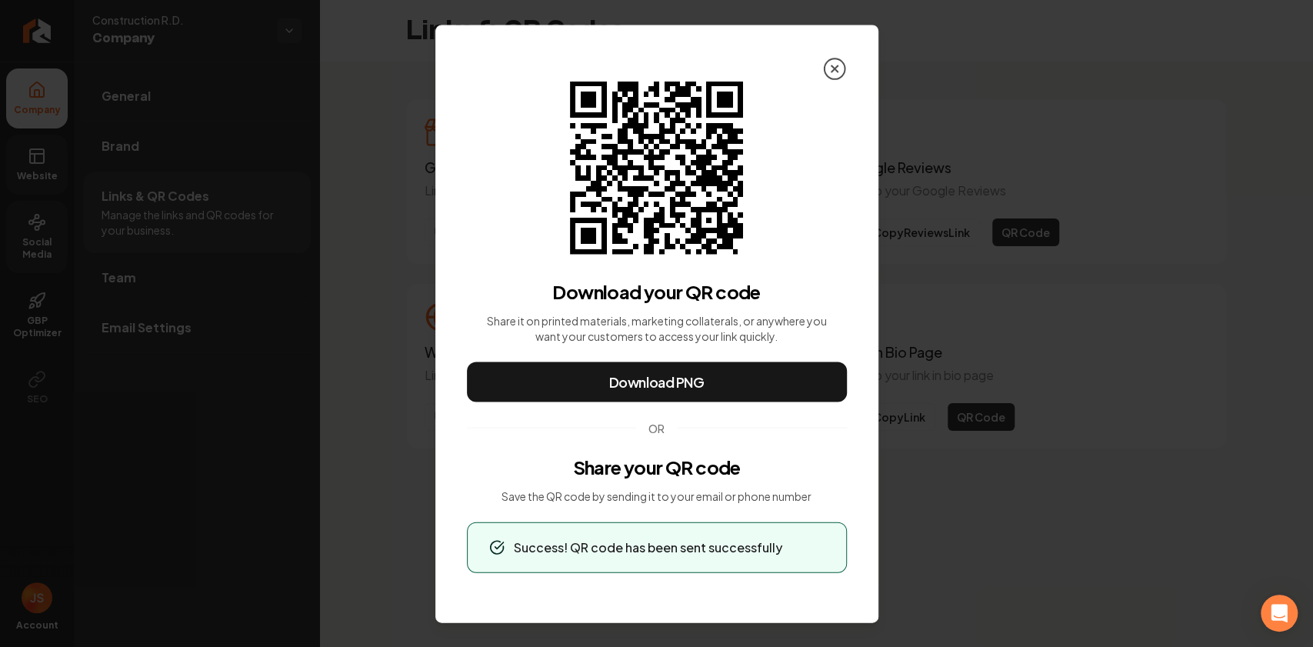
click at [822, 71] on div "QR Code for Link in Bio Page Download your QR code Share it on printed material…" at bounding box center [656, 324] width 443 height 598
click at [844, 72] on circle at bounding box center [834, 68] width 21 height 21
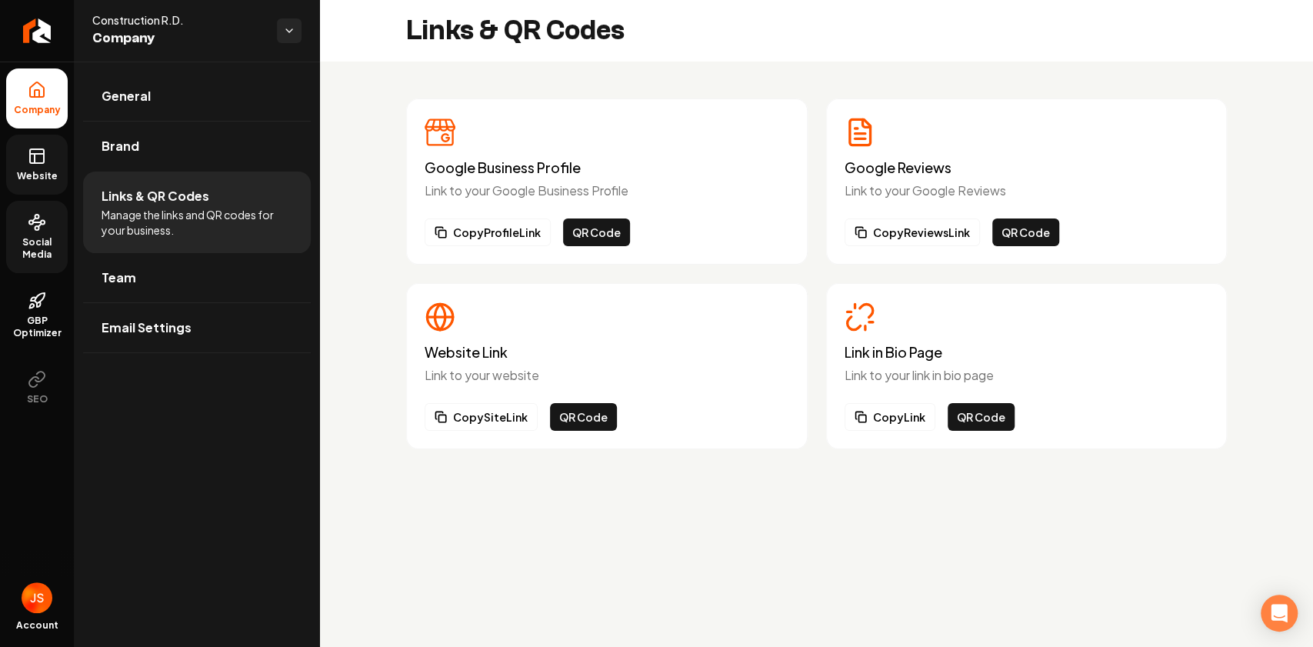
click at [45, 152] on icon at bounding box center [37, 156] width 18 height 18
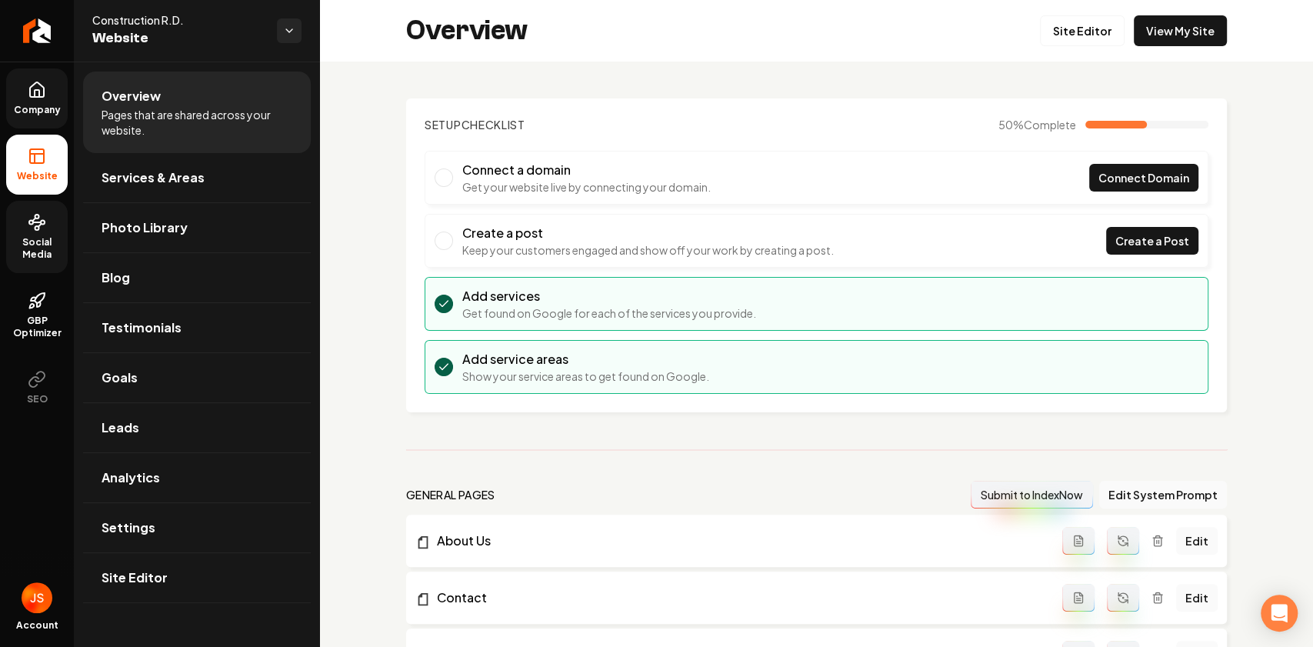
click at [42, 240] on span "Social Media" at bounding box center [37, 248] width 62 height 25
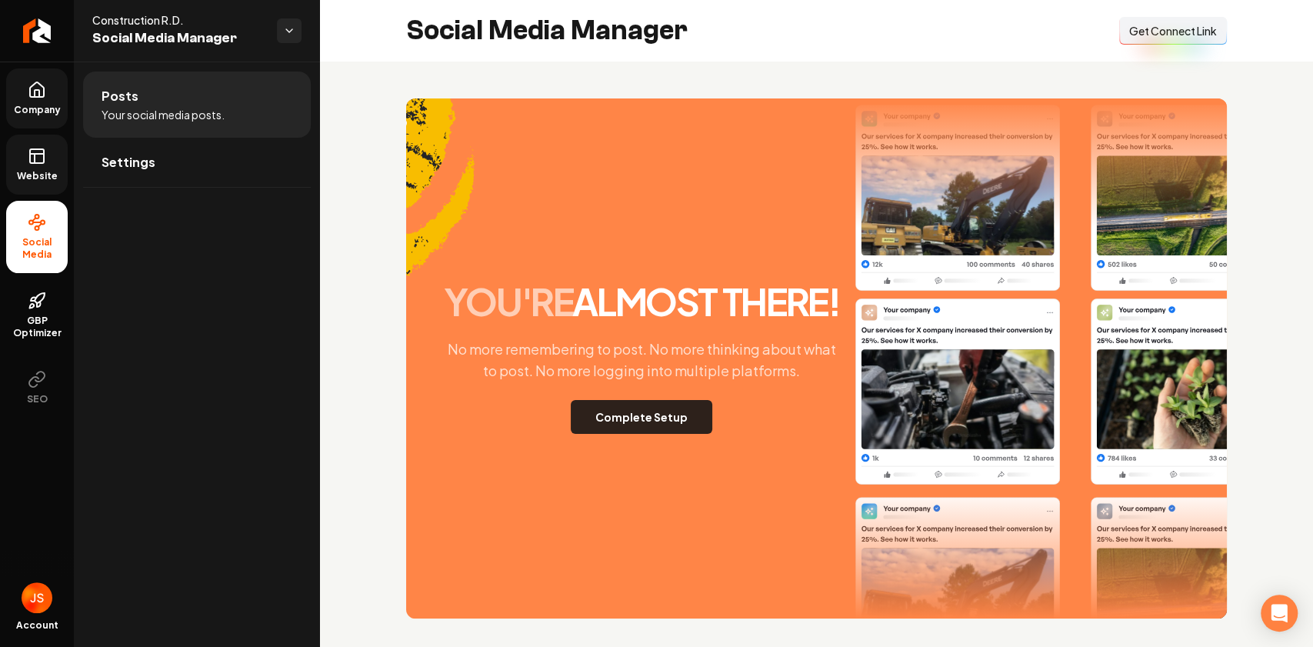
click at [690, 421] on button "Complete Setup" at bounding box center [642, 417] width 142 height 34
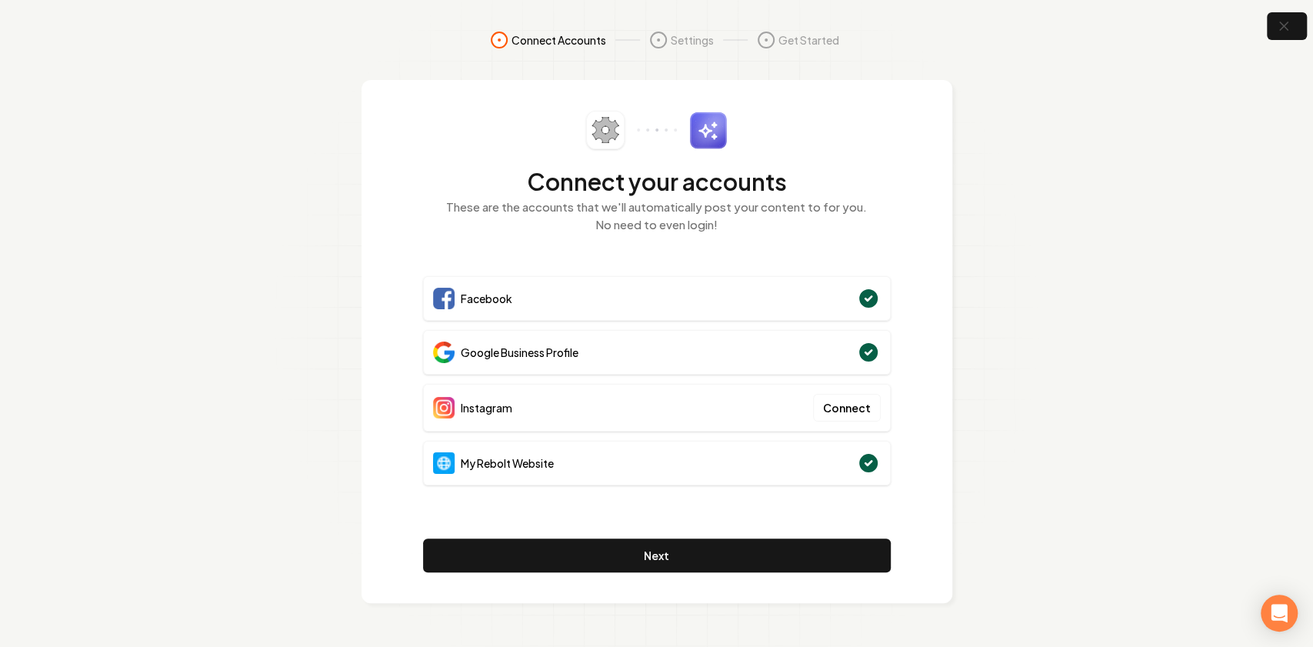
click at [1081, 288] on section "Connect Accounts Settings Get Started Connect your accounts These are the accou…" at bounding box center [656, 323] width 1313 height 647
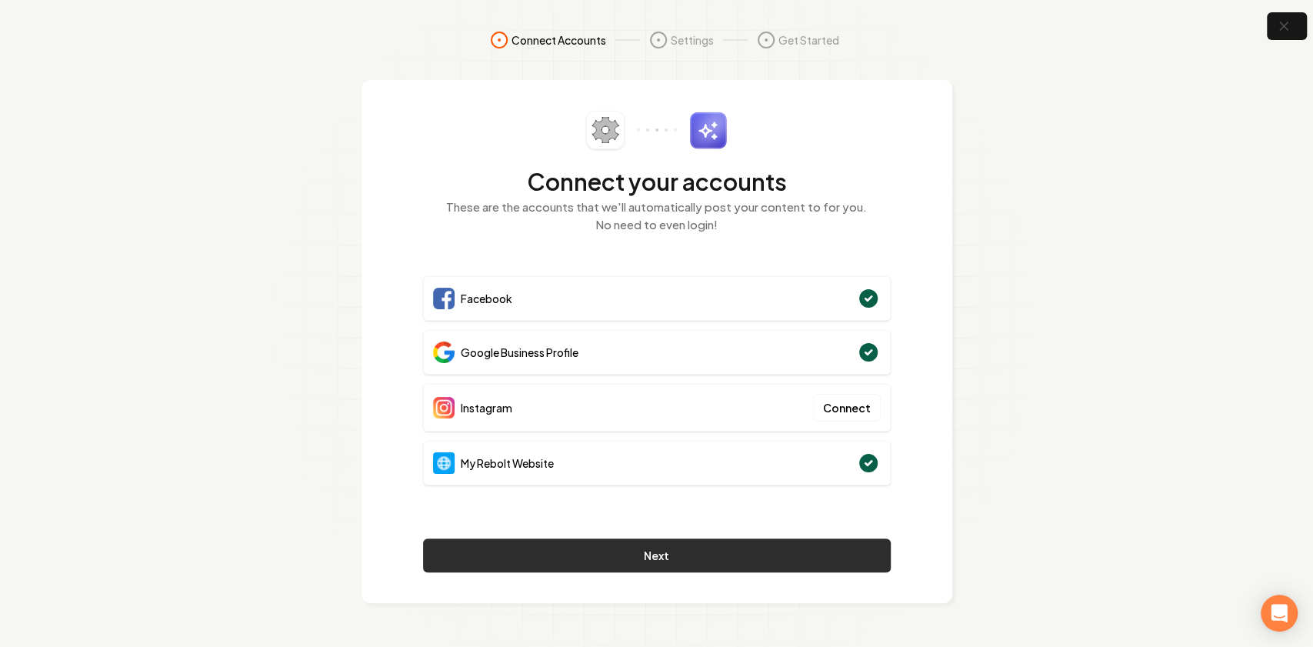
click at [715, 561] on button "Next" at bounding box center [657, 556] width 468 height 34
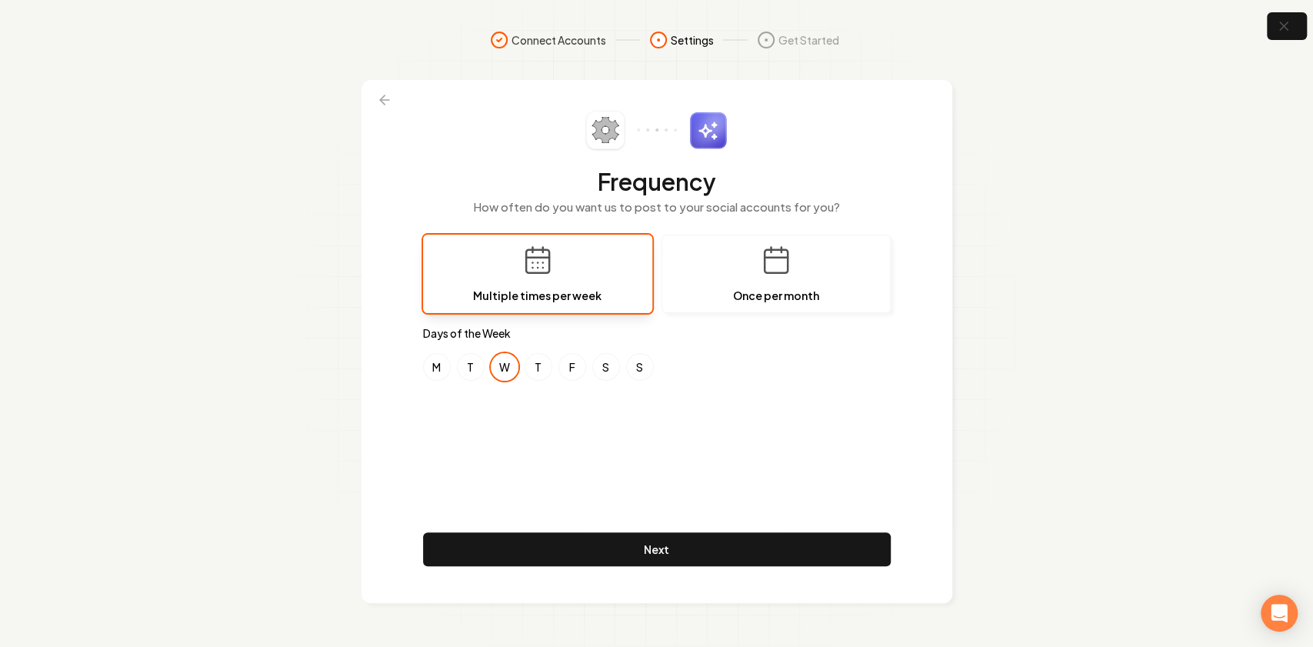
click at [446, 399] on div "Frequency How often do you want us to post to your social accounts for you? Mul…" at bounding box center [657, 342] width 468 height 462
click at [431, 363] on button "M" at bounding box center [437, 367] width 28 height 28
click at [510, 366] on button "W" at bounding box center [505, 367] width 28 height 28
click at [571, 370] on button "F" at bounding box center [573, 367] width 28 height 28
click at [506, 372] on button "W" at bounding box center [505, 367] width 28 height 28
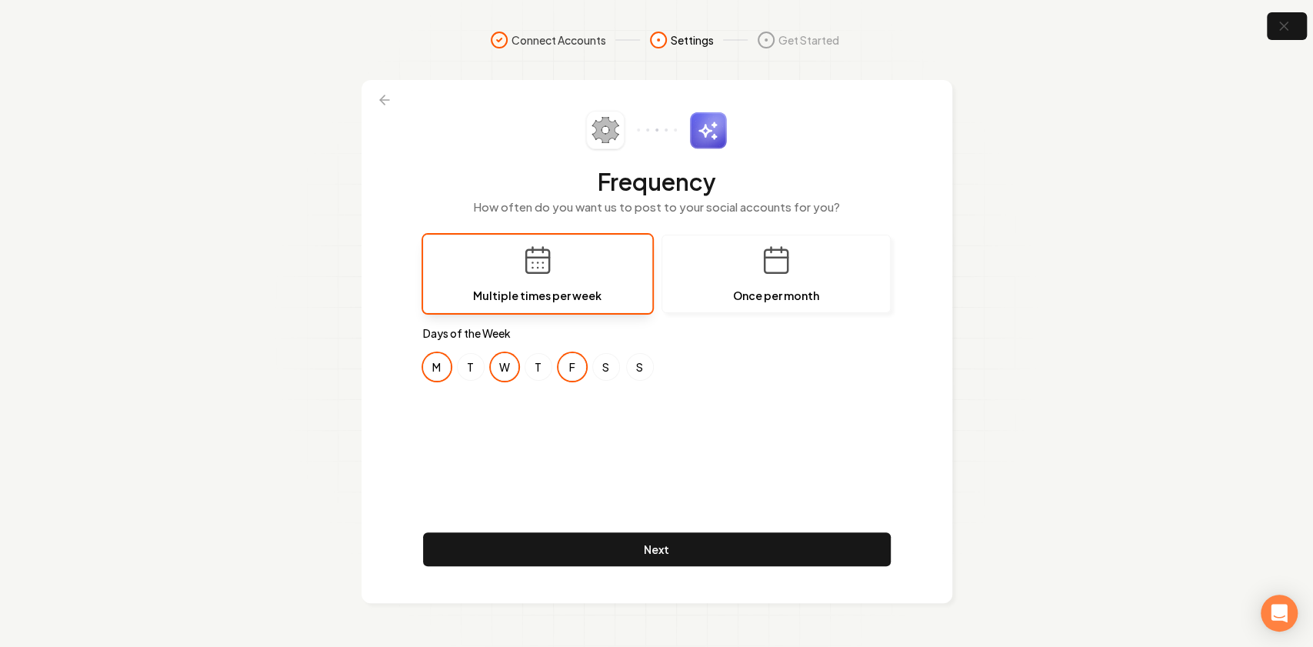
click at [536, 429] on div "Frequency How often do you want us to post to your social accounts for you? Mul…" at bounding box center [657, 342] width 468 height 462
click at [475, 369] on button "T" at bounding box center [471, 367] width 28 height 28
drag, startPoint x: 438, startPoint y: 365, endPoint x: 452, endPoint y: 366, distance: 14.7
click at [443, 365] on button "M" at bounding box center [437, 367] width 28 height 28
click at [526, 369] on button "T" at bounding box center [539, 367] width 28 height 28
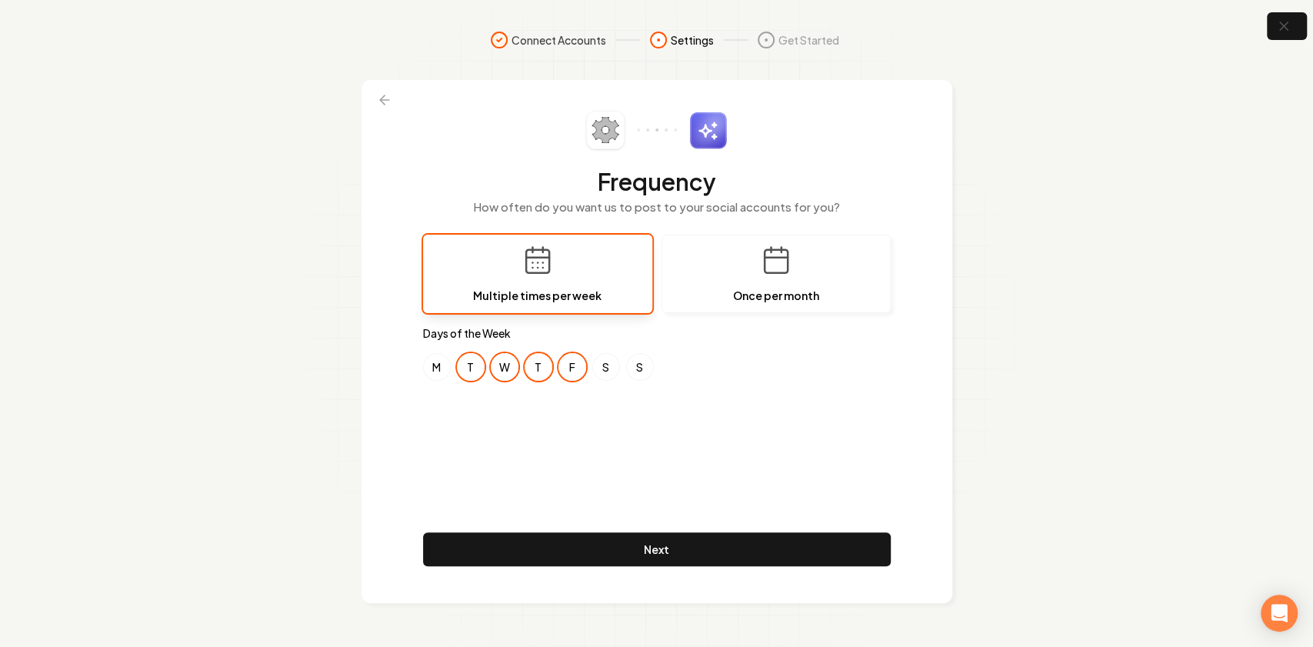
drag, startPoint x: 500, startPoint y: 369, endPoint x: 532, endPoint y: 369, distance: 32.3
click at [505, 369] on button "W" at bounding box center [505, 367] width 28 height 28
click at [555, 366] on div "M T W T F S S" at bounding box center [657, 367] width 468 height 28
click at [571, 378] on button "F" at bounding box center [573, 367] width 28 height 28
click at [604, 538] on button "Next" at bounding box center [657, 549] width 468 height 34
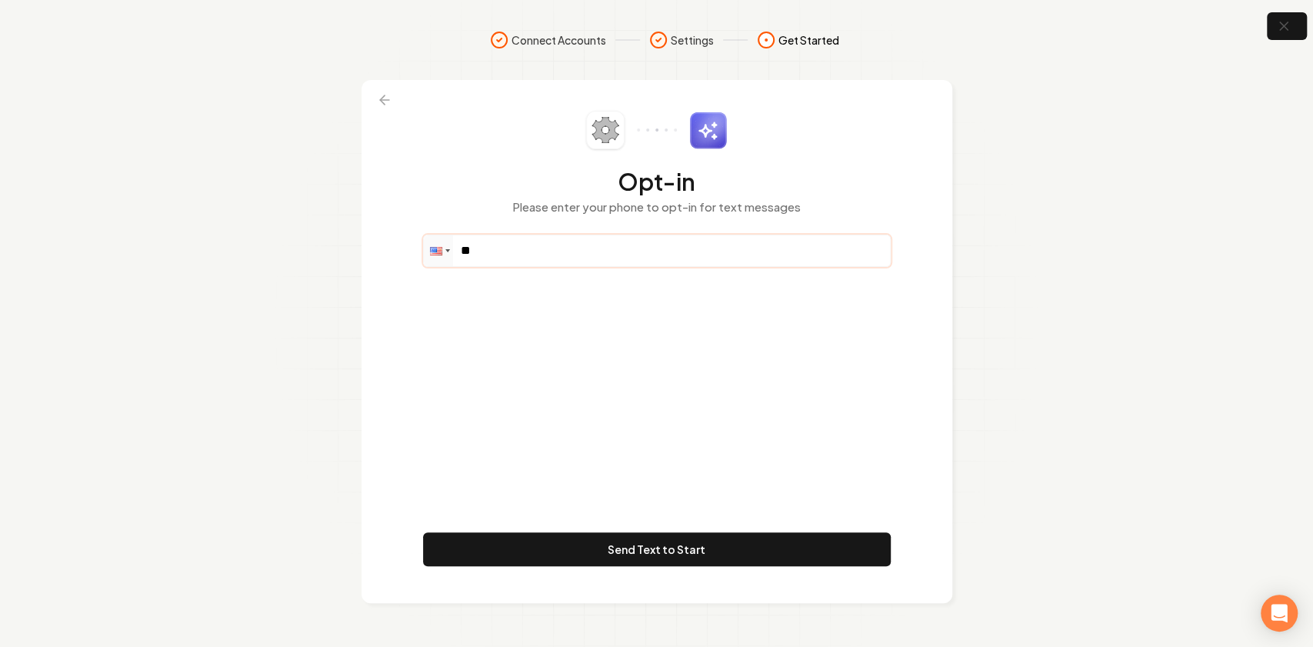
click at [519, 265] on input "**" at bounding box center [657, 250] width 466 height 31
paste input "**********"
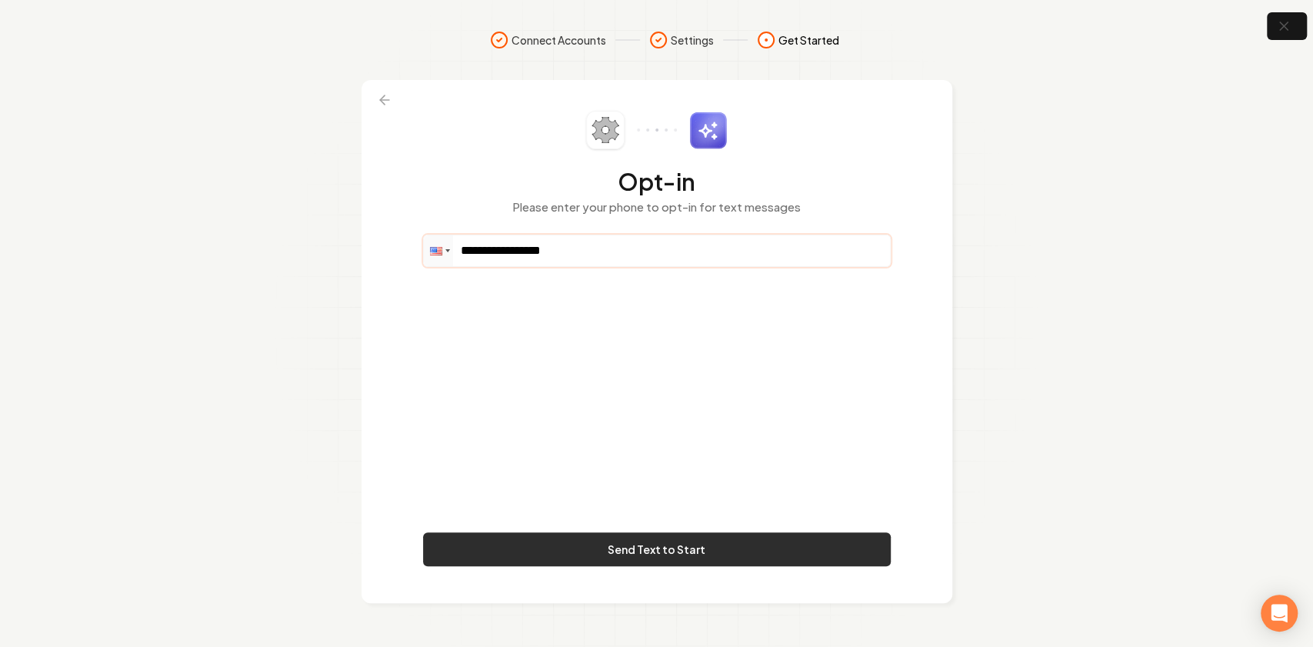
type input "**********"
click at [602, 545] on button "Send Text to Start" at bounding box center [657, 549] width 468 height 34
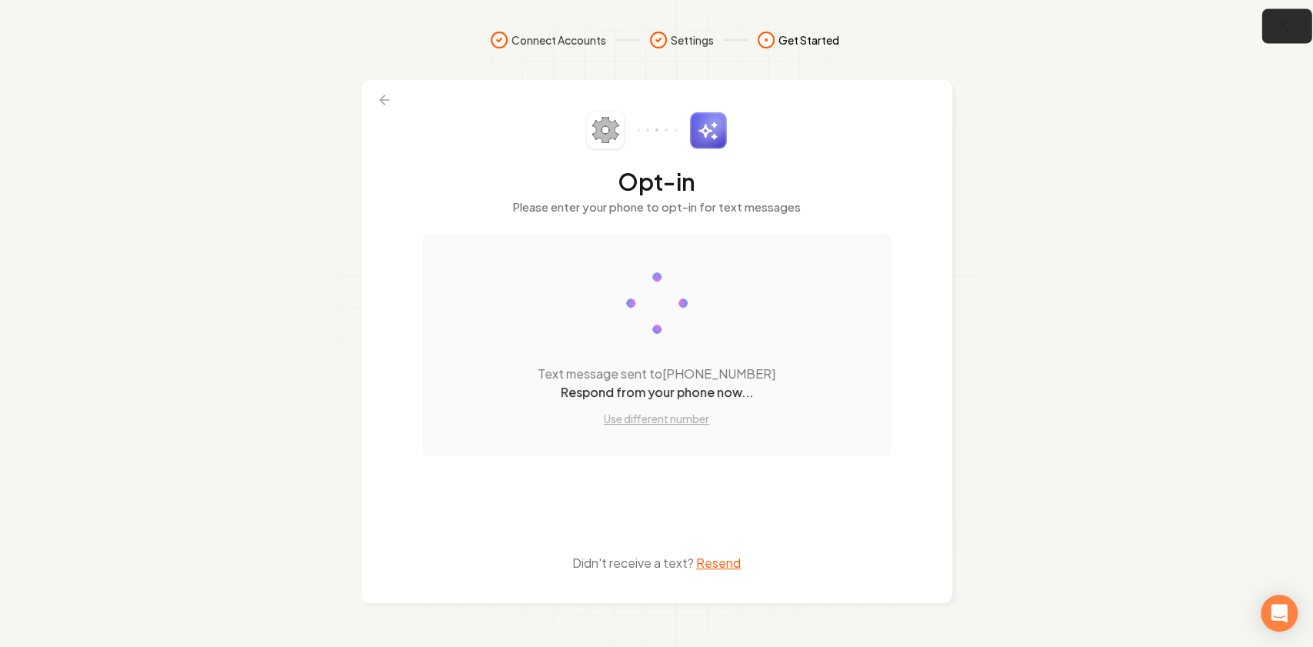
click at [1294, 24] on button "button" at bounding box center [1287, 26] width 50 height 35
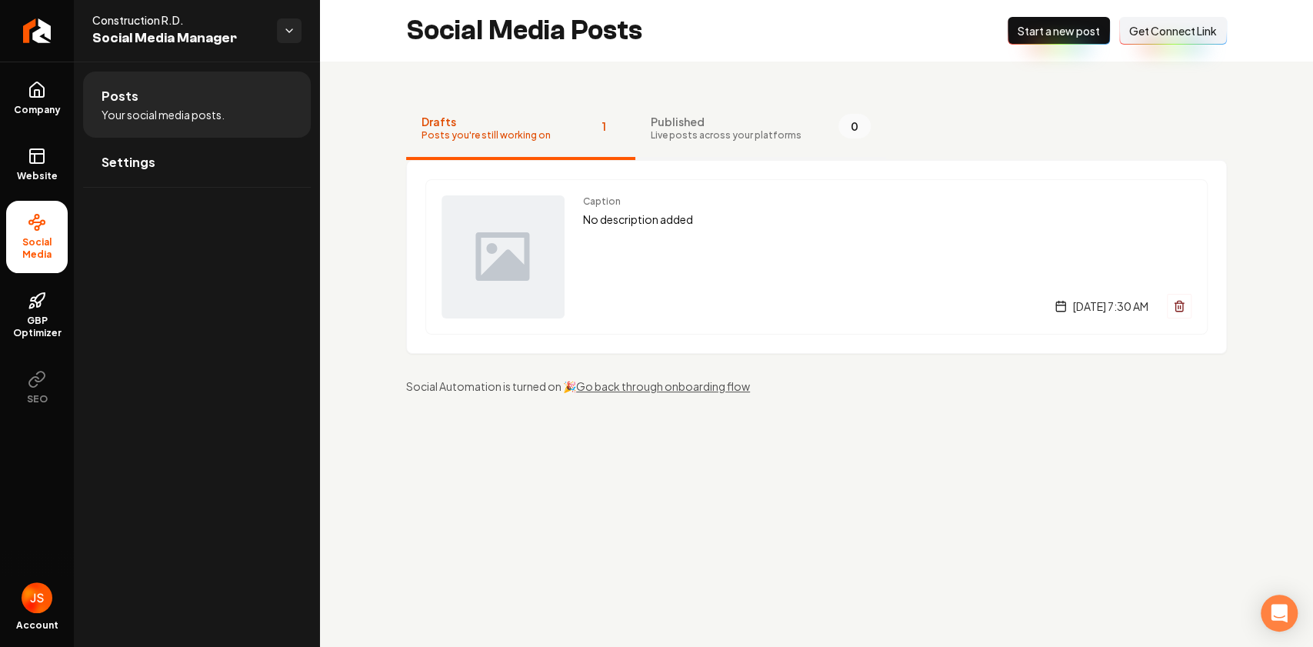
click at [700, 111] on button "Published Live posts across your platforms 0" at bounding box center [760, 129] width 251 height 62
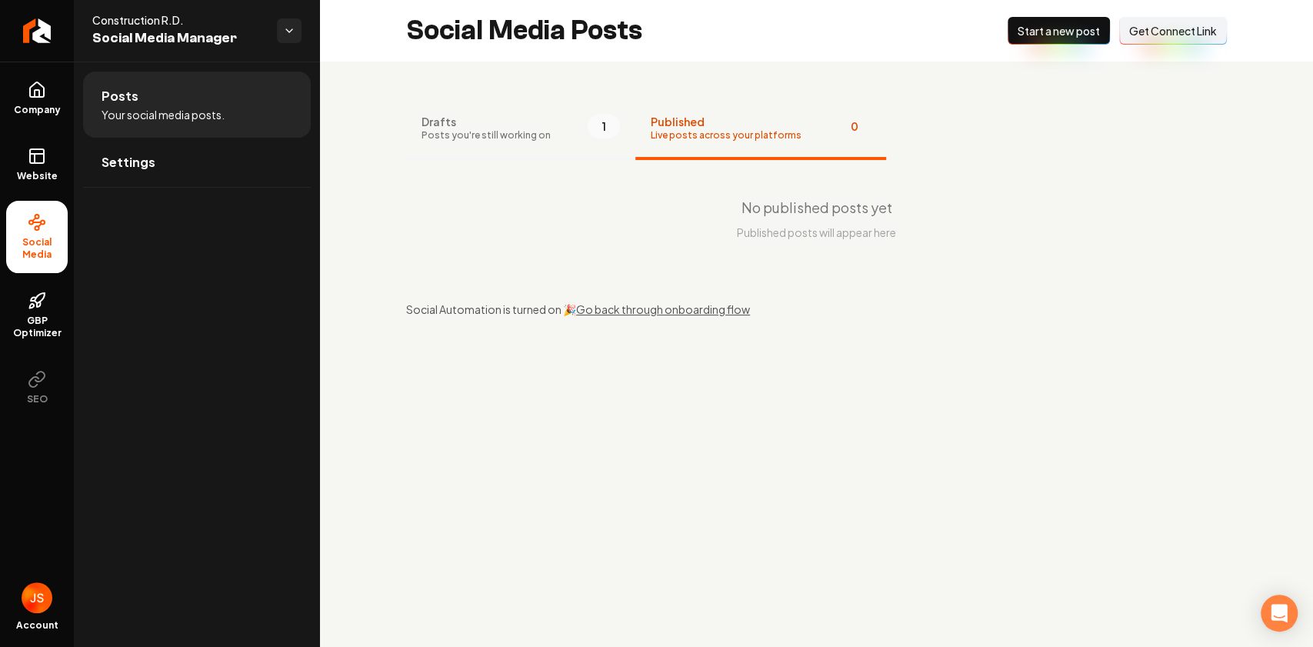
click at [523, 123] on span "Drafts" at bounding box center [486, 121] width 129 height 15
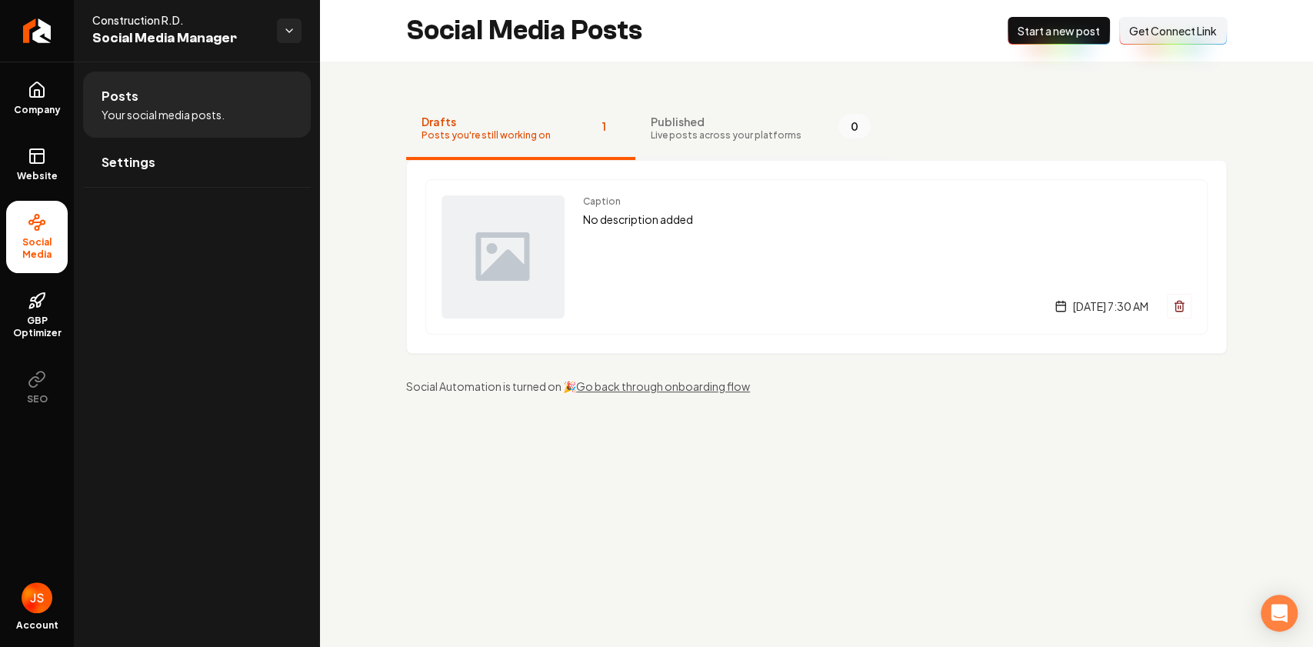
click at [695, 130] on span "Live posts across your platforms" at bounding box center [726, 135] width 151 height 12
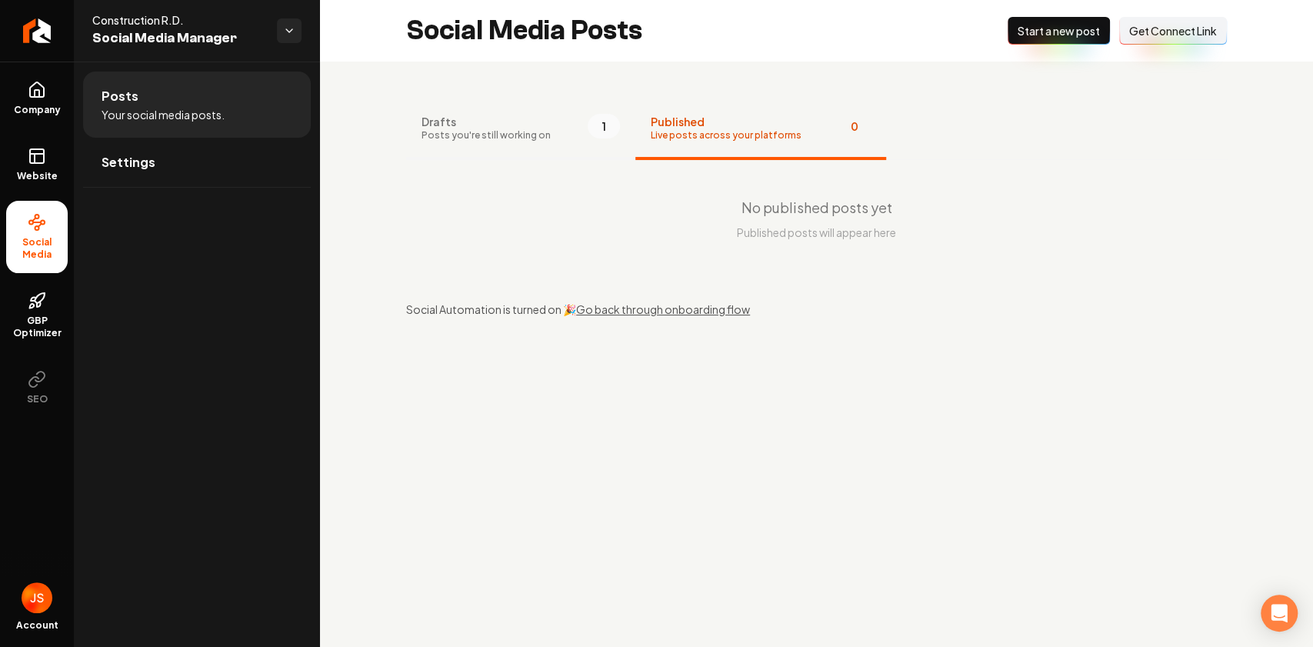
click at [588, 131] on span "1" at bounding box center [604, 126] width 32 height 25
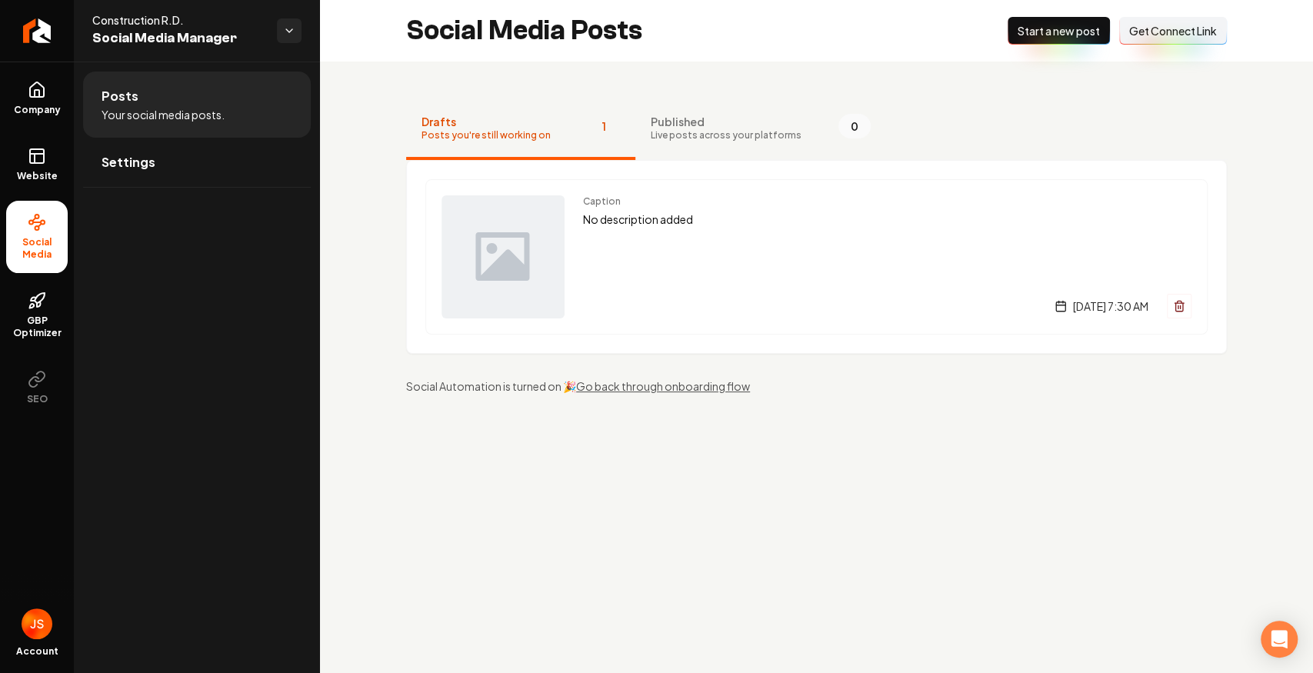
click at [1161, 37] on span "Get Connect Link" at bounding box center [1173, 30] width 88 height 15
click at [42, 142] on link "Website" at bounding box center [37, 165] width 62 height 60
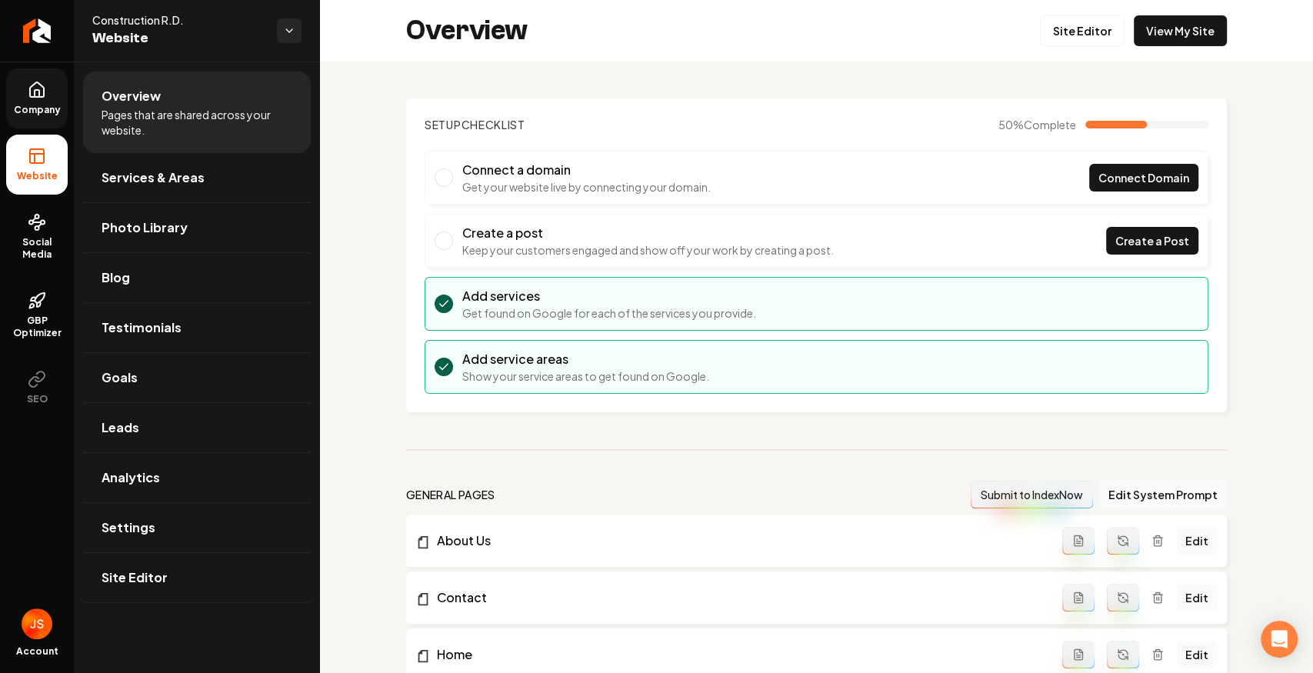
click at [26, 87] on link "Company" at bounding box center [37, 98] width 62 height 60
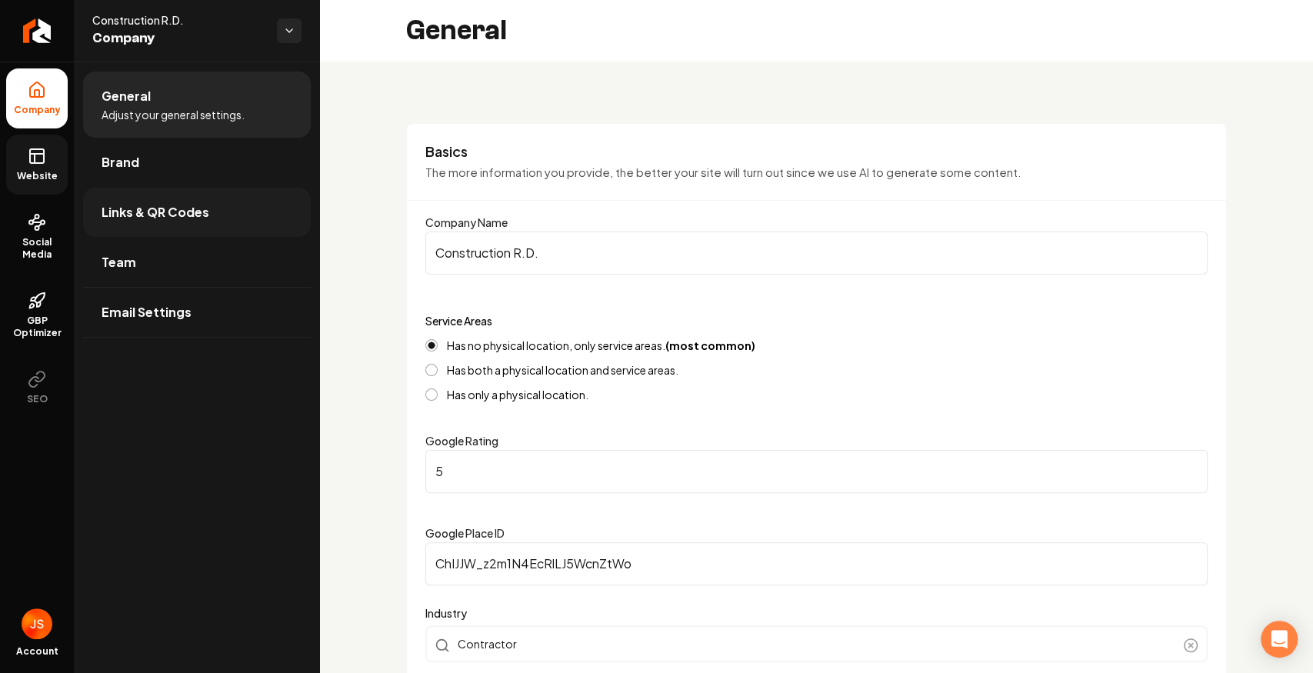
click at [119, 200] on link "Links & QR Codes" at bounding box center [197, 212] width 228 height 49
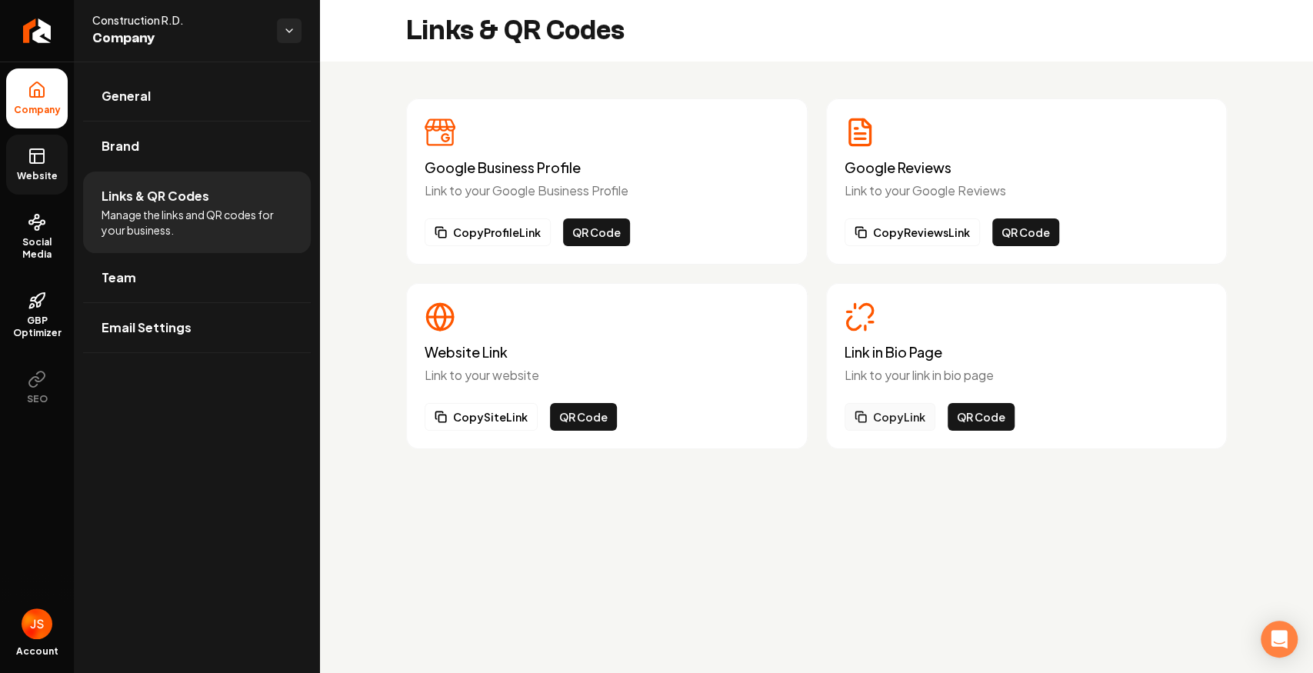
click at [896, 419] on button "Copy Link" at bounding box center [890, 417] width 91 height 28
click at [38, 218] on circle at bounding box center [37, 217] width 4 height 4
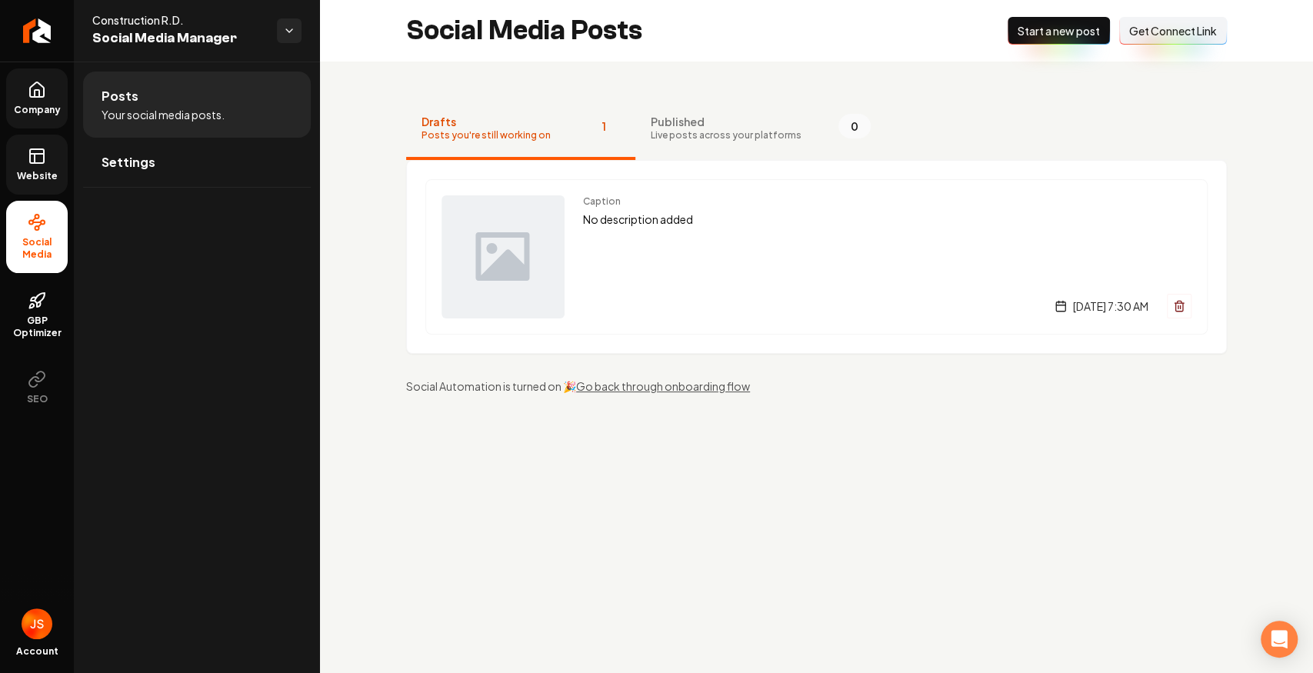
click at [38, 155] on icon at bounding box center [37, 156] width 18 height 18
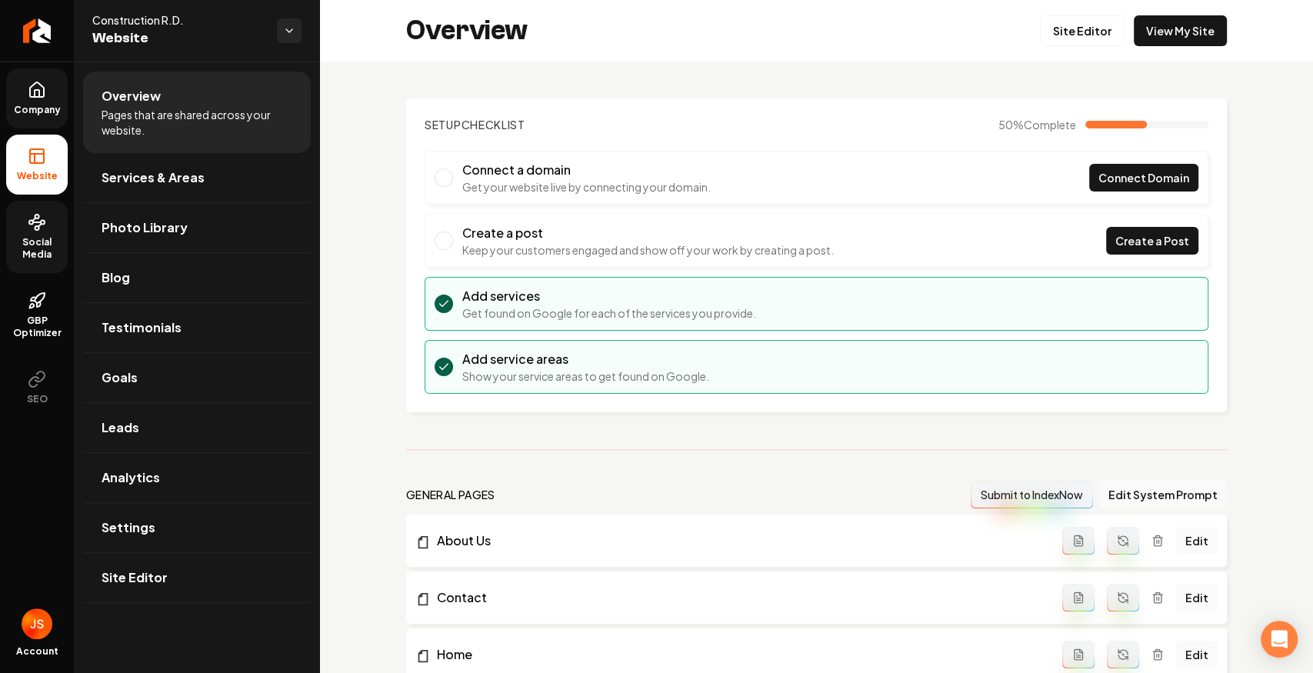
click at [42, 94] on icon at bounding box center [37, 90] width 18 height 18
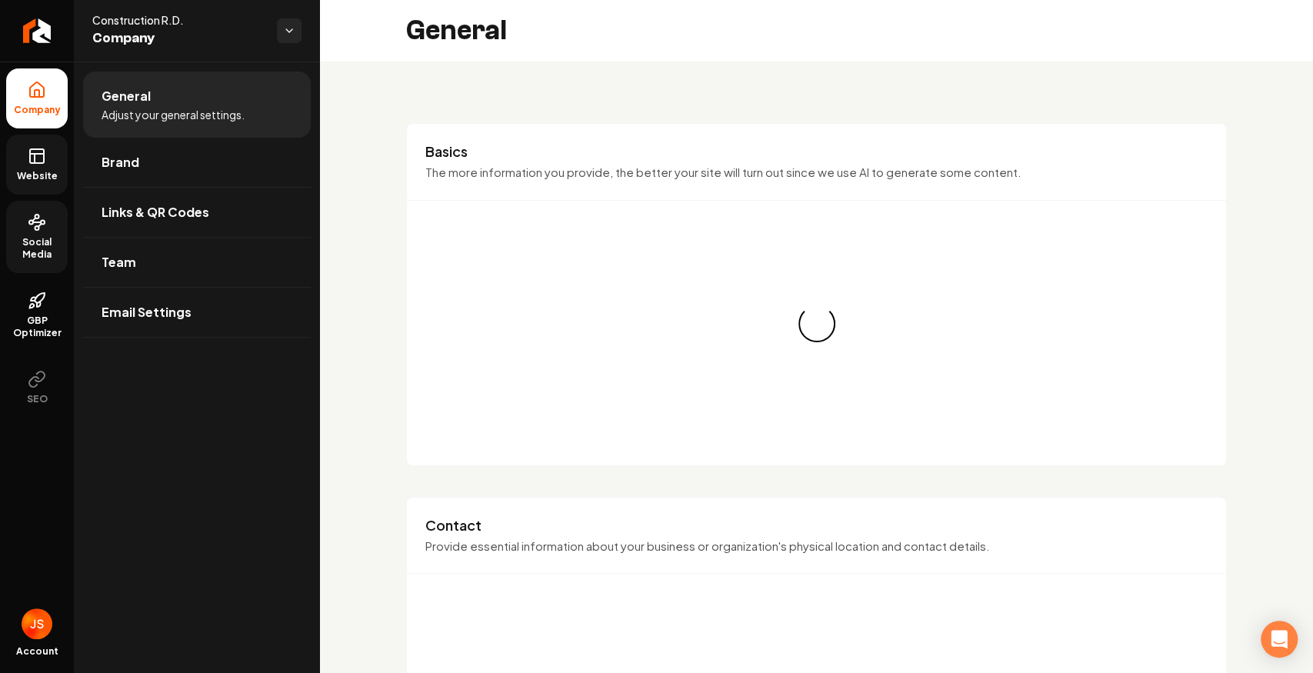
click at [35, 142] on link "Website" at bounding box center [37, 165] width 62 height 60
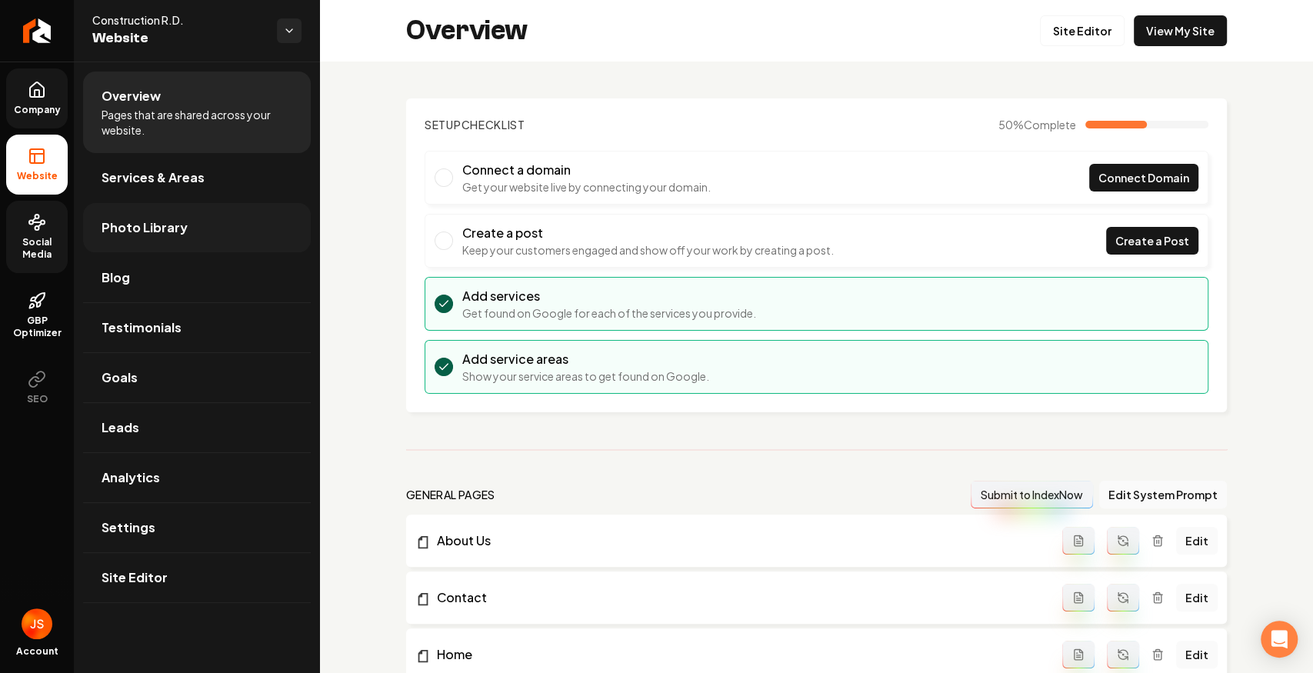
click at [103, 215] on link "Photo Library" at bounding box center [197, 227] width 228 height 49
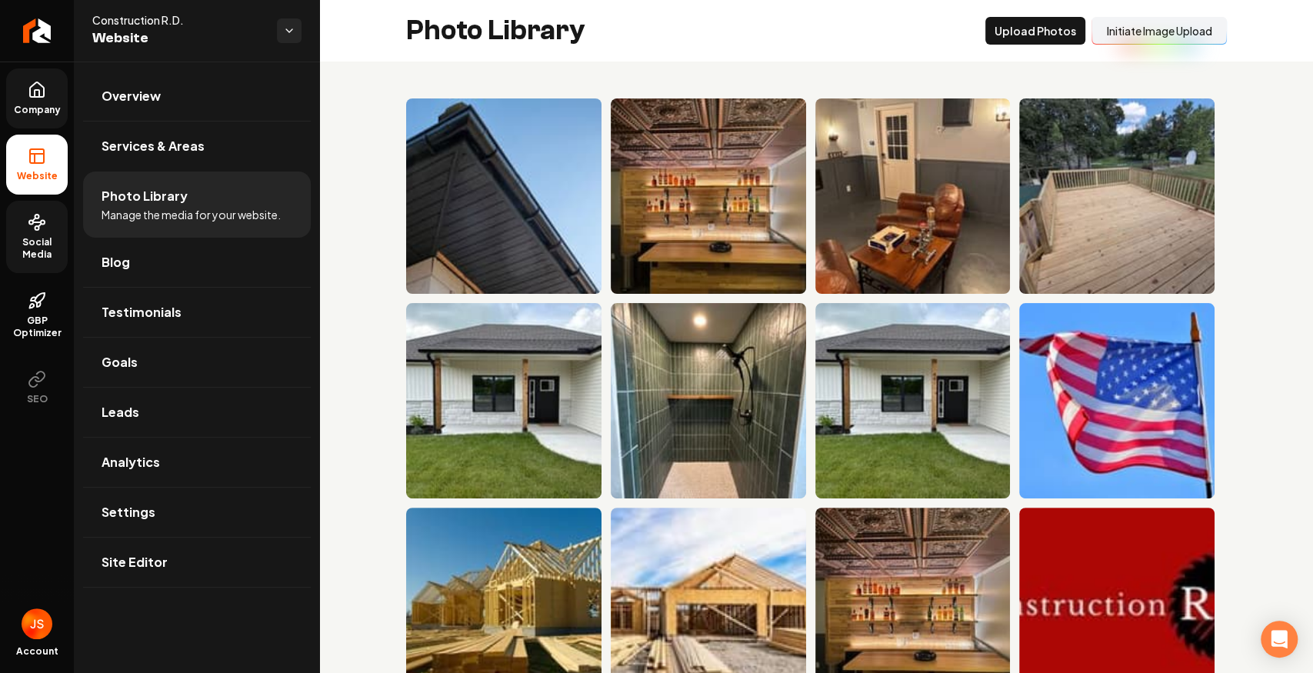
click at [1129, 45] on button "Initiate Image Upload" at bounding box center [1159, 31] width 135 height 28
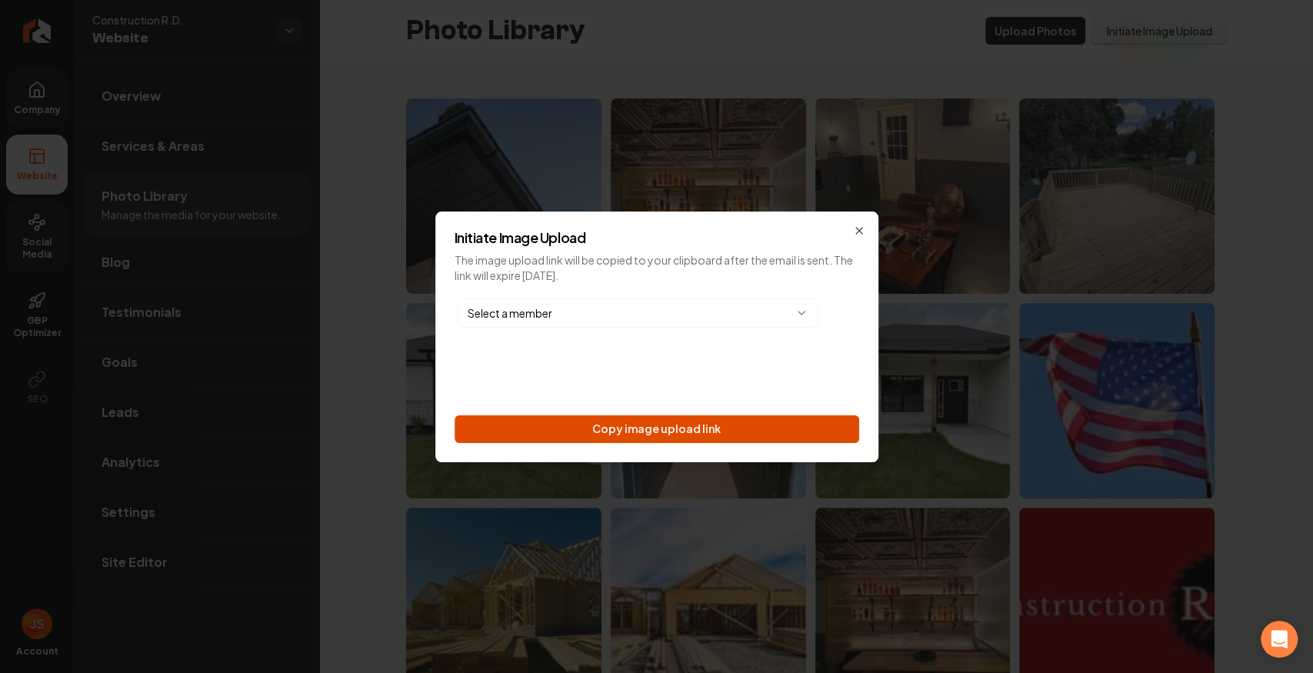
click at [766, 419] on button "Copy image upload link" at bounding box center [657, 429] width 405 height 28
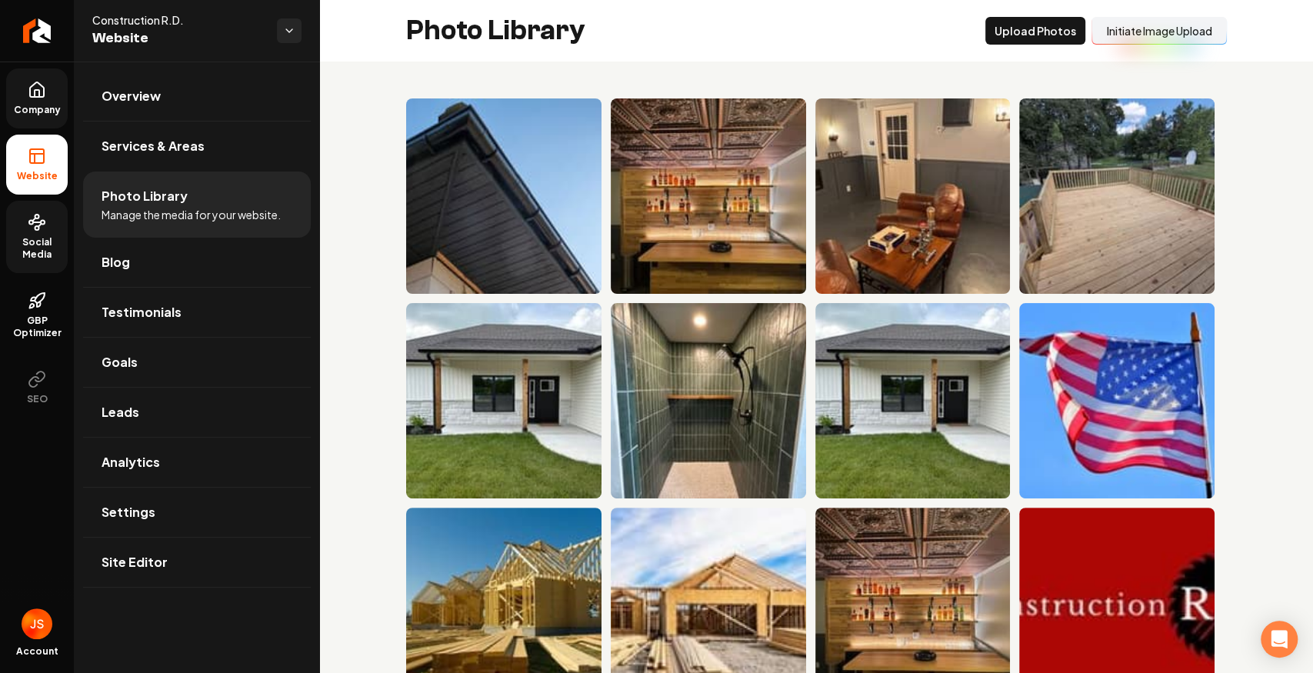
click at [42, 91] on icon at bounding box center [37, 90] width 18 height 18
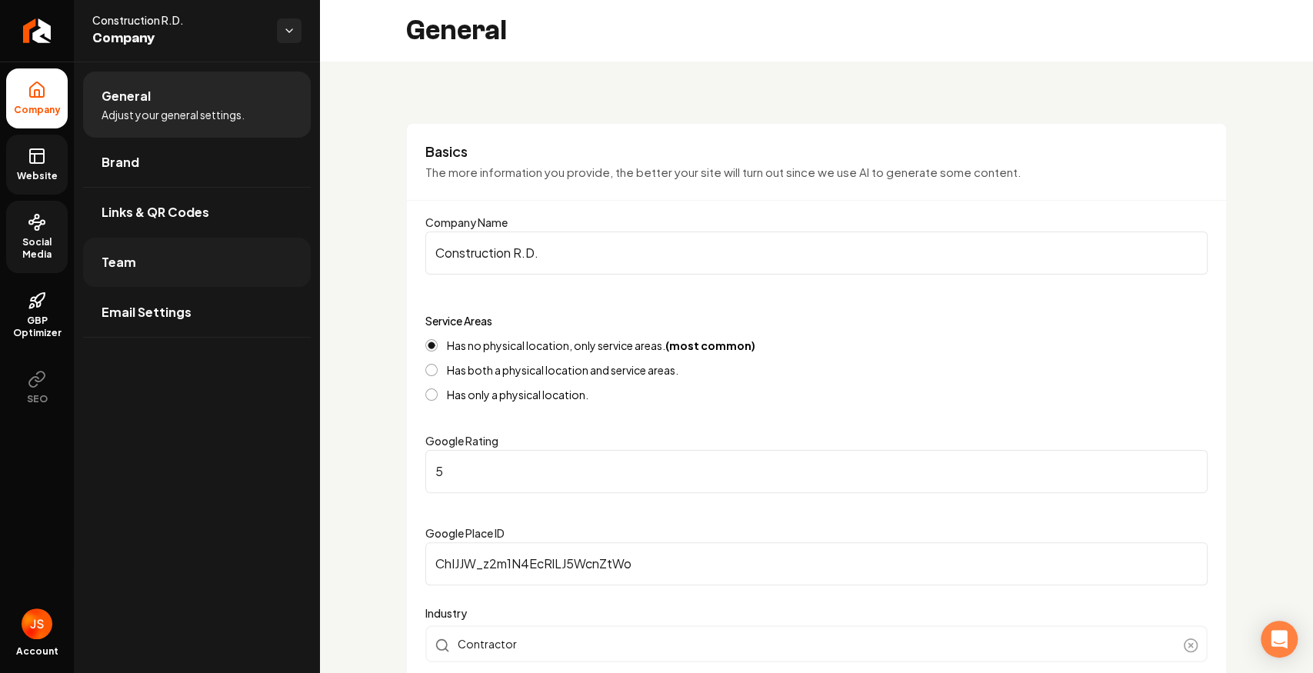
click at [137, 262] on link "Team" at bounding box center [197, 262] width 228 height 49
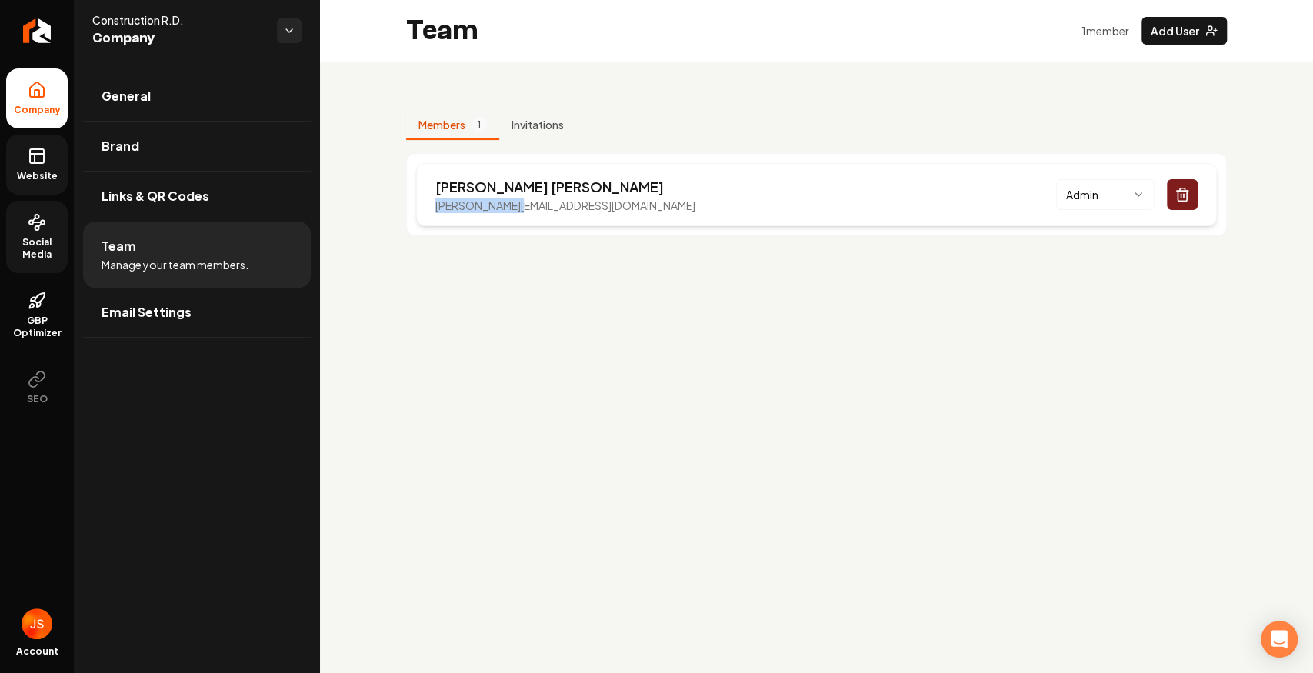
drag, startPoint x: 503, startPoint y: 208, endPoint x: 429, endPoint y: 208, distance: 73.9
click at [432, 208] on div "Ryan Davis ryan@mocrd.com Admin" at bounding box center [816, 194] width 801 height 63
copy p "ryan@mocrd.com"
click at [62, 168] on link "Website" at bounding box center [37, 165] width 62 height 60
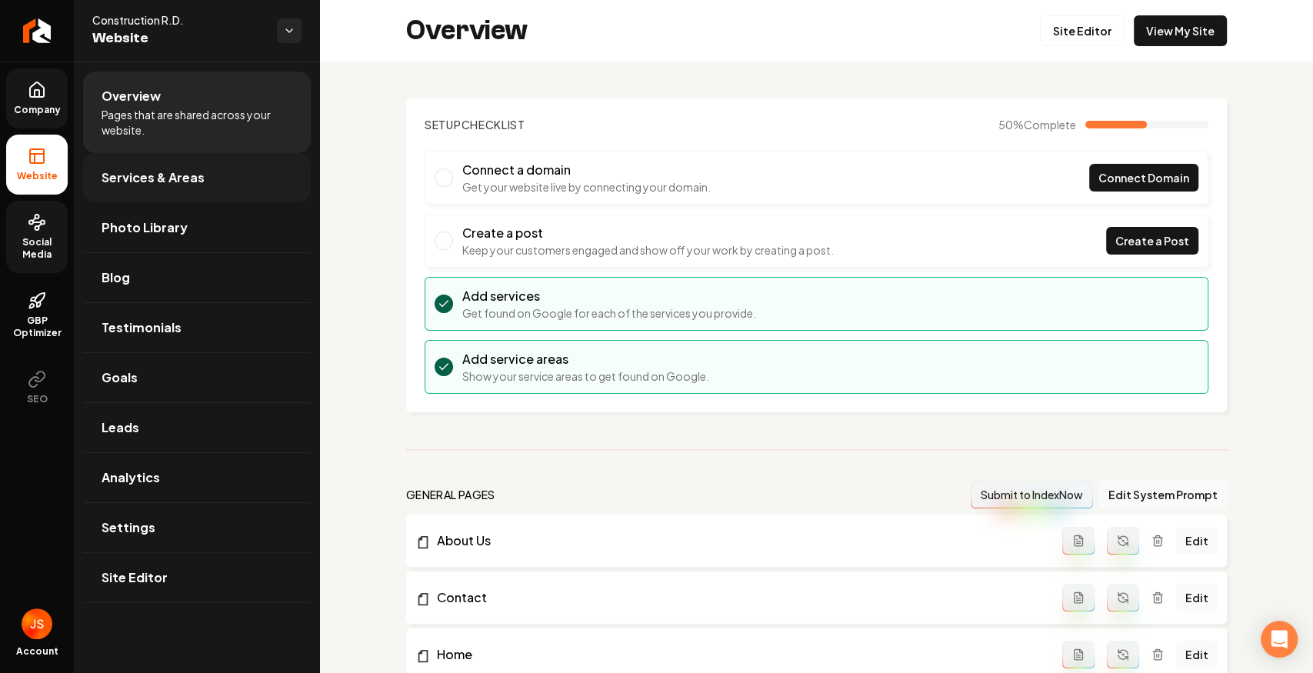
click at [138, 169] on span "Services & Areas" at bounding box center [153, 177] width 103 height 18
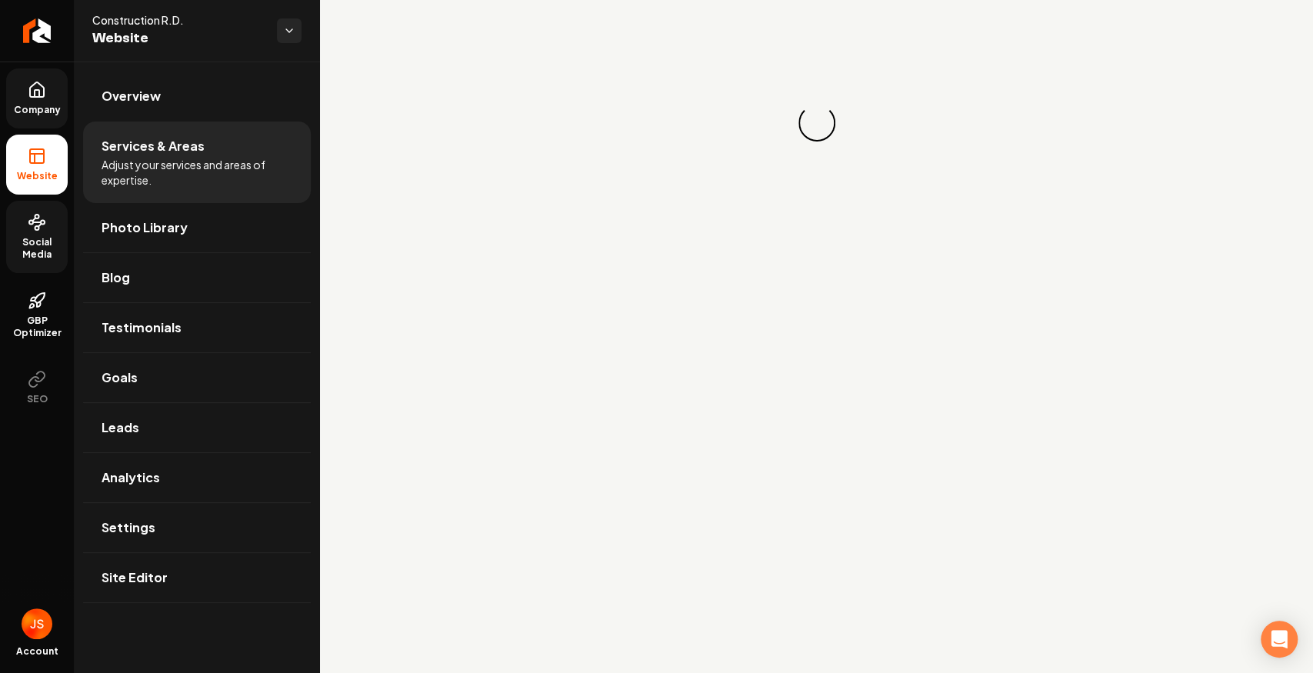
click at [46, 123] on link "Company" at bounding box center [37, 98] width 62 height 60
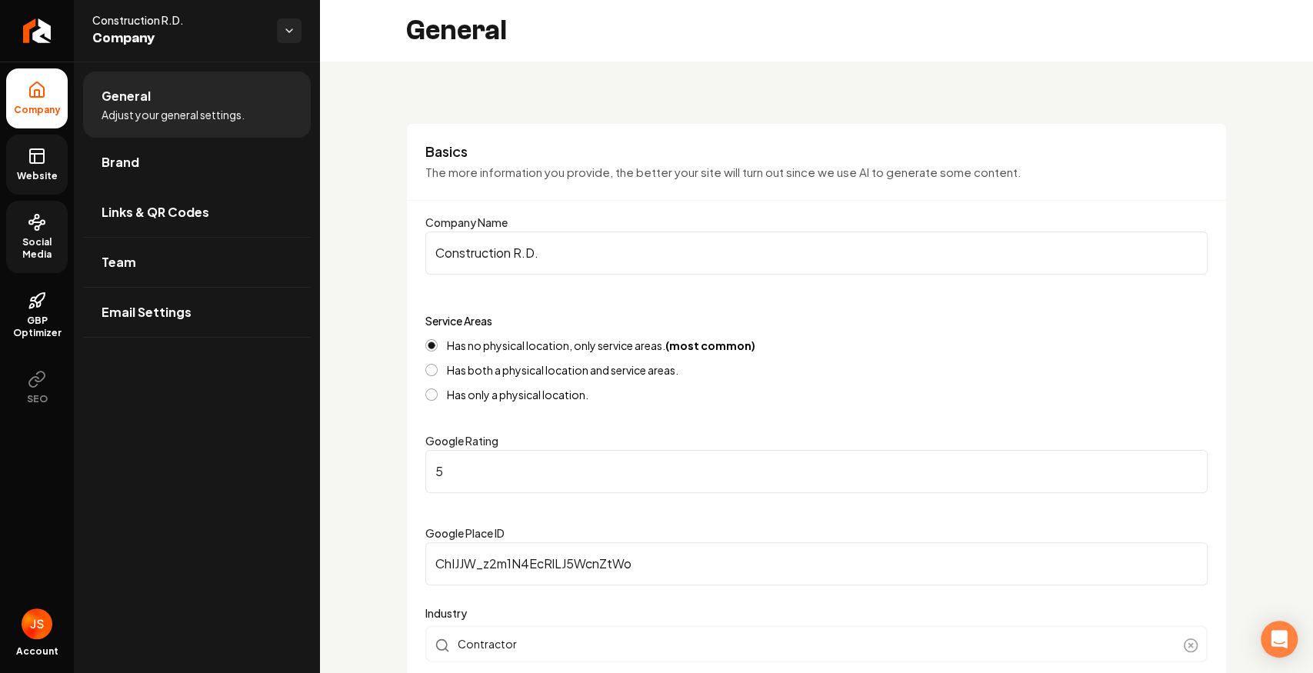
click at [42, 152] on icon at bounding box center [37, 156] width 18 height 18
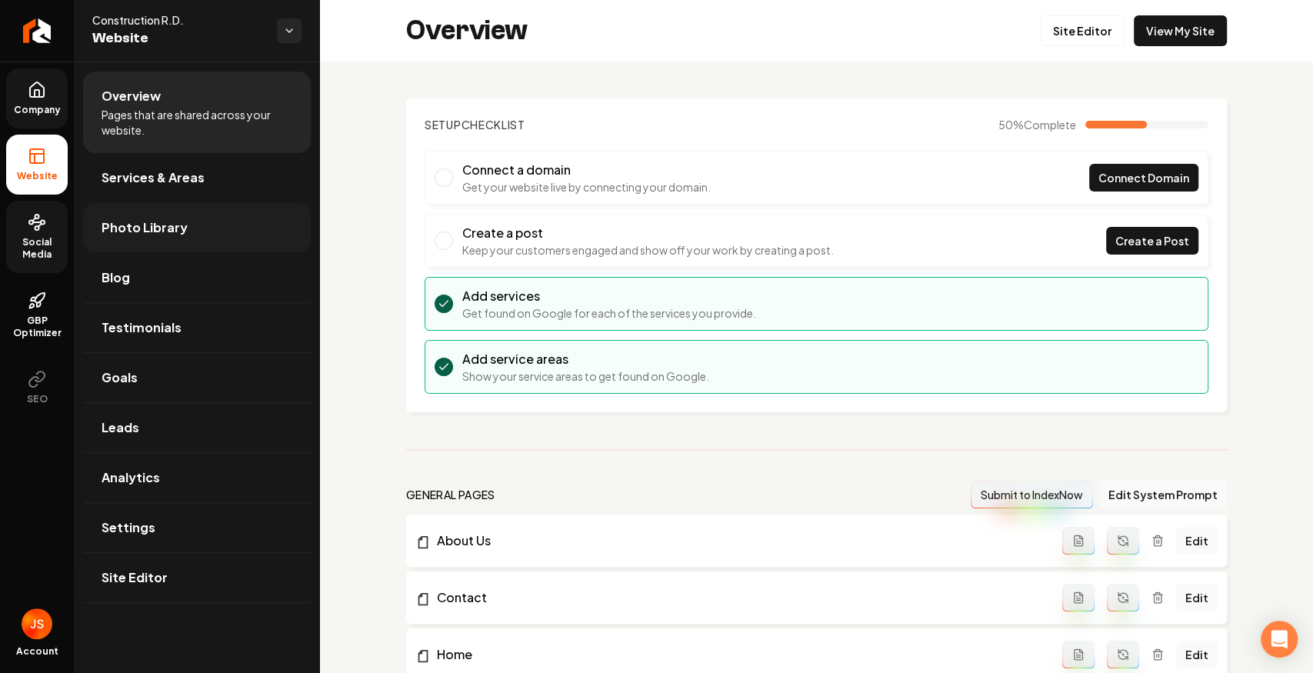
click at [114, 231] on span "Photo Library" at bounding box center [145, 227] width 86 height 18
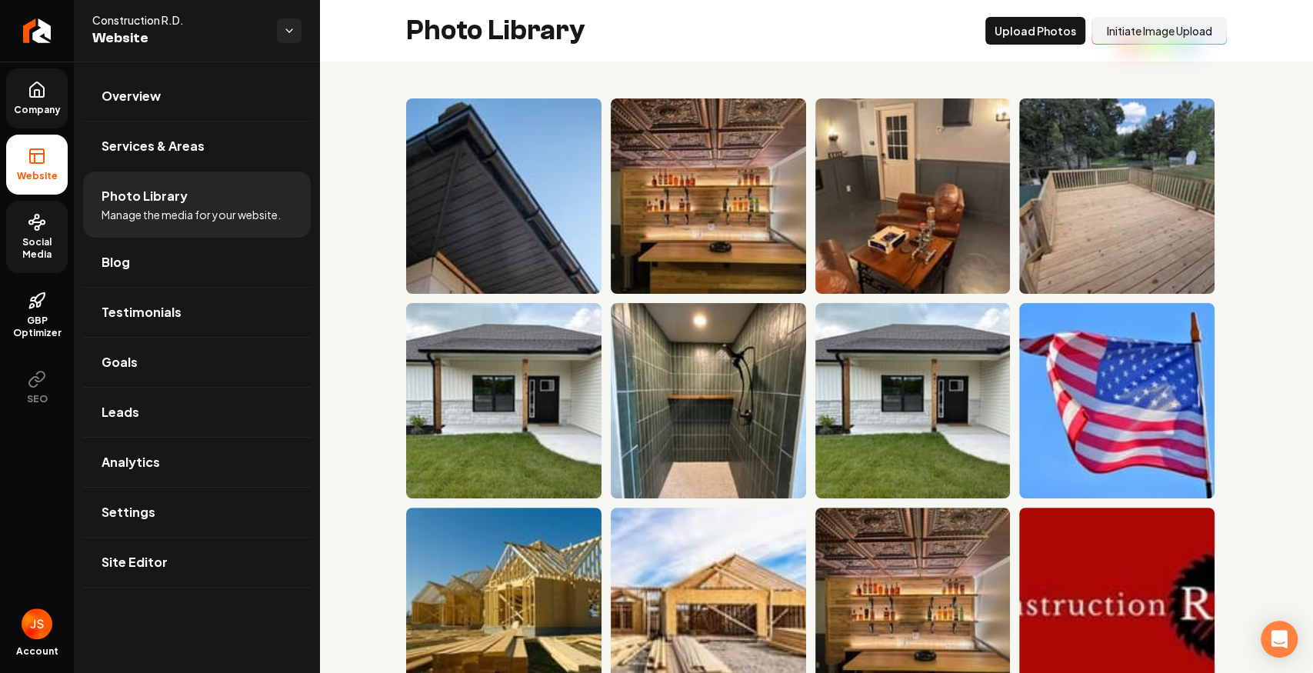
click at [1211, 30] on button "Initiate Image Upload" at bounding box center [1159, 31] width 135 height 28
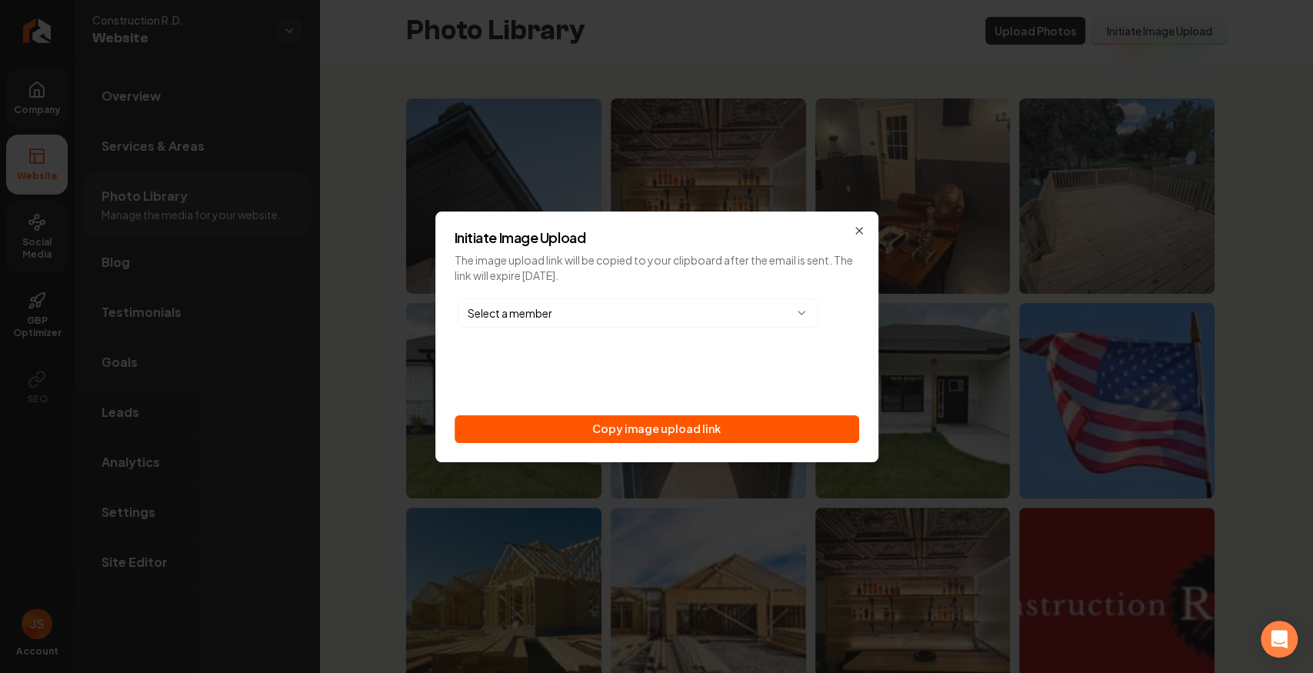
click at [762, 414] on div "Select a member Copy image upload link" at bounding box center [657, 369] width 405 height 148
click at [735, 423] on button "Copy image upload link" at bounding box center [657, 429] width 405 height 28
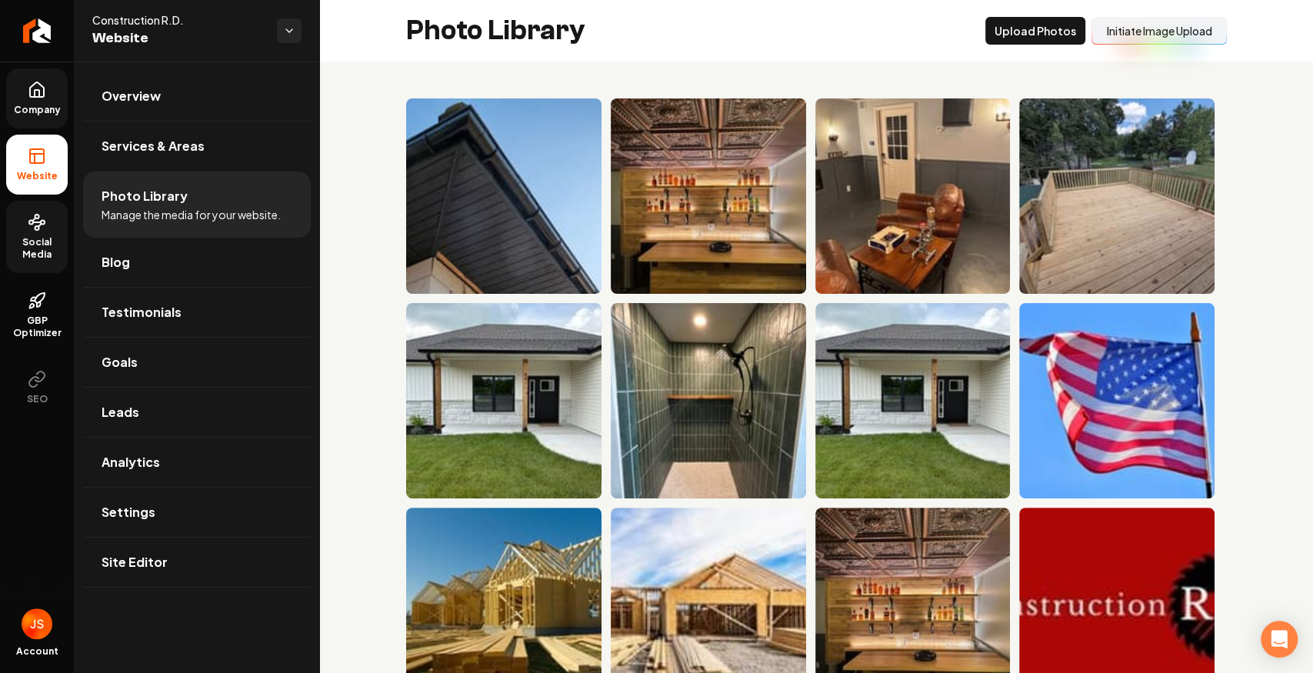
click at [28, 220] on icon at bounding box center [37, 222] width 18 height 18
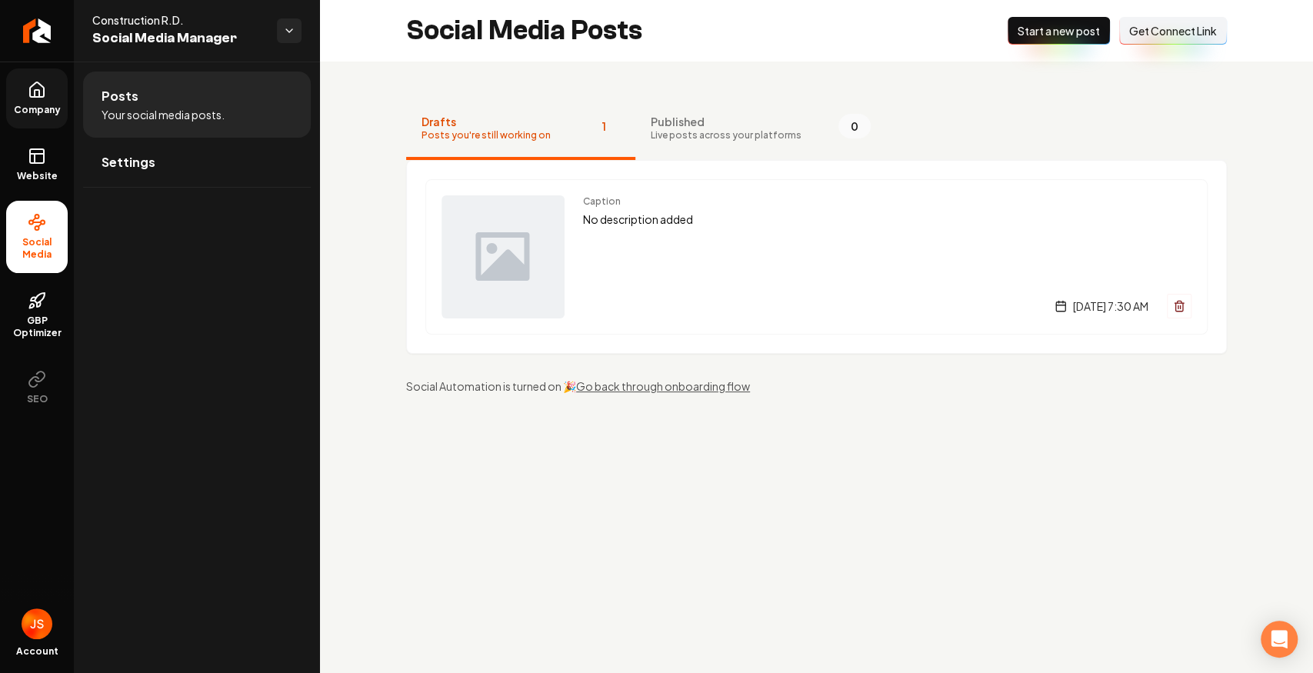
click at [1168, 20] on button "Connect Link Get Connect Link" at bounding box center [1173, 31] width 108 height 28
click at [18, 151] on link "Website" at bounding box center [37, 165] width 62 height 60
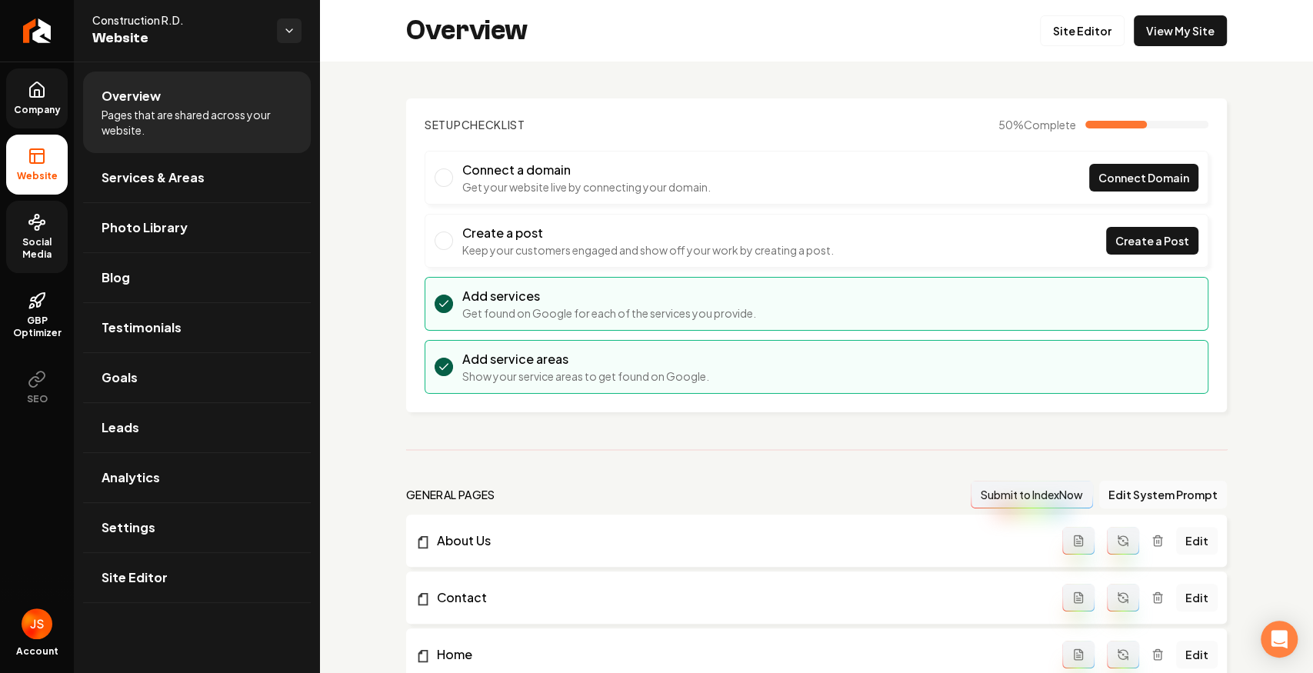
click at [35, 100] on link "Company" at bounding box center [37, 98] width 62 height 60
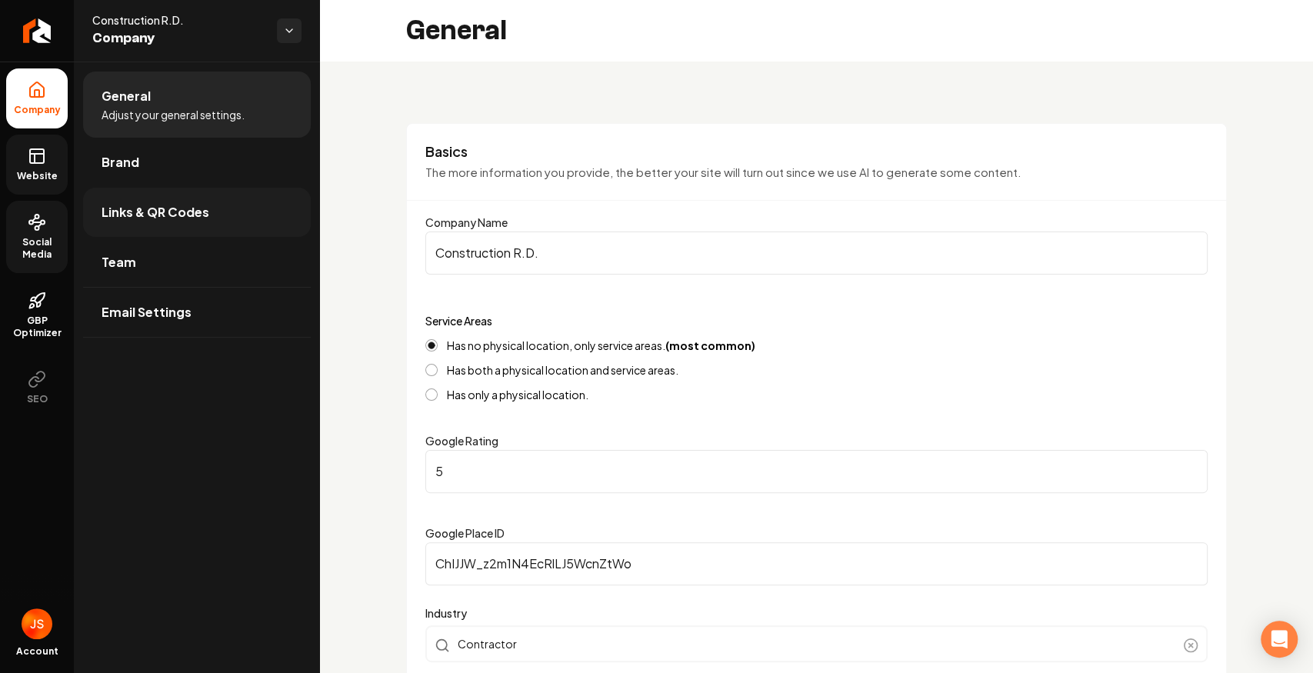
click at [129, 208] on span "Links & QR Codes" at bounding box center [156, 212] width 108 height 18
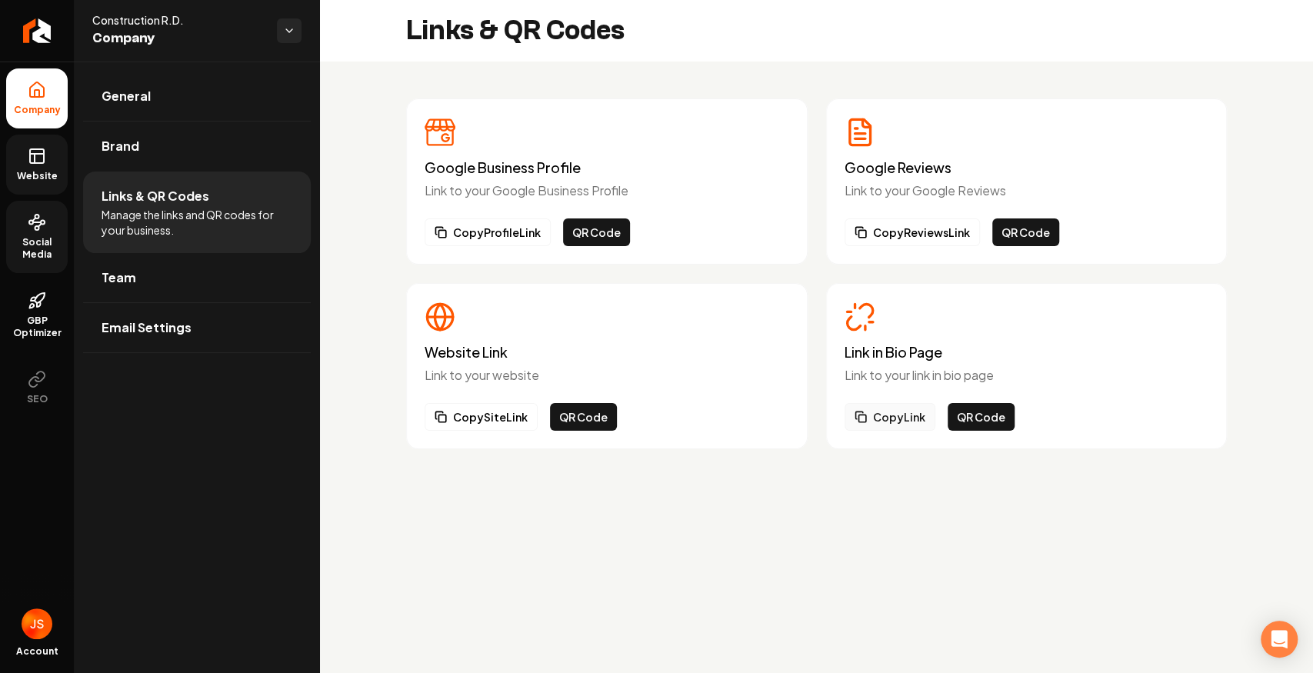
click at [906, 425] on button "Copy Link" at bounding box center [890, 417] width 91 height 28
click at [27, 35] on icon "Return to dashboard" at bounding box center [37, 30] width 25 height 25
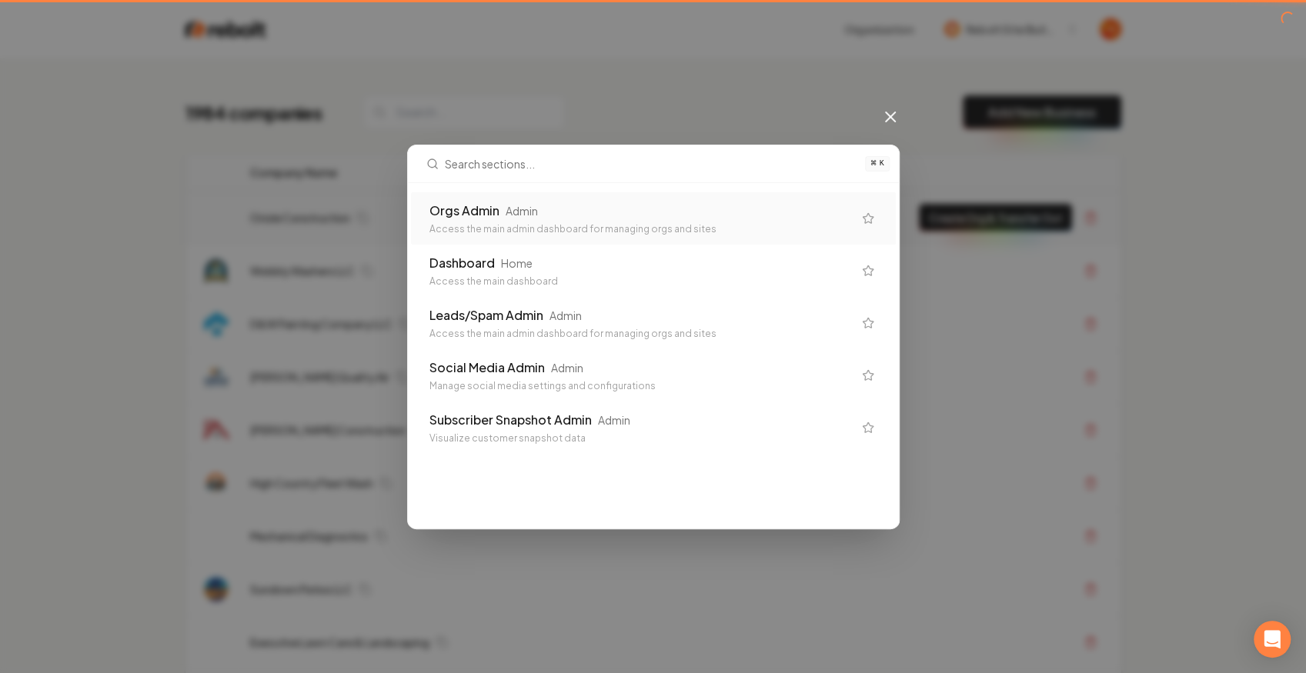
click at [597, 221] on div "Orgs Admin Admin Access the main admin dashboard for managing orgs and sites" at bounding box center [640, 219] width 423 height 34
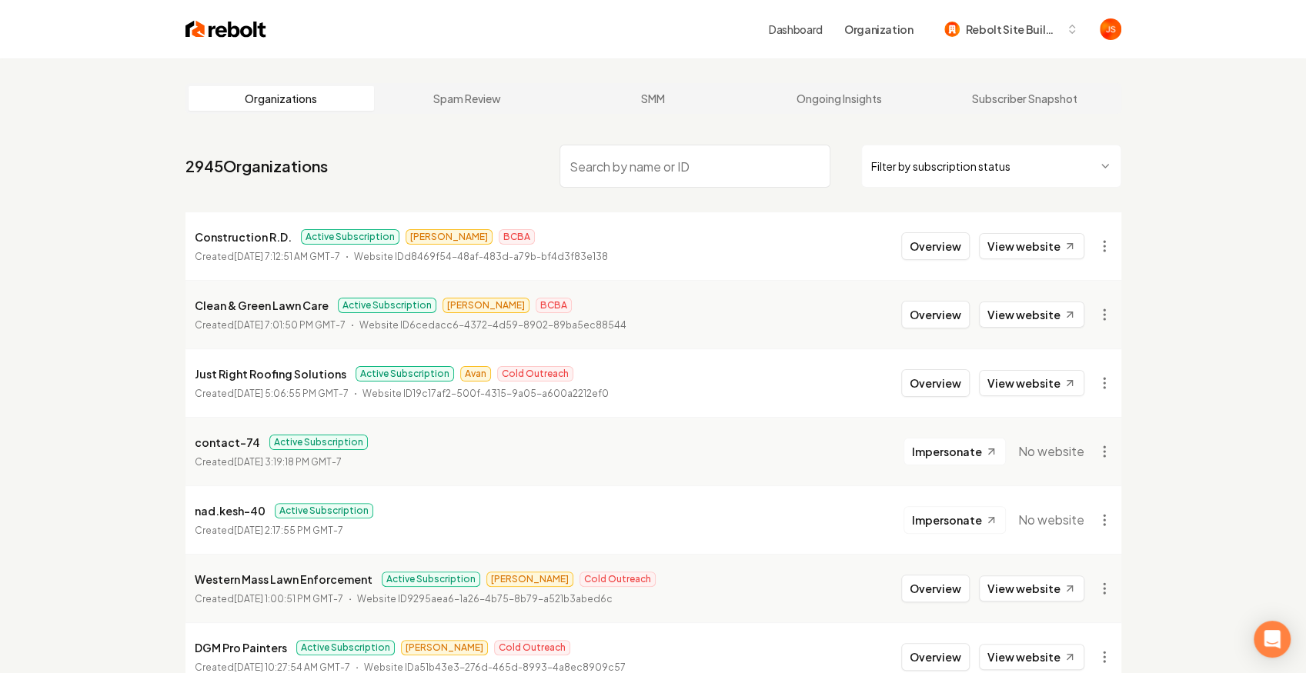
click at [920, 157] on html "Dashboard Organization Rebolt Site Builder Organizations Spam Review SMM Ongoin…" at bounding box center [653, 336] width 1306 height 673
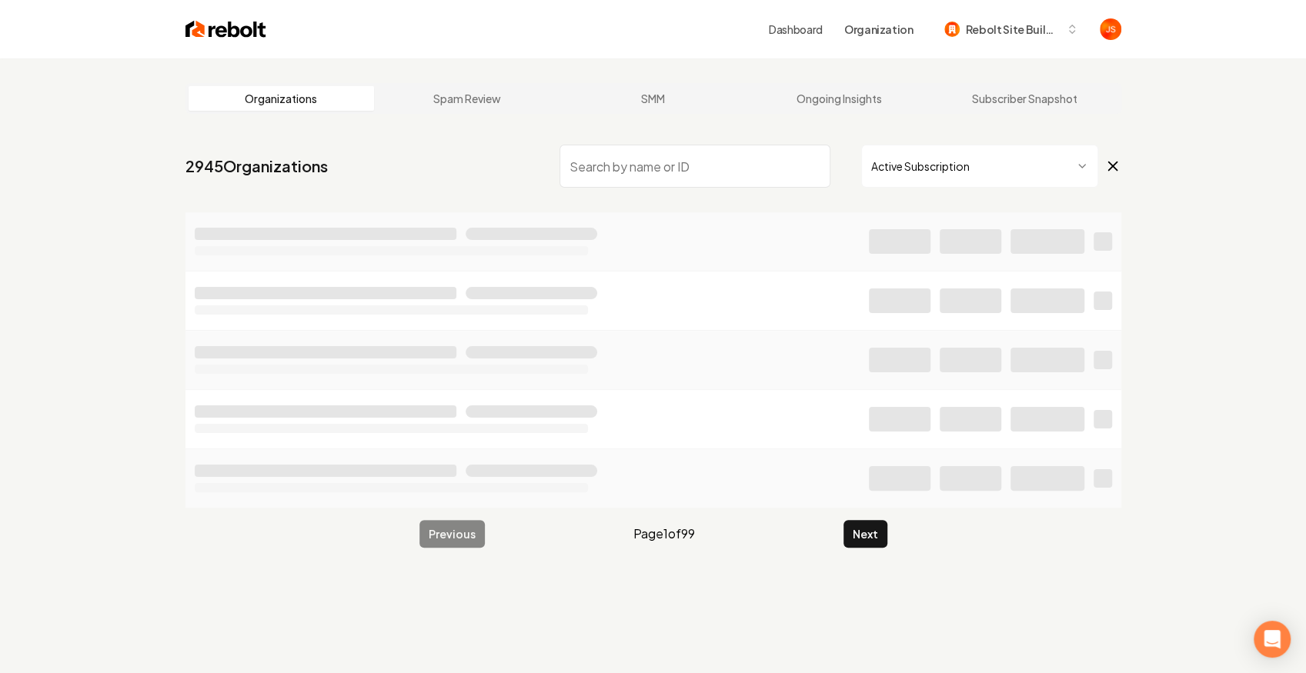
drag, startPoint x: 756, startPoint y: 187, endPoint x: 749, endPoint y: 182, distance: 8.8
click at [755, 186] on input "search" at bounding box center [694, 166] width 271 height 43
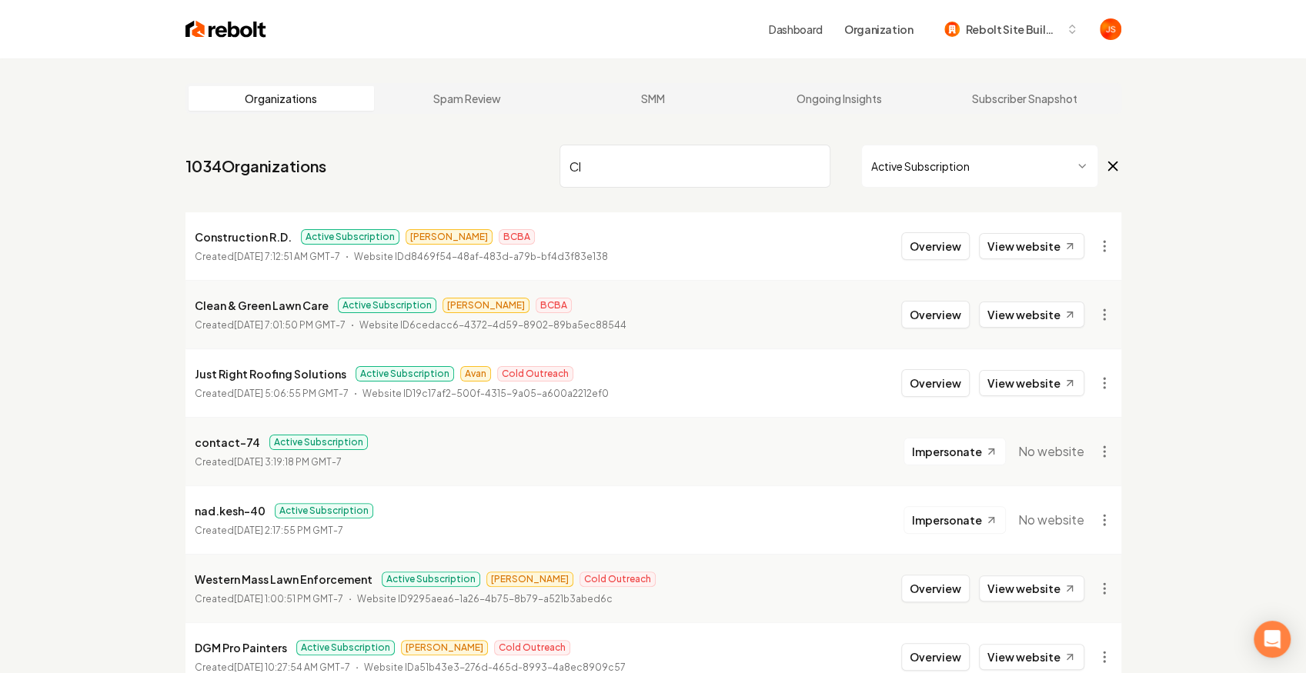
type input "Cl"
click at [949, 299] on li "Clean & Green Lawn Care Active Subscription James BCBA Created August 13, 2025,…" at bounding box center [653, 314] width 936 height 68
click at [942, 305] on button "Overview" at bounding box center [935, 315] width 68 height 28
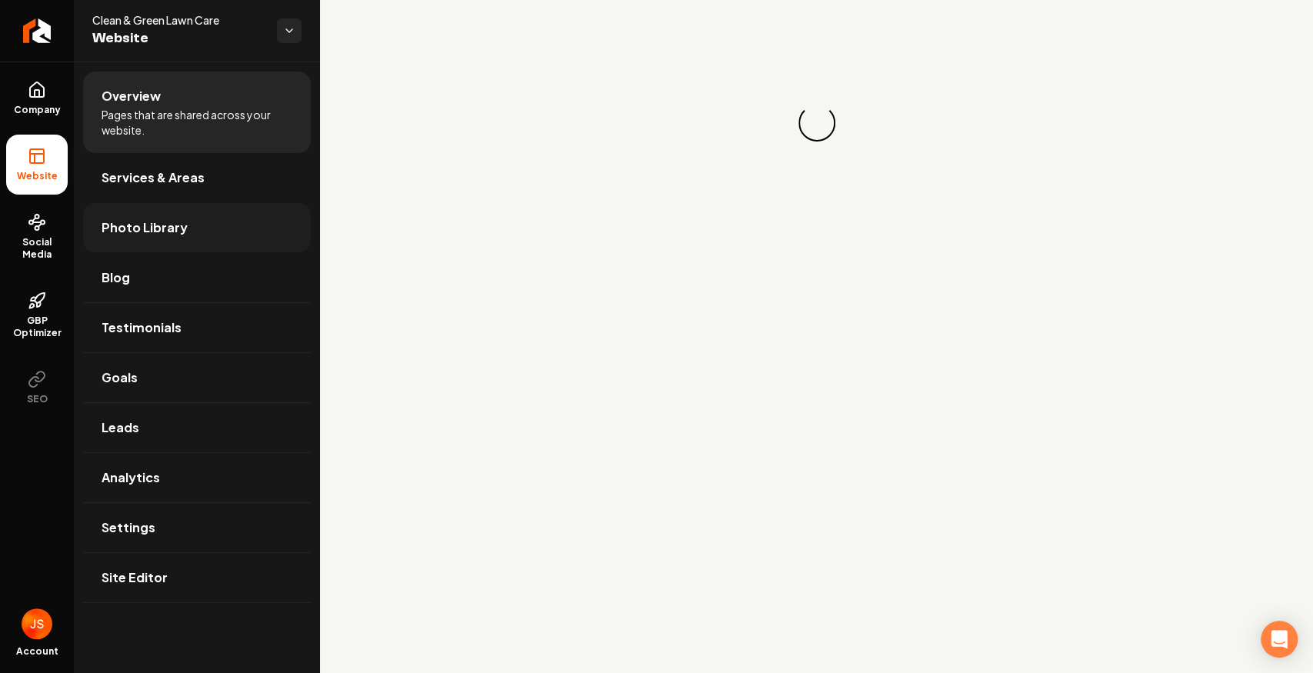
click at [169, 223] on span "Photo Library" at bounding box center [145, 227] width 86 height 18
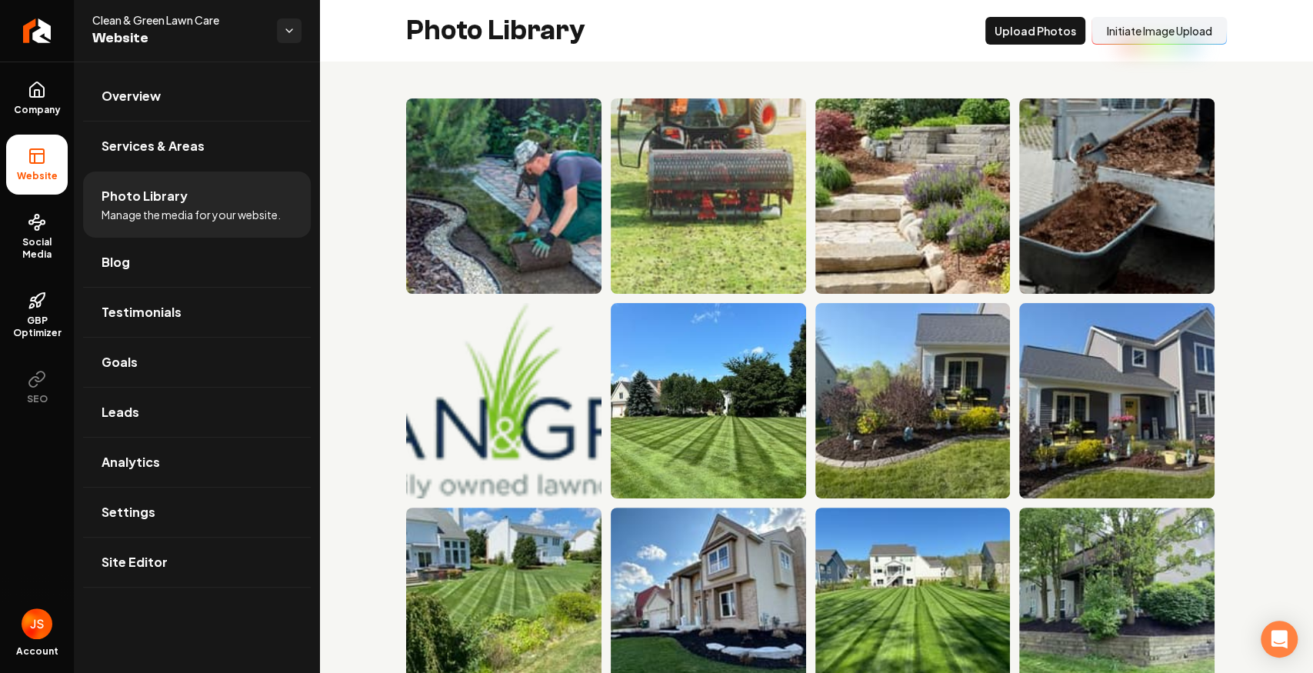
click at [1094, 38] on button "Initiate Image Upload" at bounding box center [1159, 31] width 135 height 28
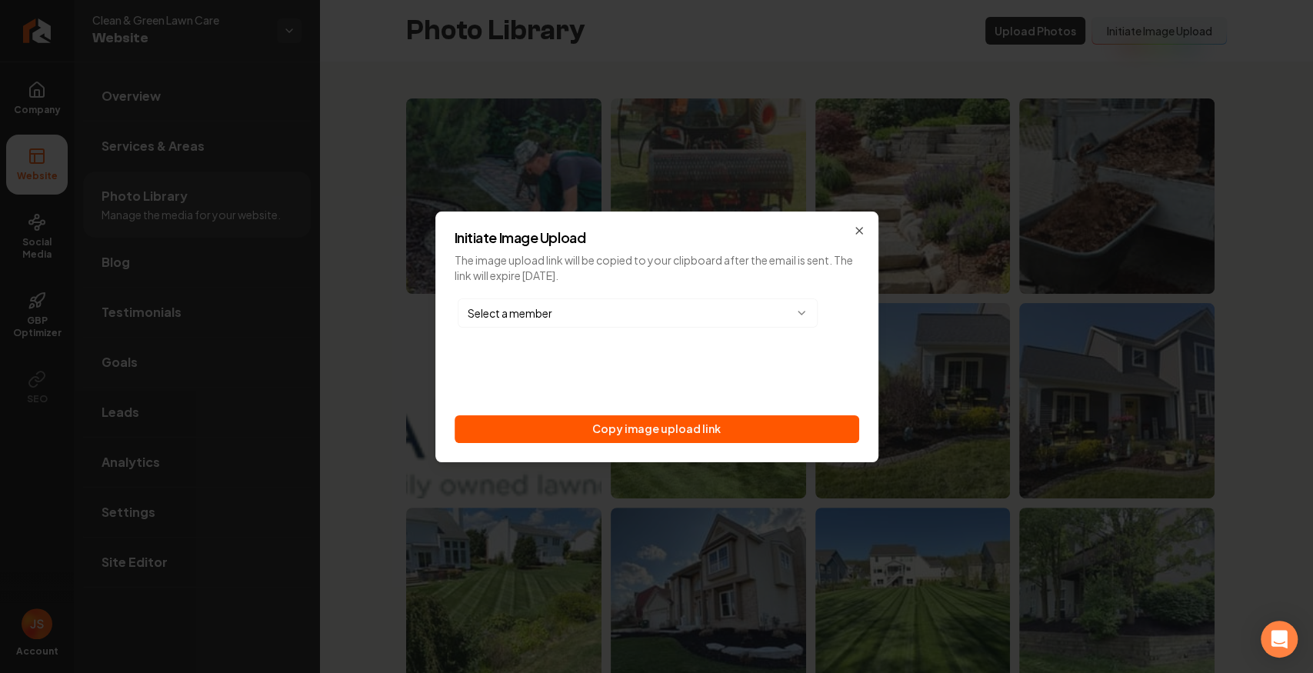
click at [728, 415] on button "Copy image upload link" at bounding box center [657, 429] width 405 height 28
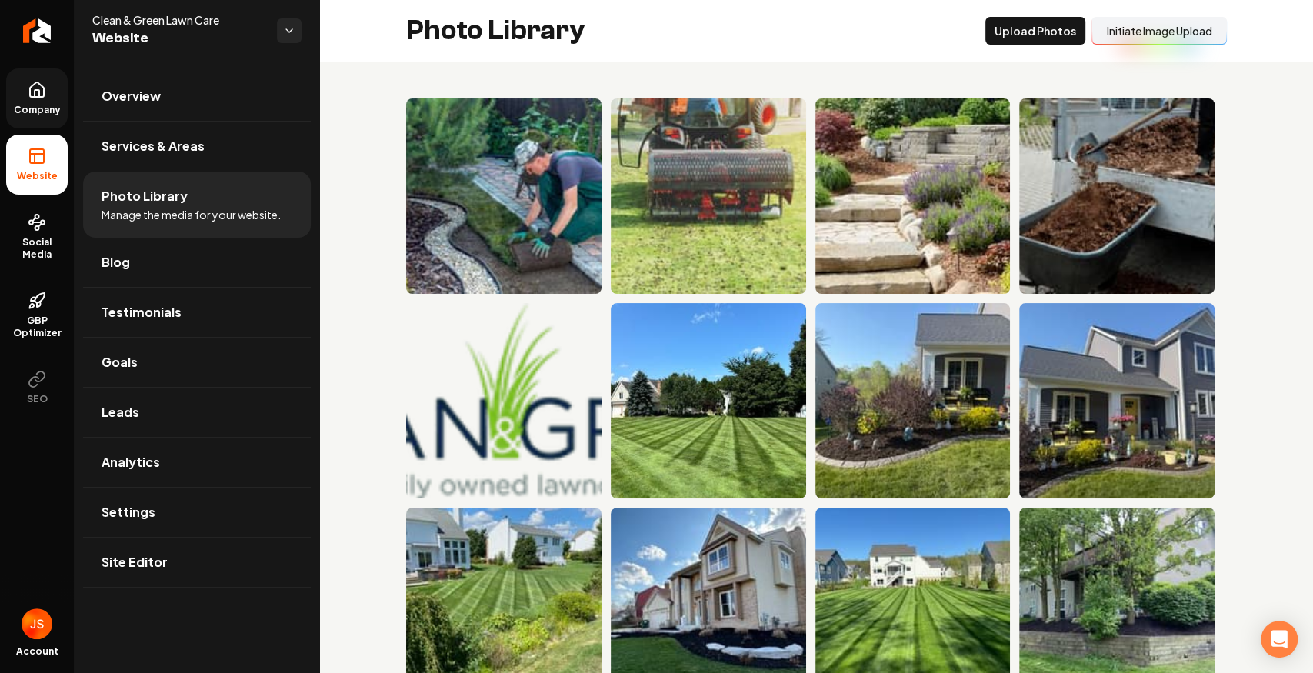
click at [28, 111] on span "Company" at bounding box center [37, 110] width 59 height 12
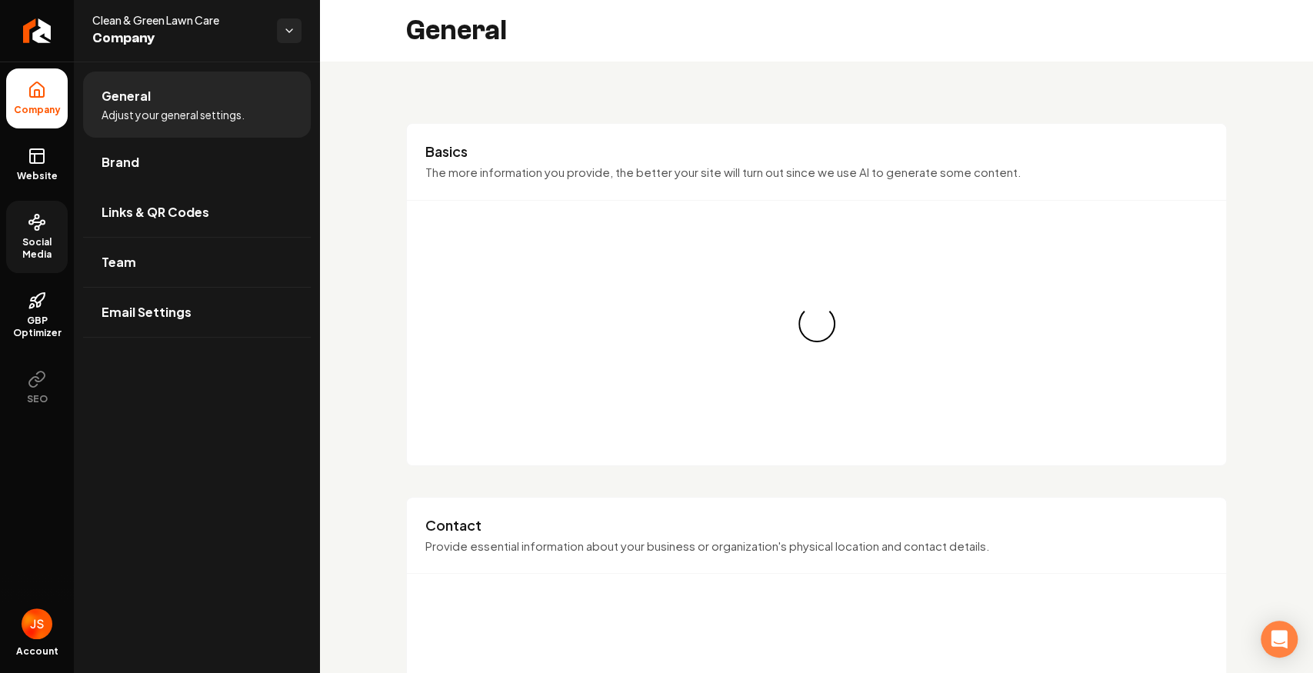
click at [38, 215] on circle at bounding box center [37, 217] width 4 height 4
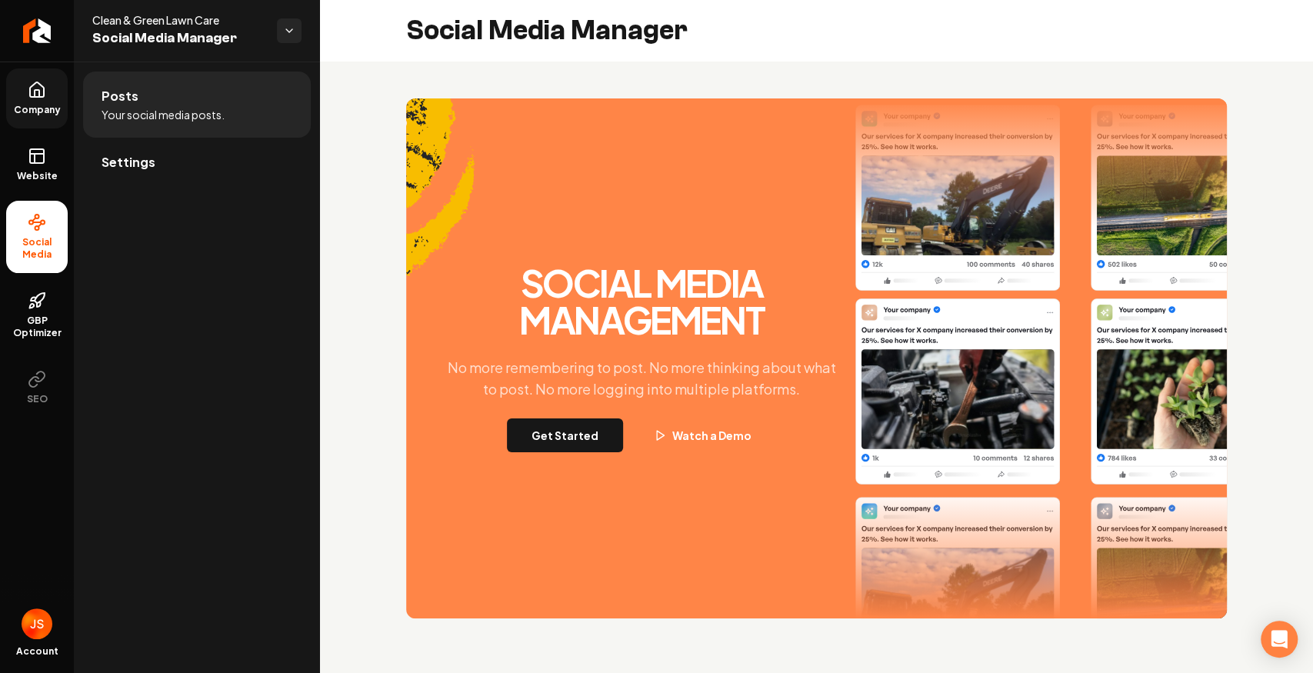
click at [597, 422] on button "Get Started" at bounding box center [565, 436] width 116 height 34
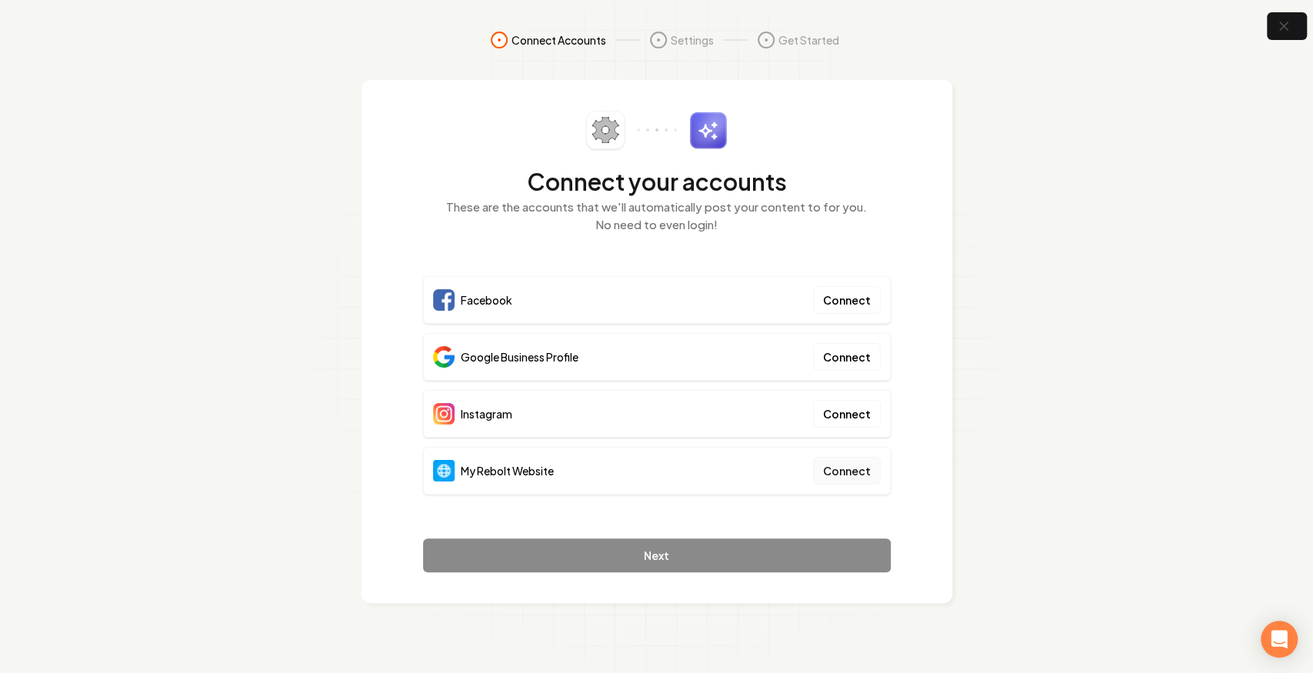
click at [827, 468] on button "Connect" at bounding box center [847, 471] width 68 height 28
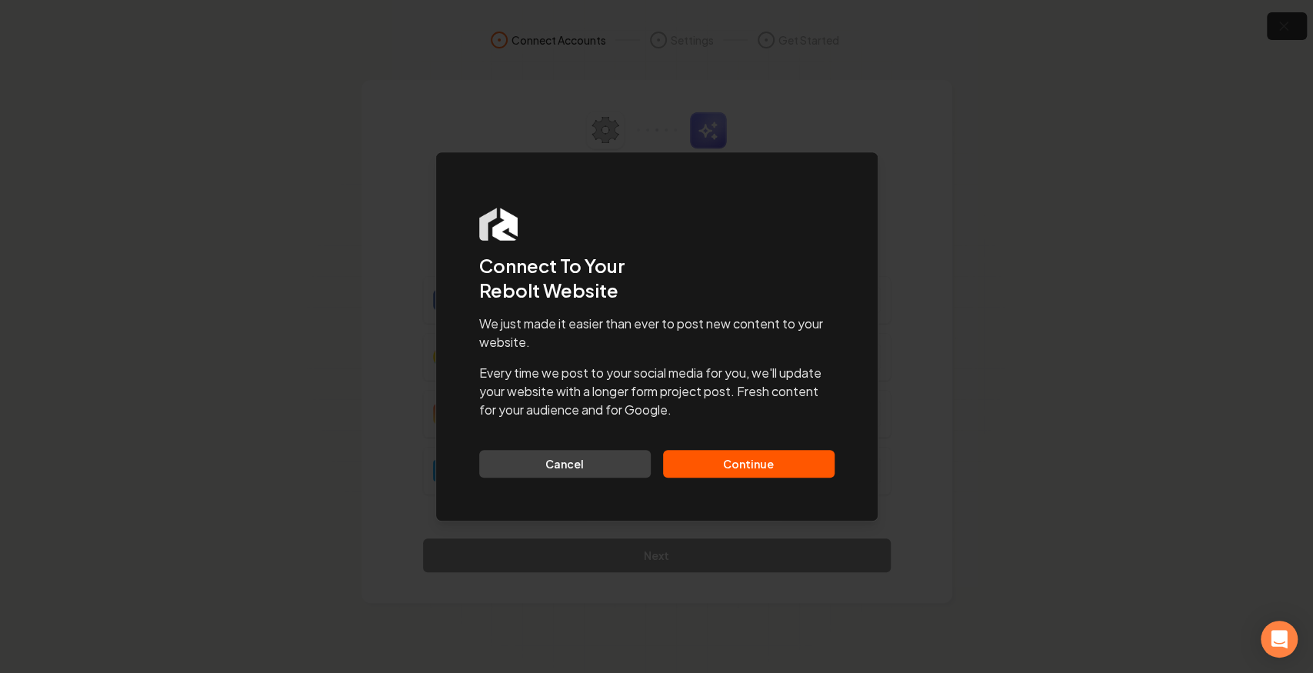
click at [734, 450] on button "Continue" at bounding box center [749, 464] width 172 height 28
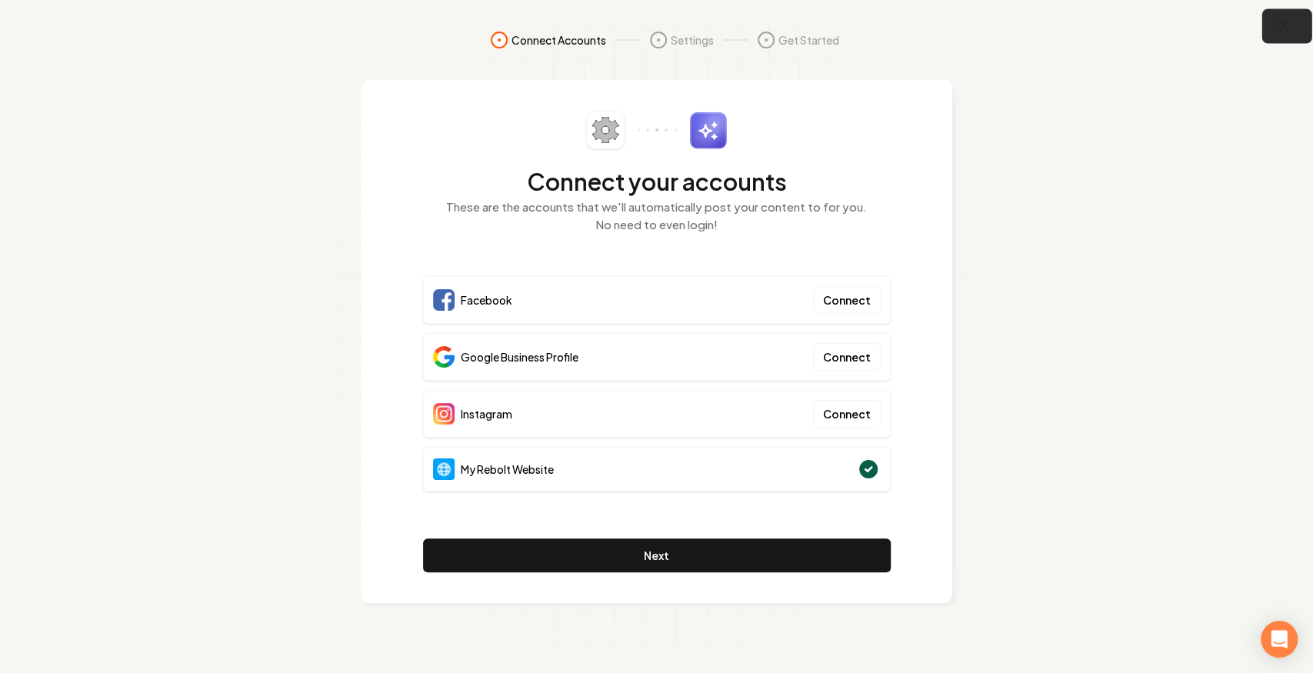
click at [1289, 25] on icon "button" at bounding box center [1283, 26] width 19 height 19
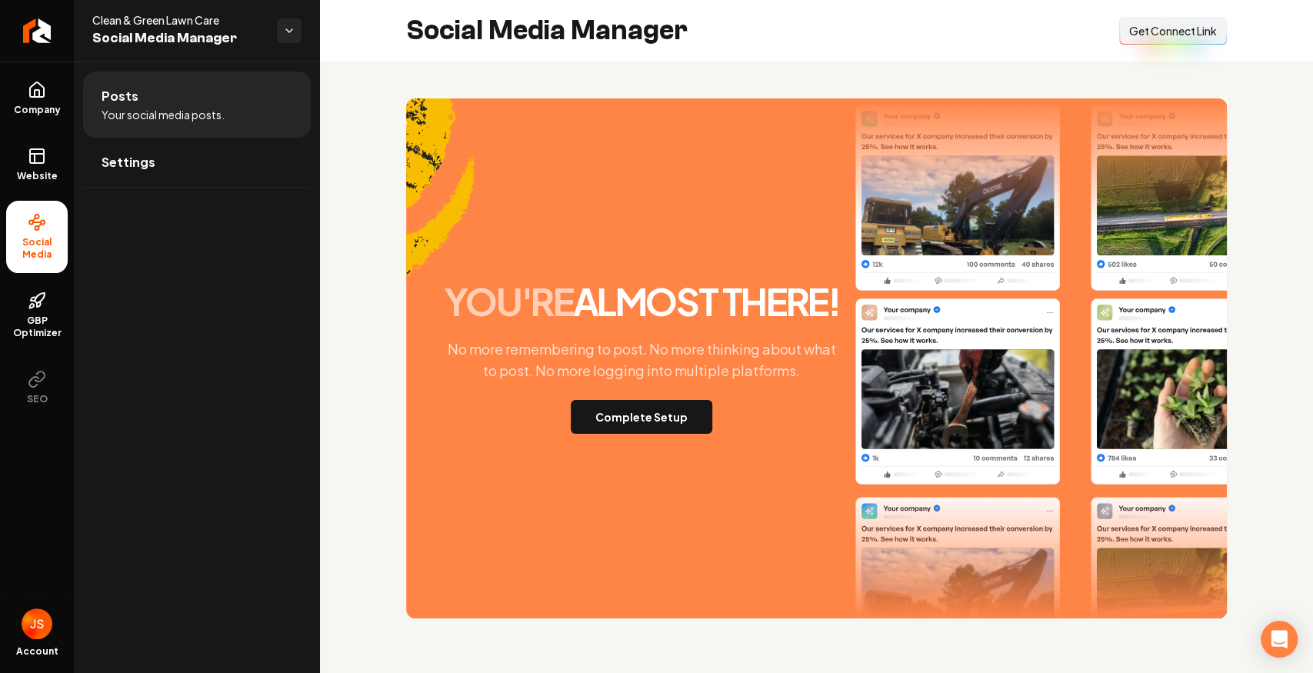
click at [1166, 31] on span "Get Connect Link" at bounding box center [1173, 30] width 88 height 15
click at [31, 145] on link "Website" at bounding box center [37, 165] width 62 height 60
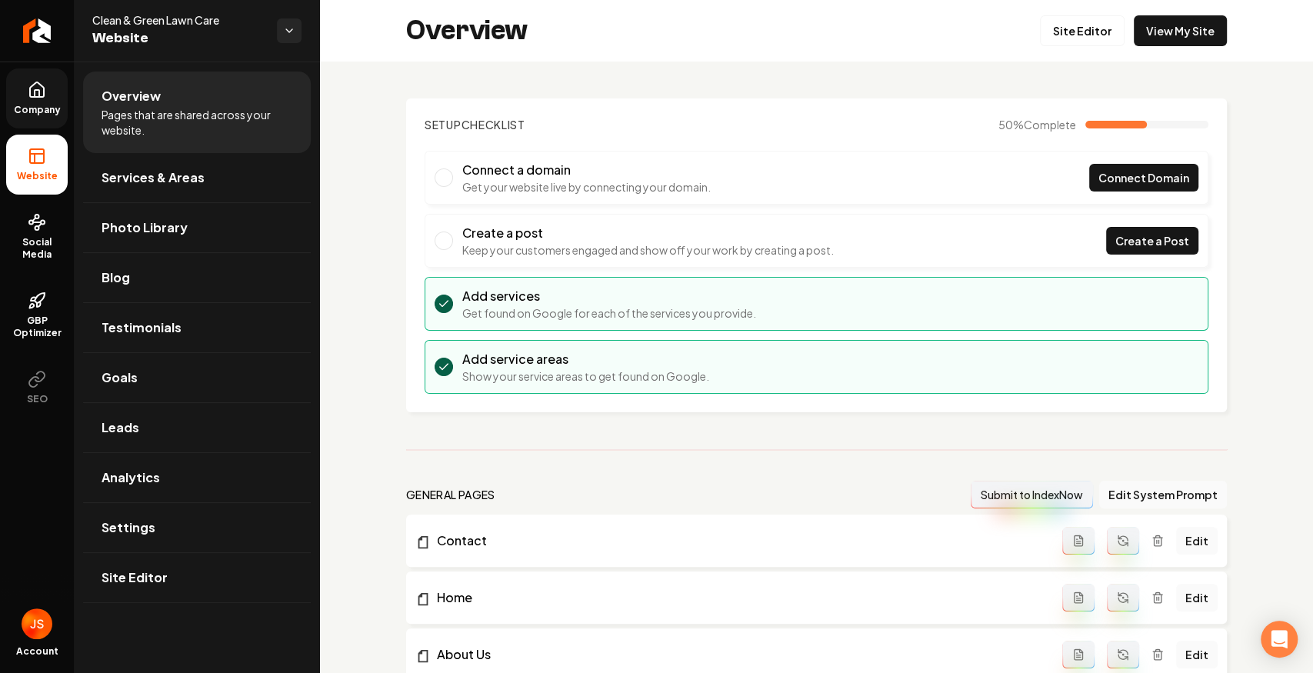
click at [37, 100] on link "Company" at bounding box center [37, 98] width 62 height 60
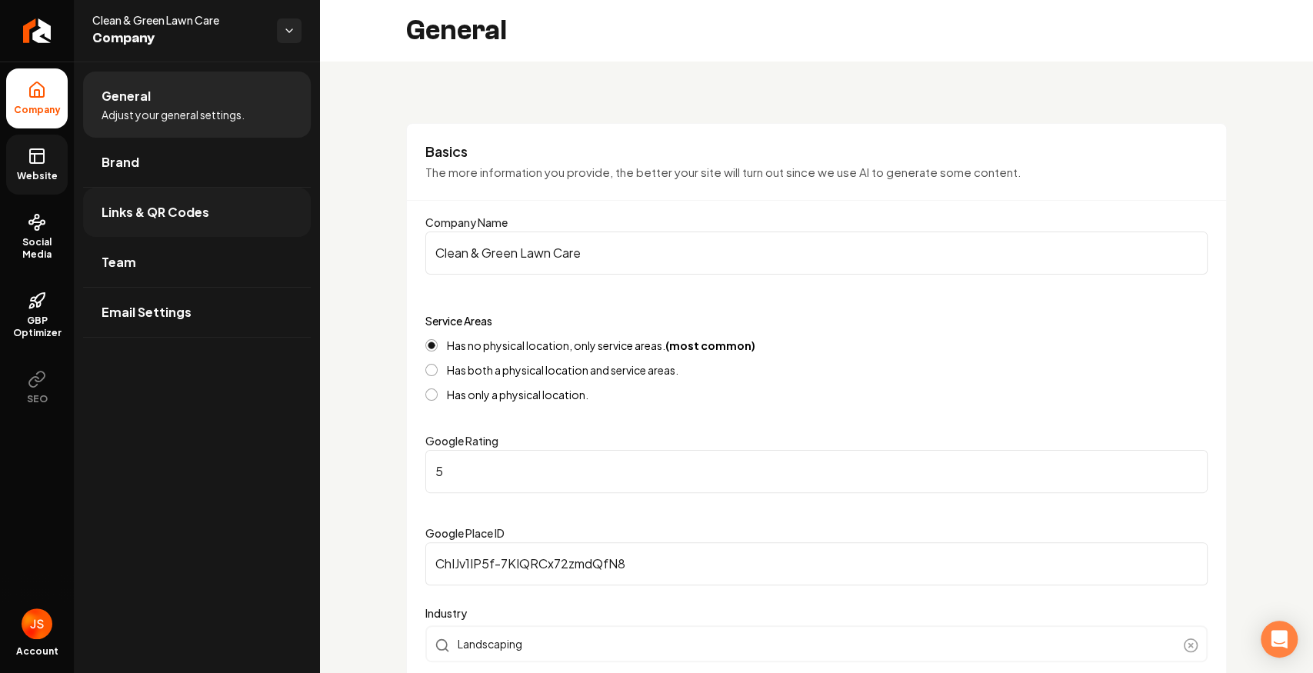
click at [126, 217] on span "Links & QR Codes" at bounding box center [156, 212] width 108 height 18
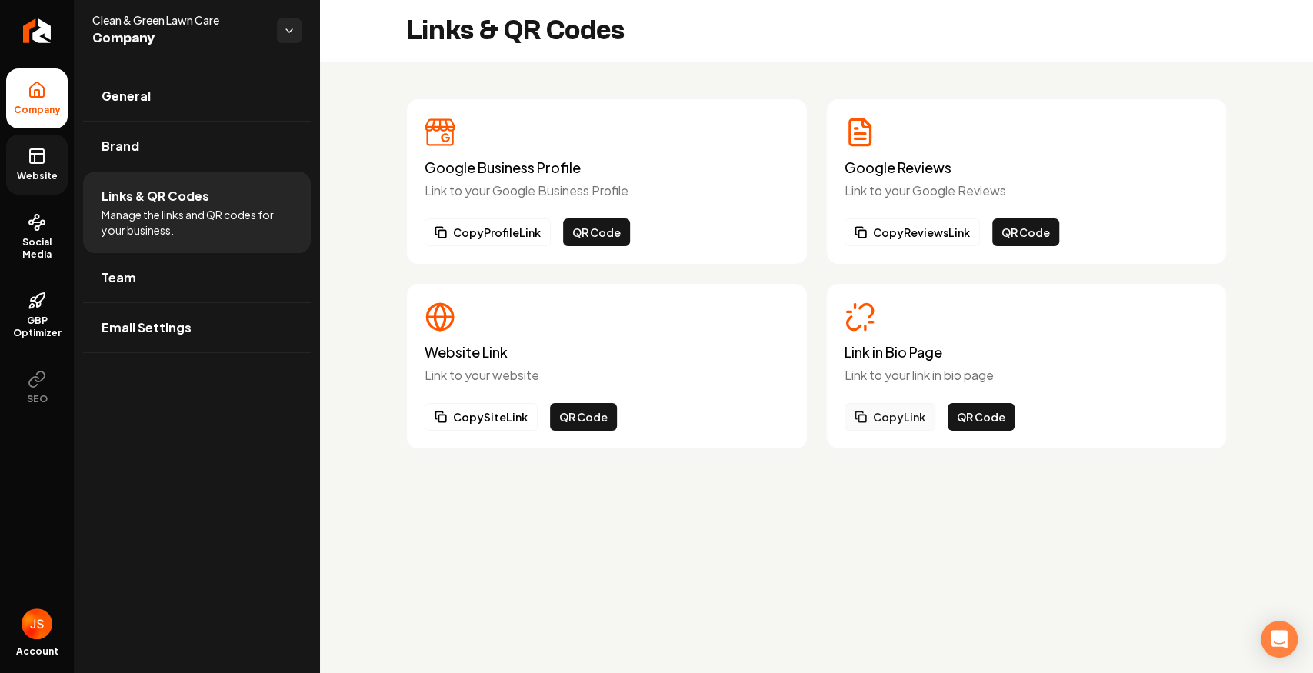
click at [899, 416] on button "Copy Link" at bounding box center [890, 417] width 91 height 28
click at [44, 149] on rect at bounding box center [37, 156] width 14 height 14
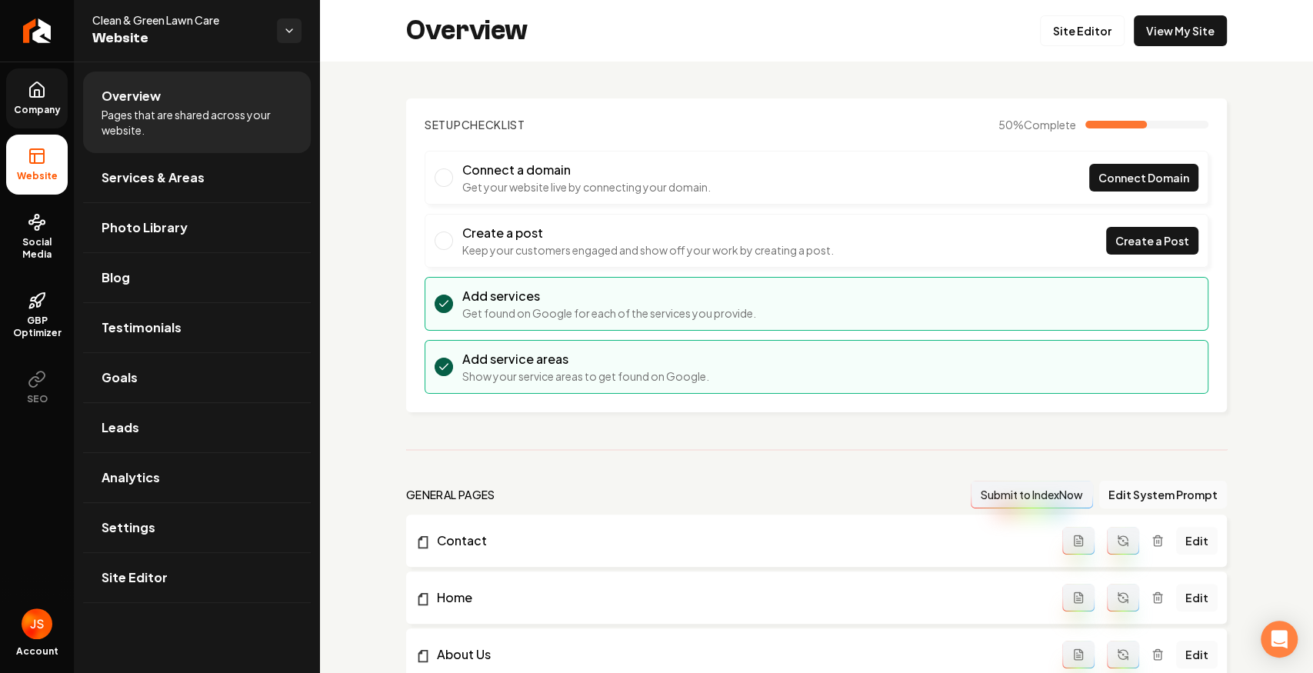
click at [46, 117] on link "Company" at bounding box center [37, 98] width 62 height 60
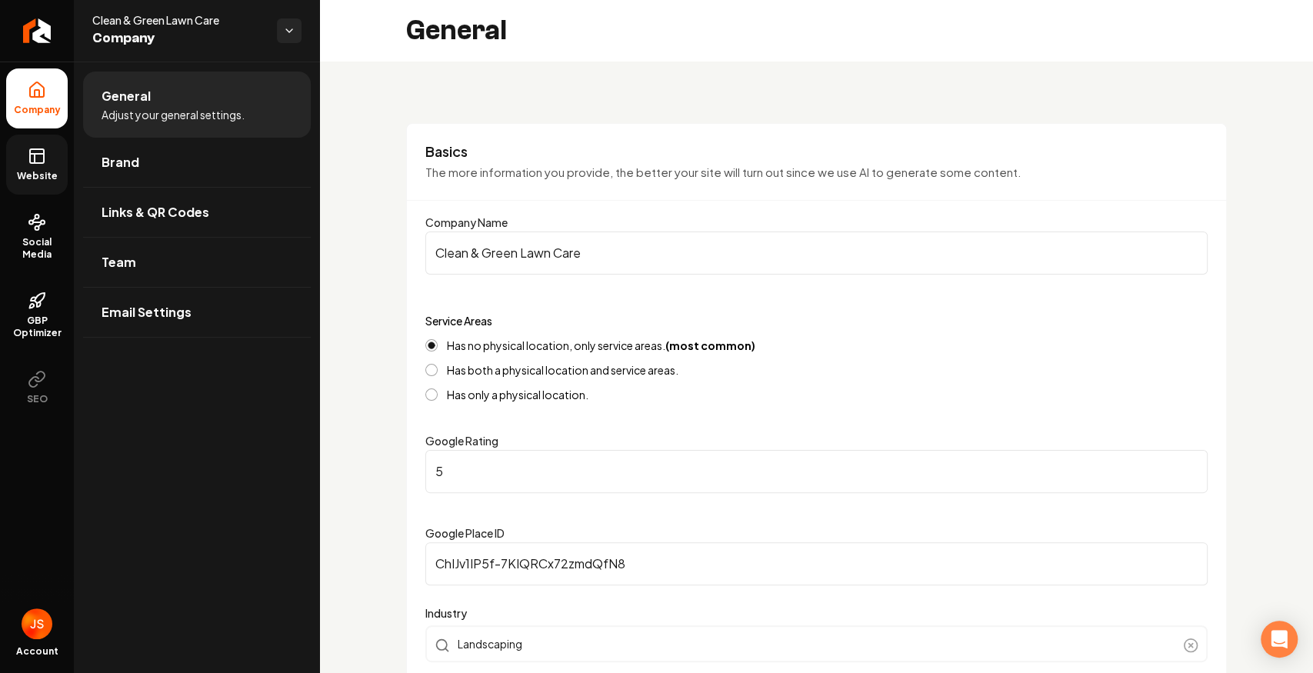
click at [27, 152] on link "Website" at bounding box center [37, 165] width 62 height 60
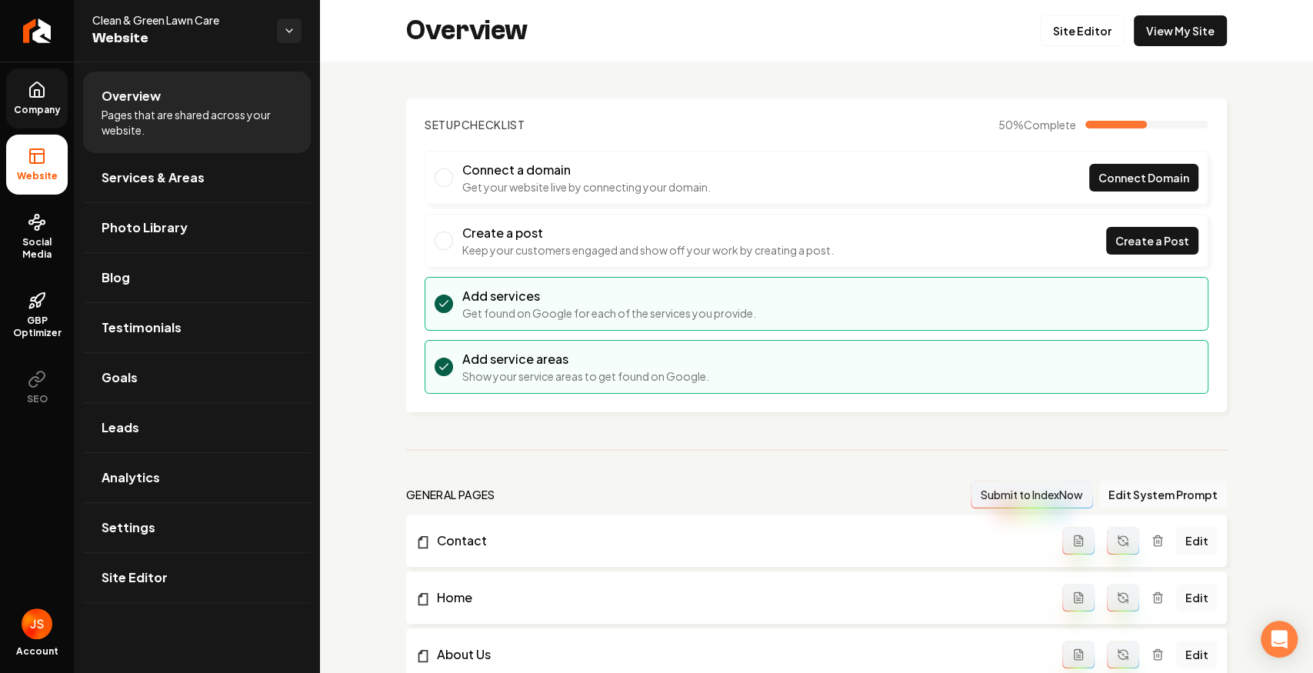
click at [25, 96] on link "Company" at bounding box center [37, 98] width 62 height 60
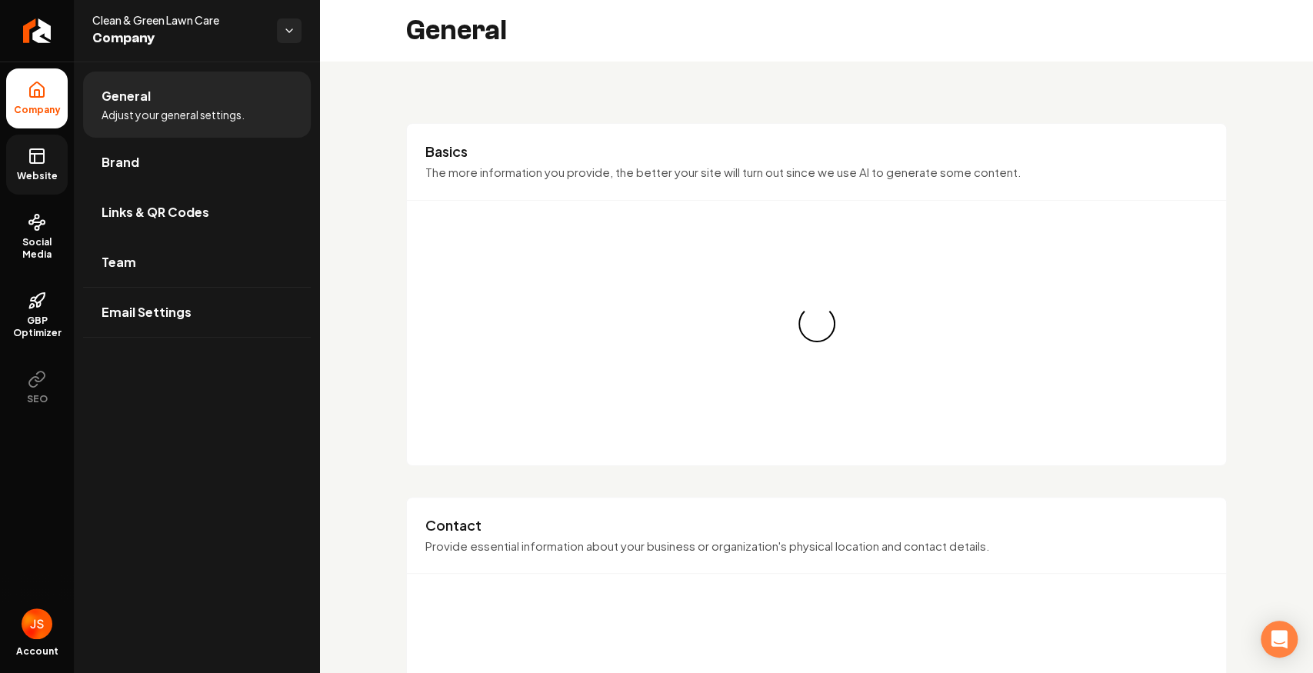
click at [94, 228] on link "Links & QR Codes" at bounding box center [197, 212] width 228 height 49
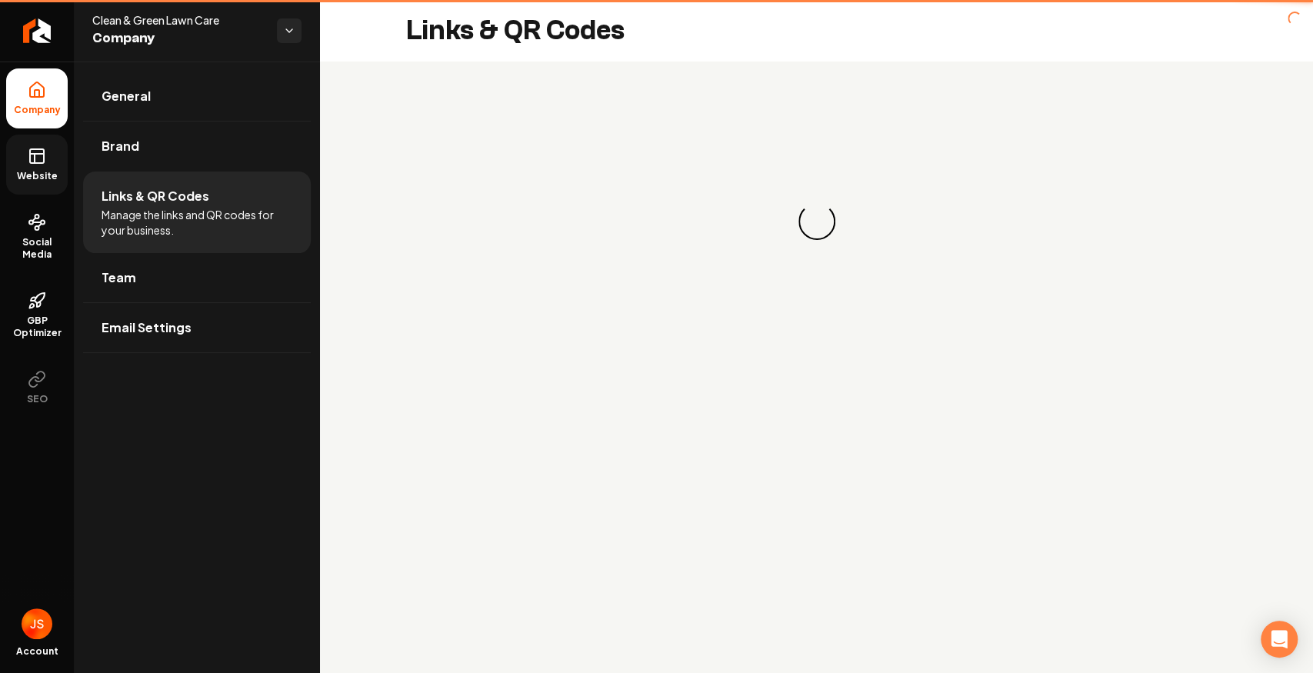
click at [102, 252] on li "Links & QR Codes Manage the links and QR codes for your business." at bounding box center [197, 213] width 228 height 82
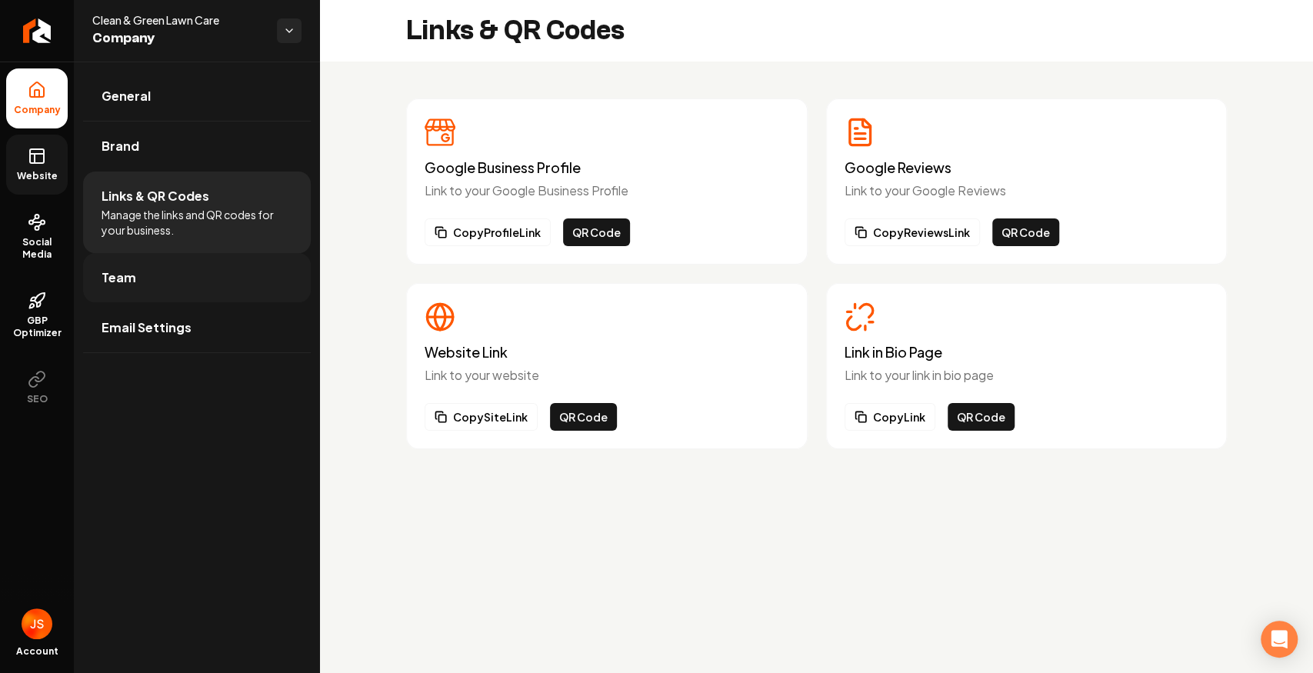
click at [108, 258] on link "Team" at bounding box center [197, 277] width 228 height 49
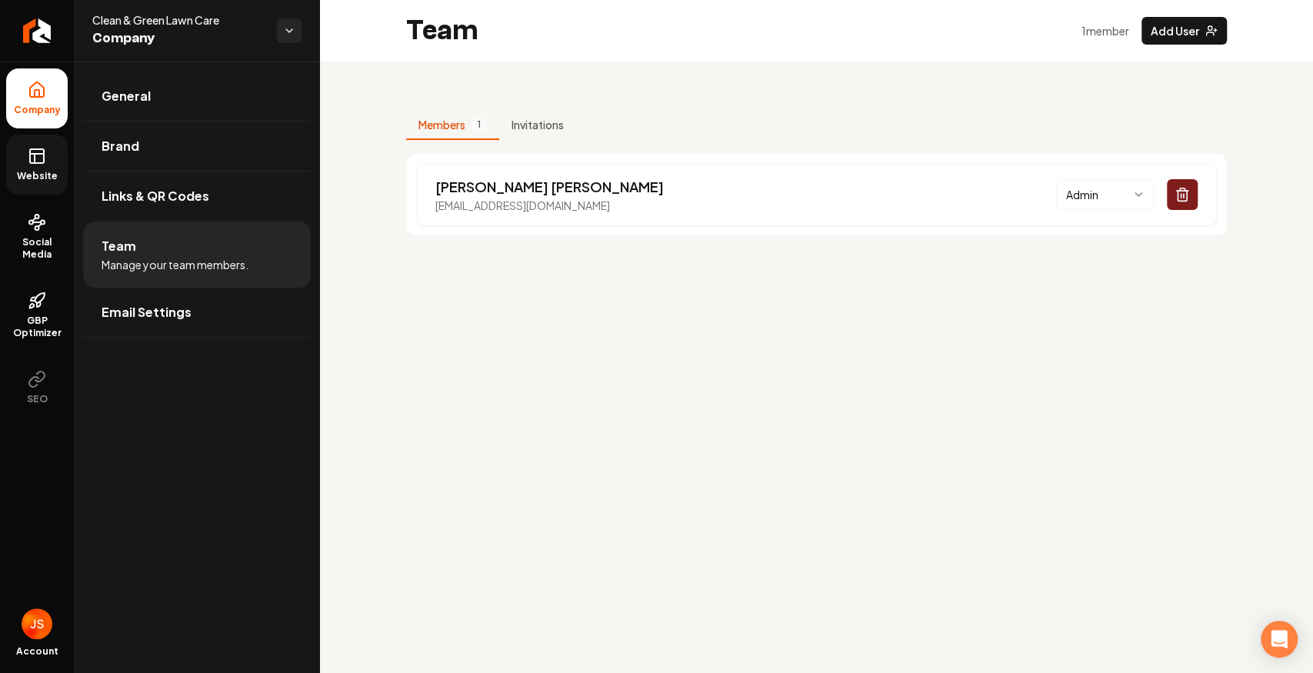
drag, startPoint x: 711, startPoint y: 205, endPoint x: 411, endPoint y: 200, distance: 300.1
click at [412, 200] on div "Cameron Stinson cleanandgreenlawncare1@gmail.com Admin" at bounding box center [816, 194] width 821 height 83
copy p "cleanandgreenlawncare1@gmail.com"
